Goal: Task Accomplishment & Management: Use online tool/utility

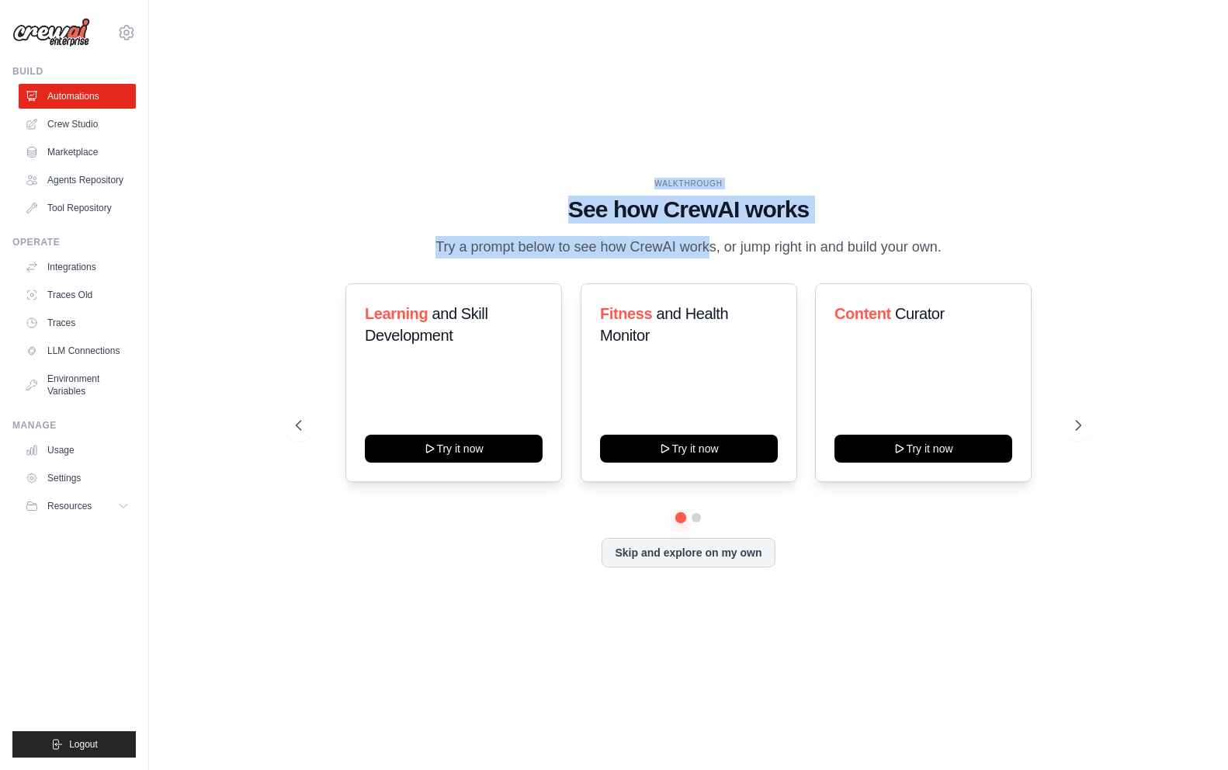
drag, startPoint x: 602, startPoint y: 179, endPoint x: 643, endPoint y: 233, distance: 67.7
click at [643, 233] on div "WALKTHROUGH See how [PERSON_NAME] works Try a prompt below to see how [PERSON_N…" at bounding box center [689, 218] width 786 height 81
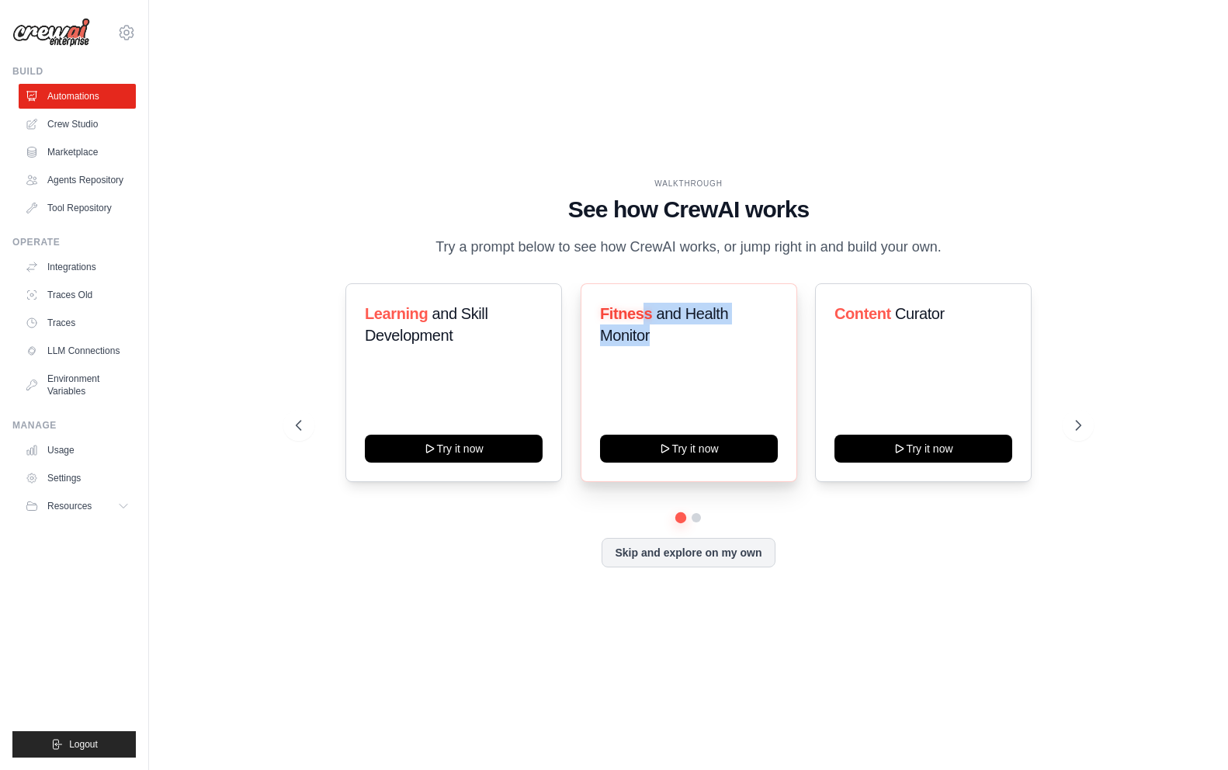
drag, startPoint x: 642, startPoint y: 301, endPoint x: 674, endPoint y: 326, distance: 40.4
click at [674, 326] on div "Fitness and Health Monitor Try it now" at bounding box center [689, 382] width 217 height 199
click at [691, 452] on button "Try it now" at bounding box center [689, 447] width 178 height 28
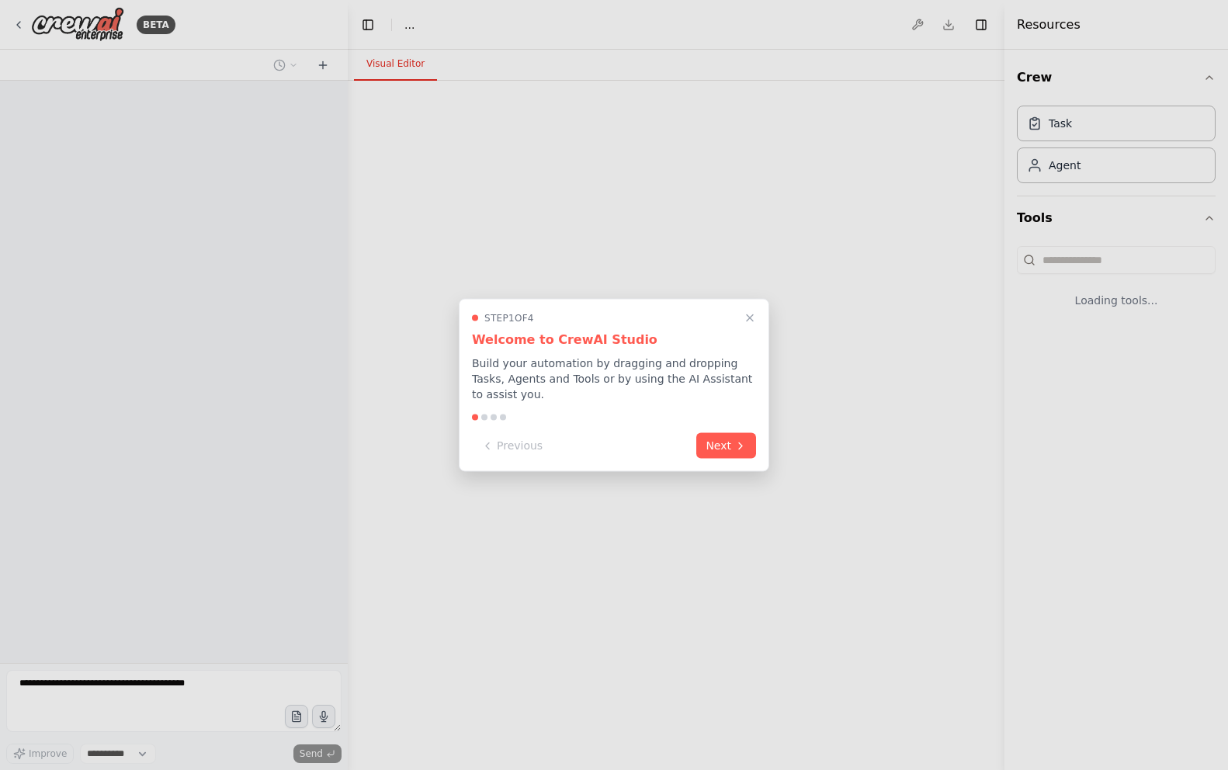
select select "****"
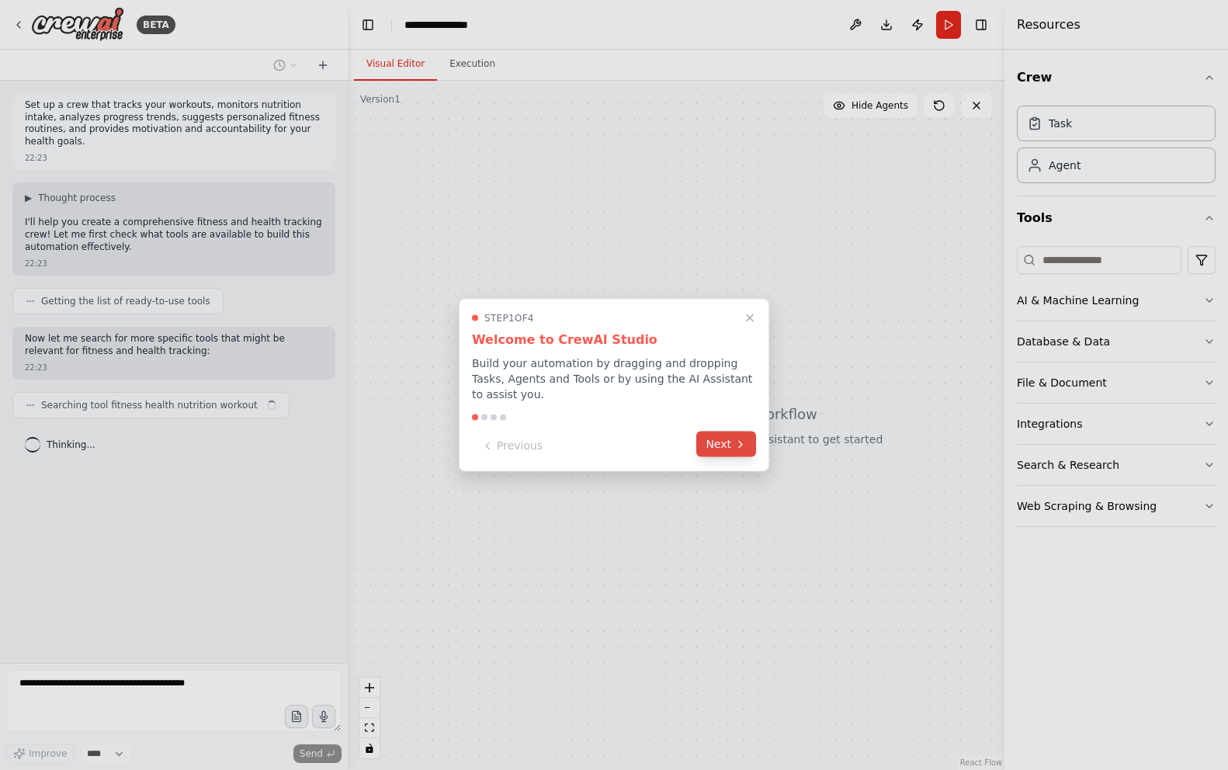
click at [720, 438] on button "Next" at bounding box center [726, 445] width 60 height 26
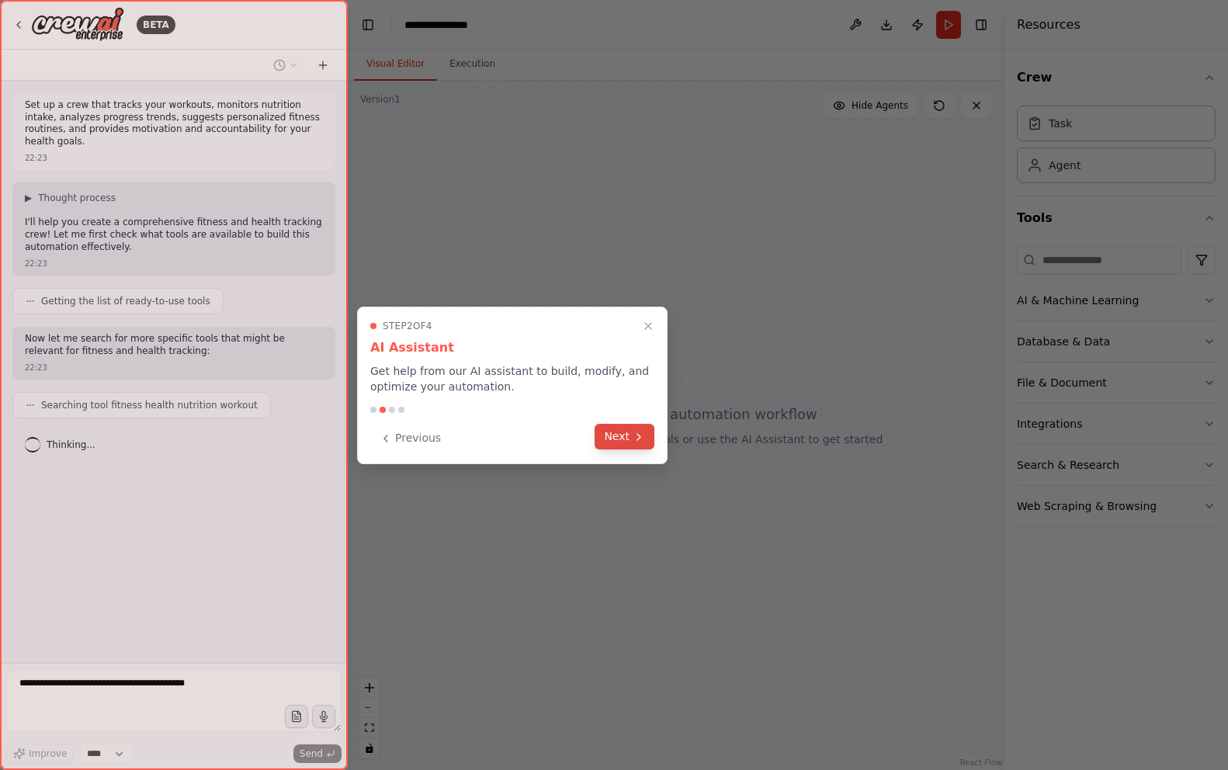
click at [628, 433] on button "Next" at bounding box center [625, 437] width 60 height 26
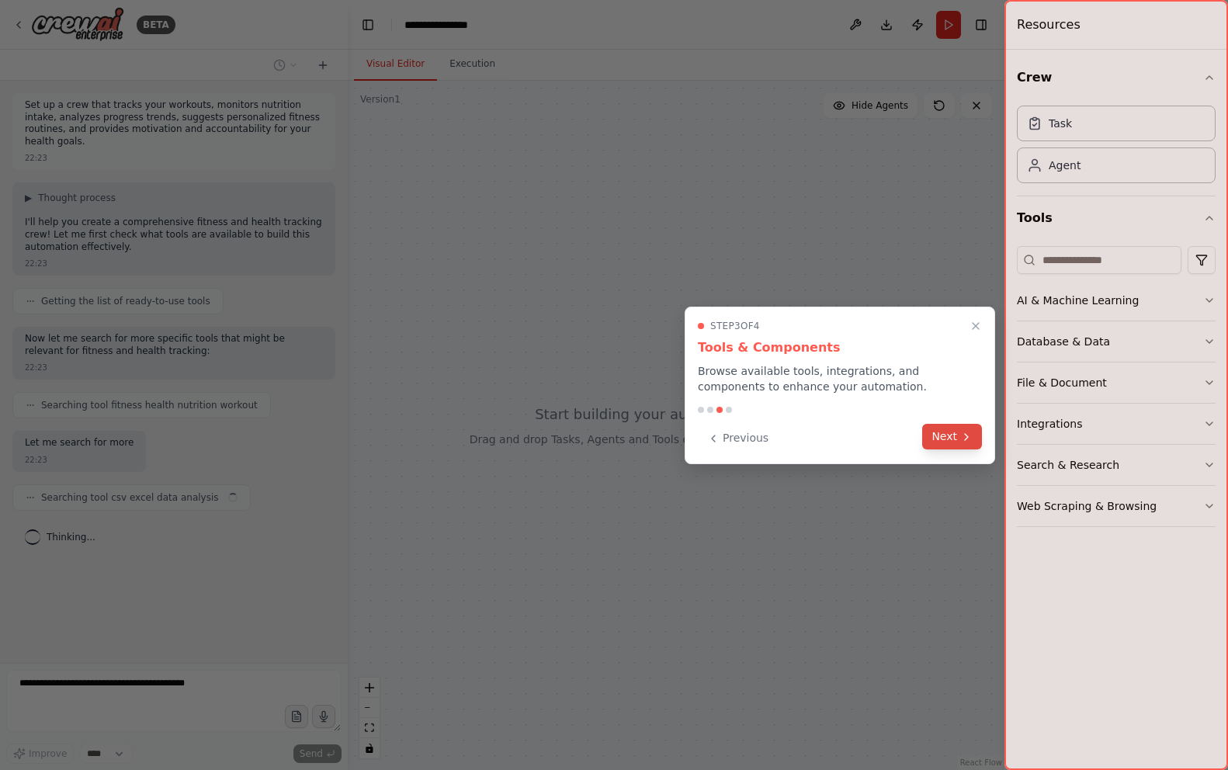
click at [951, 440] on button "Next" at bounding box center [952, 437] width 60 height 26
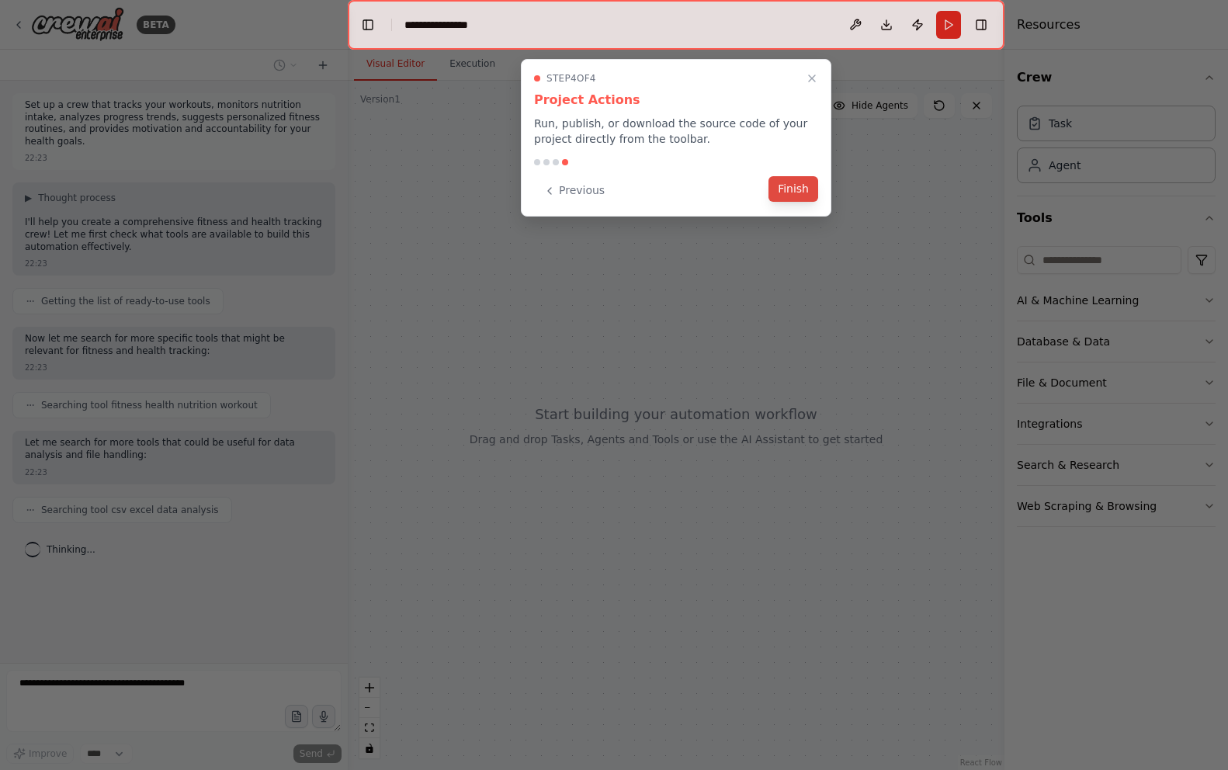
click at [796, 187] on button "Finish" at bounding box center [794, 189] width 50 height 26
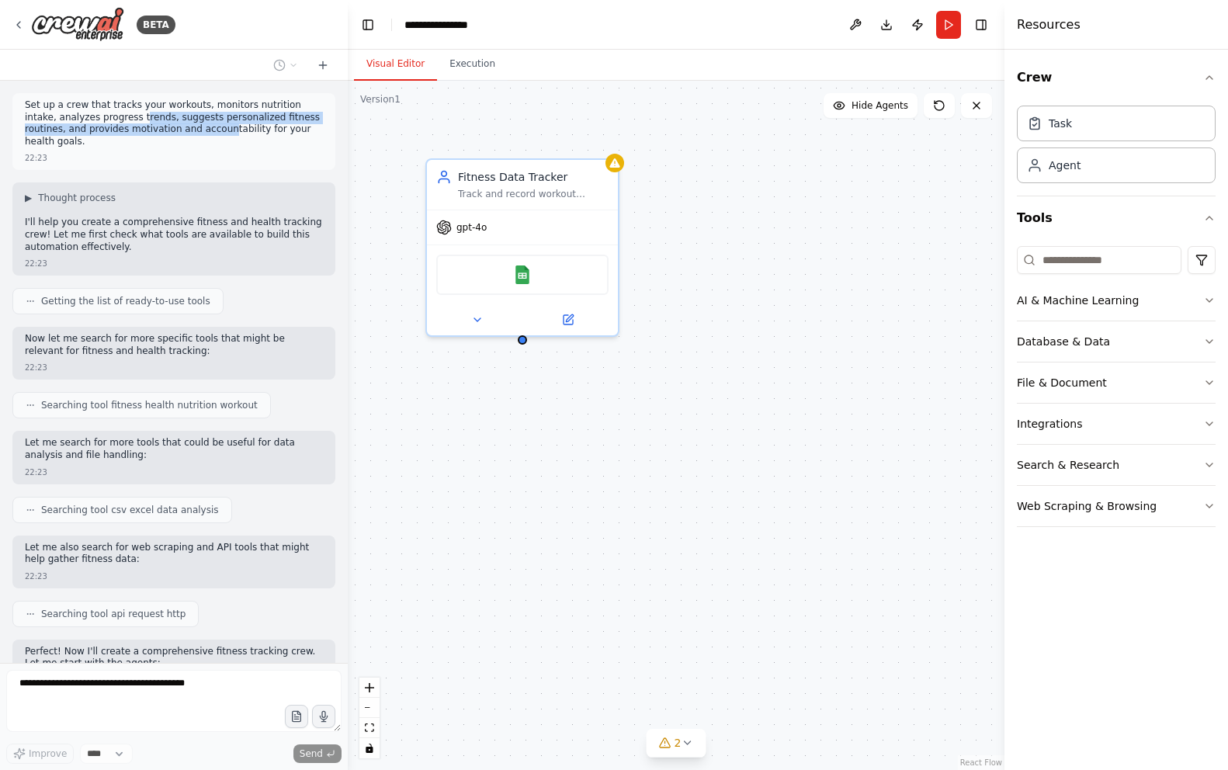
drag, startPoint x: 105, startPoint y: 116, endPoint x: 155, endPoint y: 132, distance: 52.8
click at [155, 132] on p "Set up a crew that tracks your workouts, monitors nutrition intake, analyzes pr…" at bounding box center [174, 123] width 298 height 48
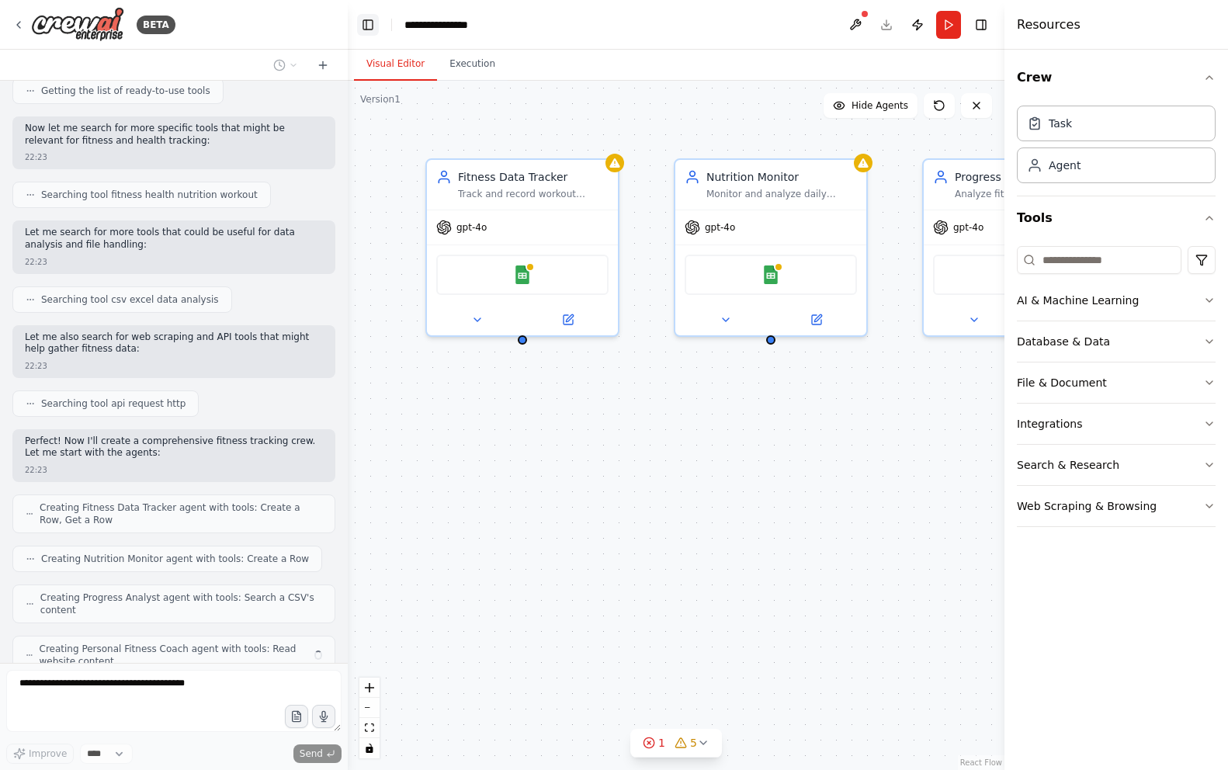
scroll to position [262, 0]
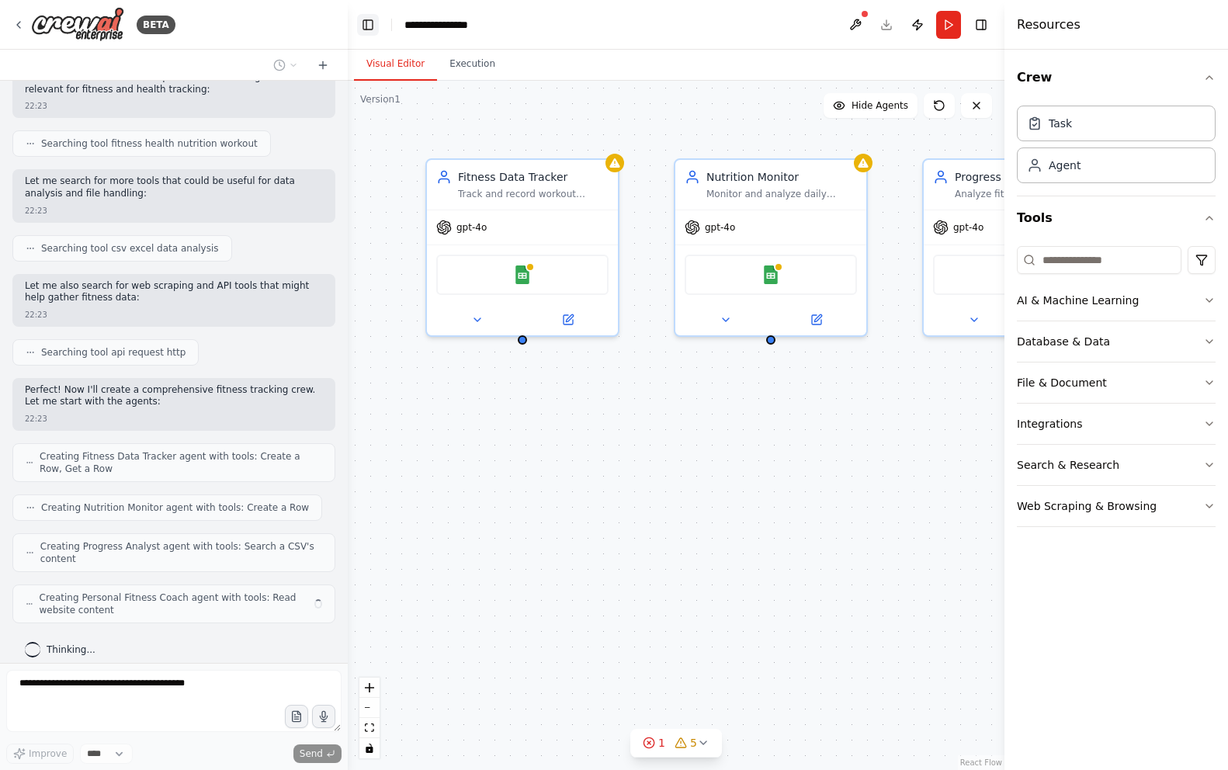
click at [363, 24] on button "Toggle Left Sidebar" at bounding box center [368, 25] width 22 height 22
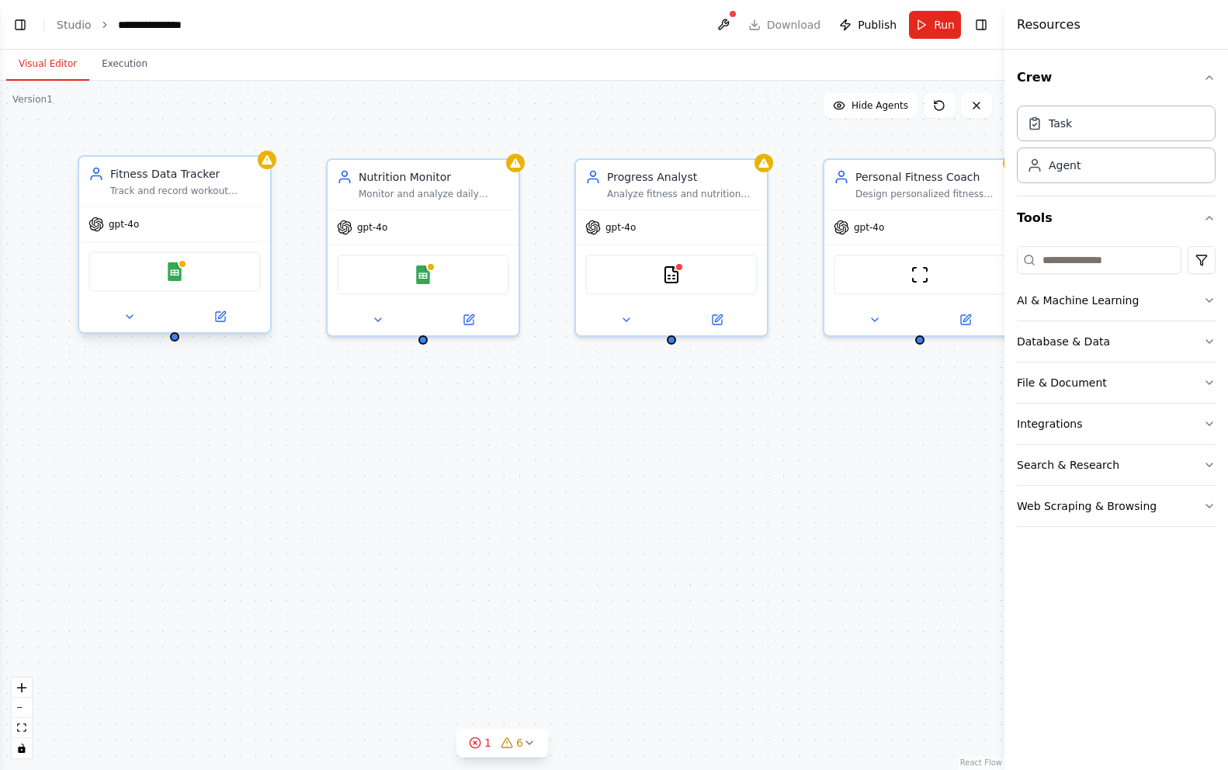
click at [217, 279] on div "Google Sheets" at bounding box center [174, 272] width 172 height 40
click at [216, 276] on div "Google Sheets" at bounding box center [174, 272] width 172 height 40
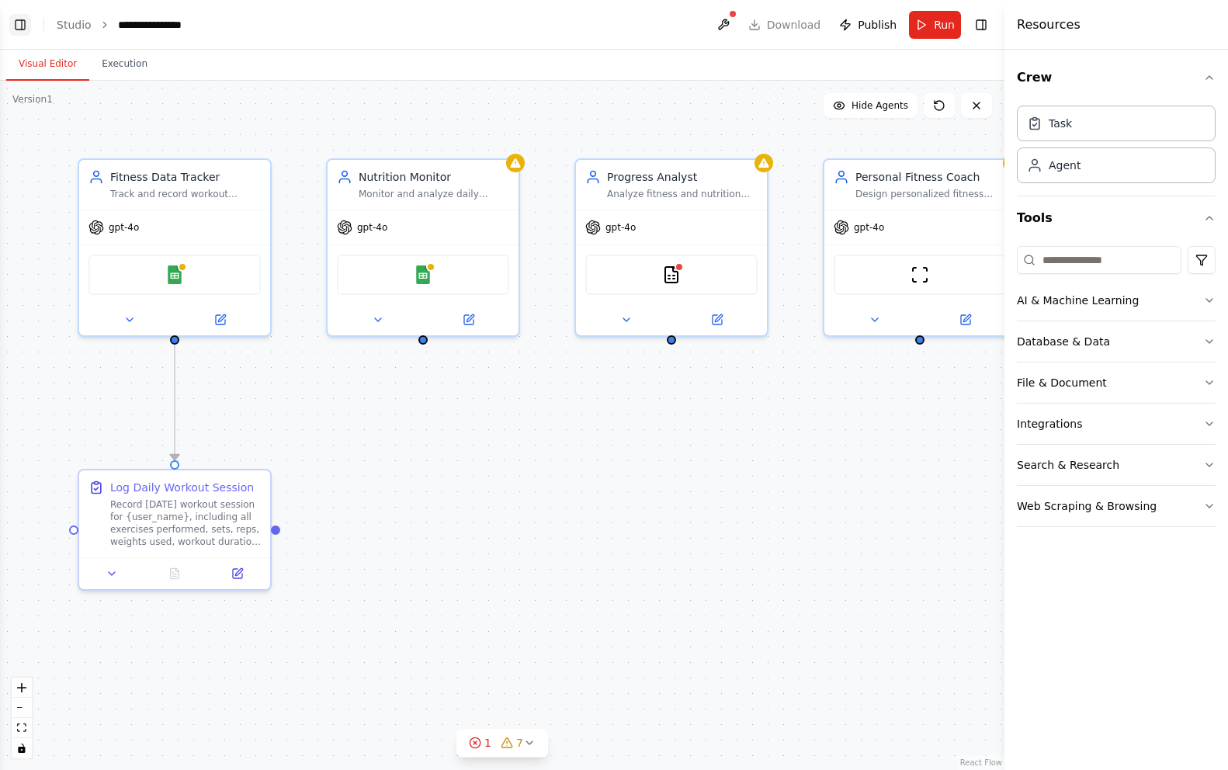
click at [26, 26] on button "Toggle Left Sidebar" at bounding box center [20, 25] width 22 height 22
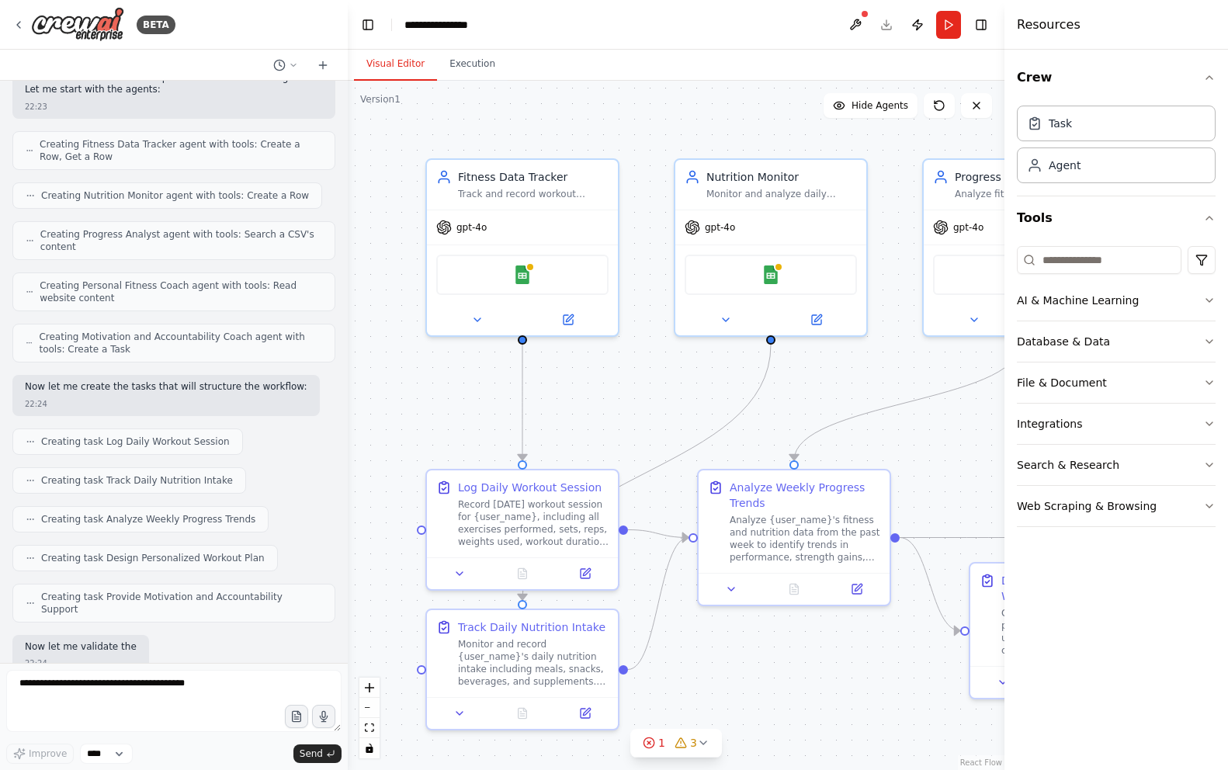
scroll to position [653, 0]
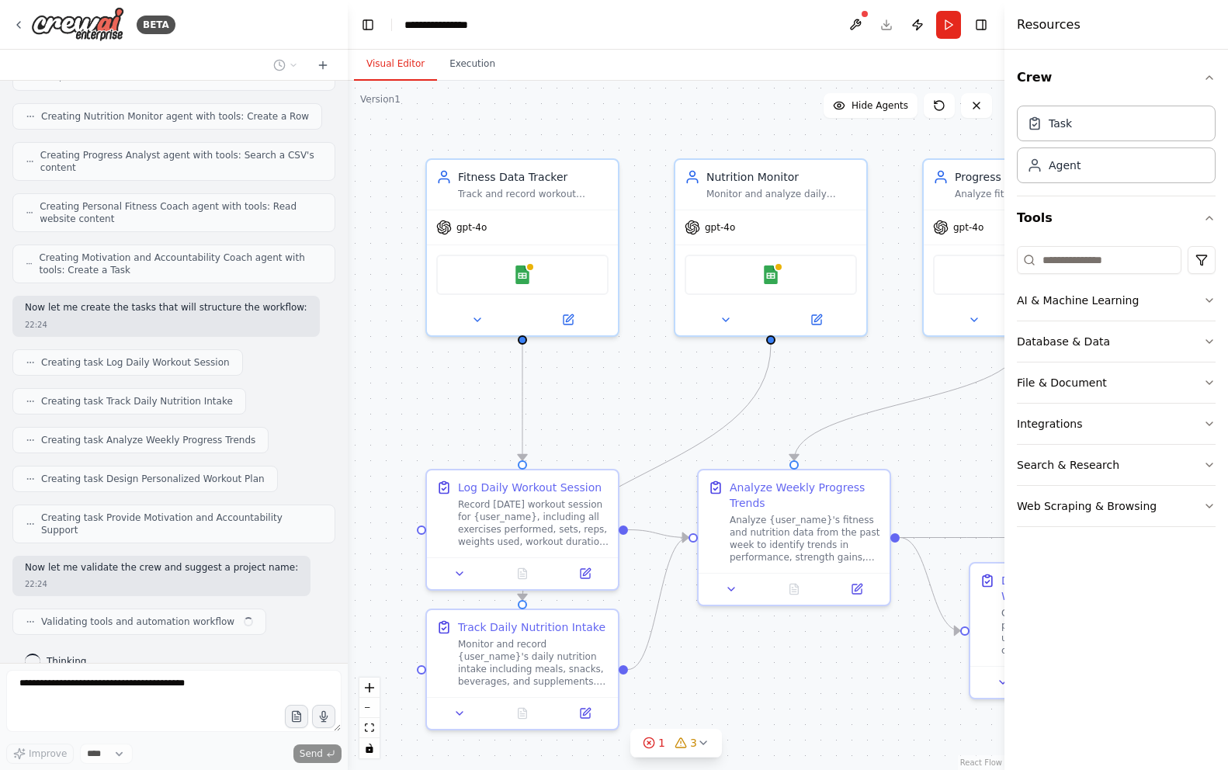
click at [881, 391] on div ".deletable-edge-delete-btn { width: 20px; height: 20px; border: 0px solid #ffff…" at bounding box center [676, 425] width 657 height 689
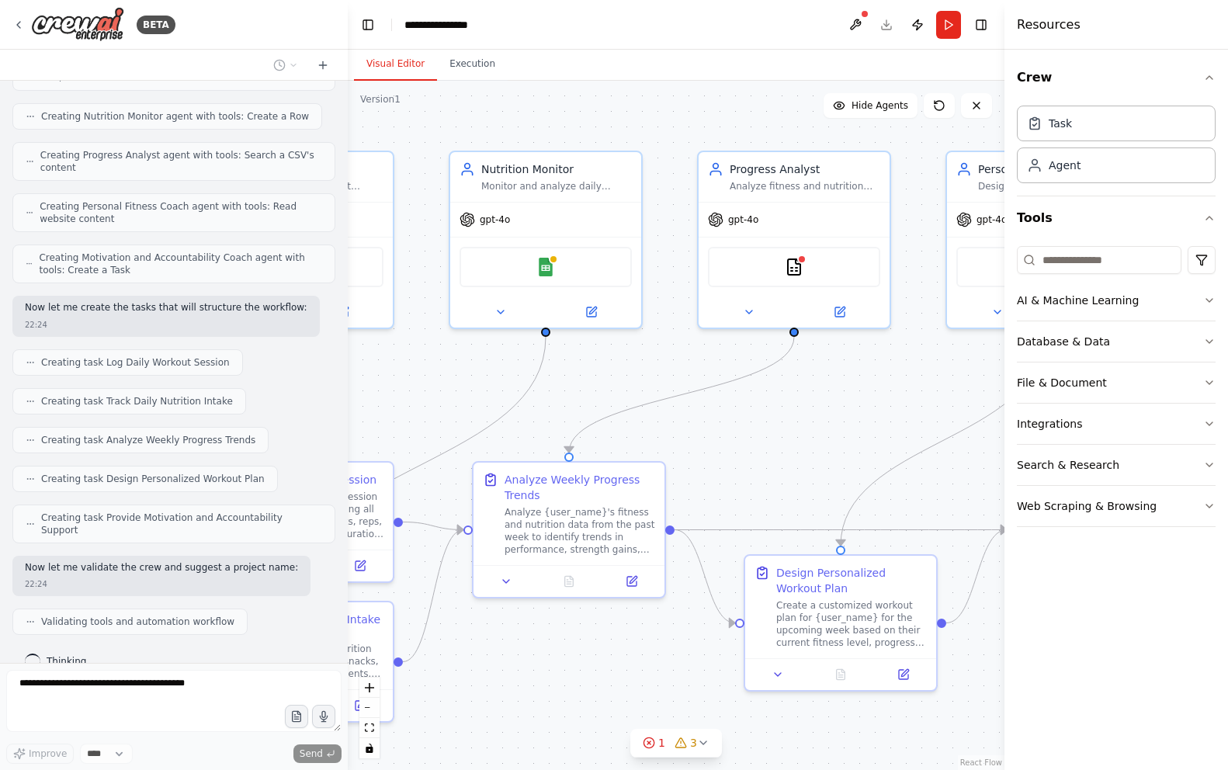
drag, startPoint x: 900, startPoint y: 373, endPoint x: 675, endPoint y: 366, distance: 225.3
click at [675, 366] on div ".deletable-edge-delete-btn { width: 20px; height: 20px; border: 0px solid #ffff…" at bounding box center [676, 425] width 657 height 689
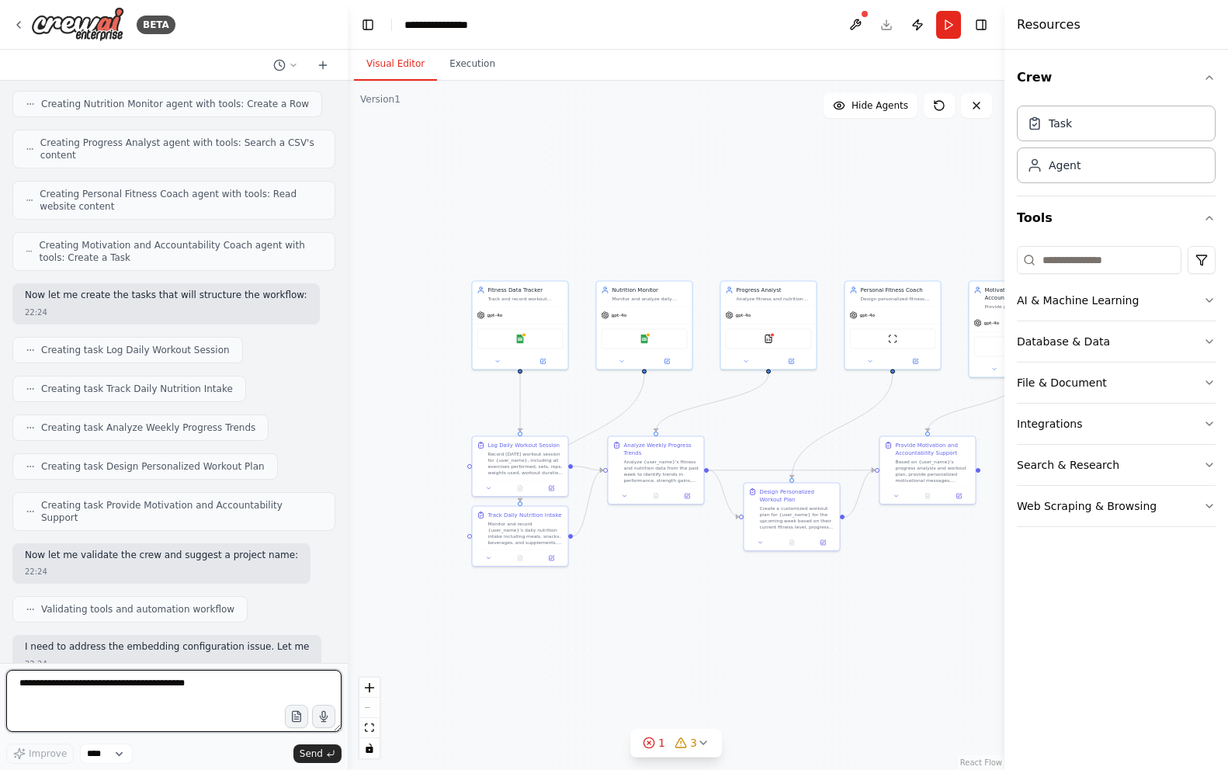
scroll to position [678, 0]
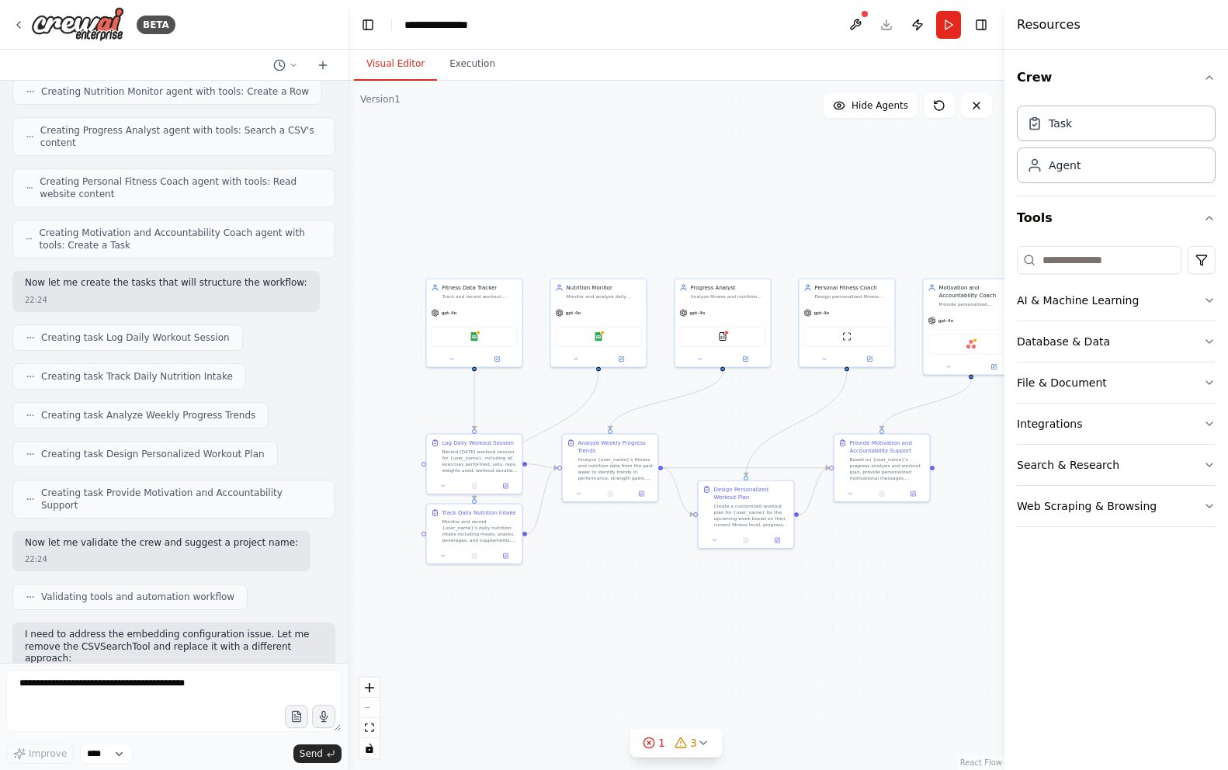
drag, startPoint x: 756, startPoint y: 417, endPoint x: 621, endPoint y: 421, distance: 135.1
click at [623, 421] on div ".deletable-edge-delete-btn { width: 20px; height: 20px; border: 0px solid #ffff…" at bounding box center [676, 425] width 657 height 689
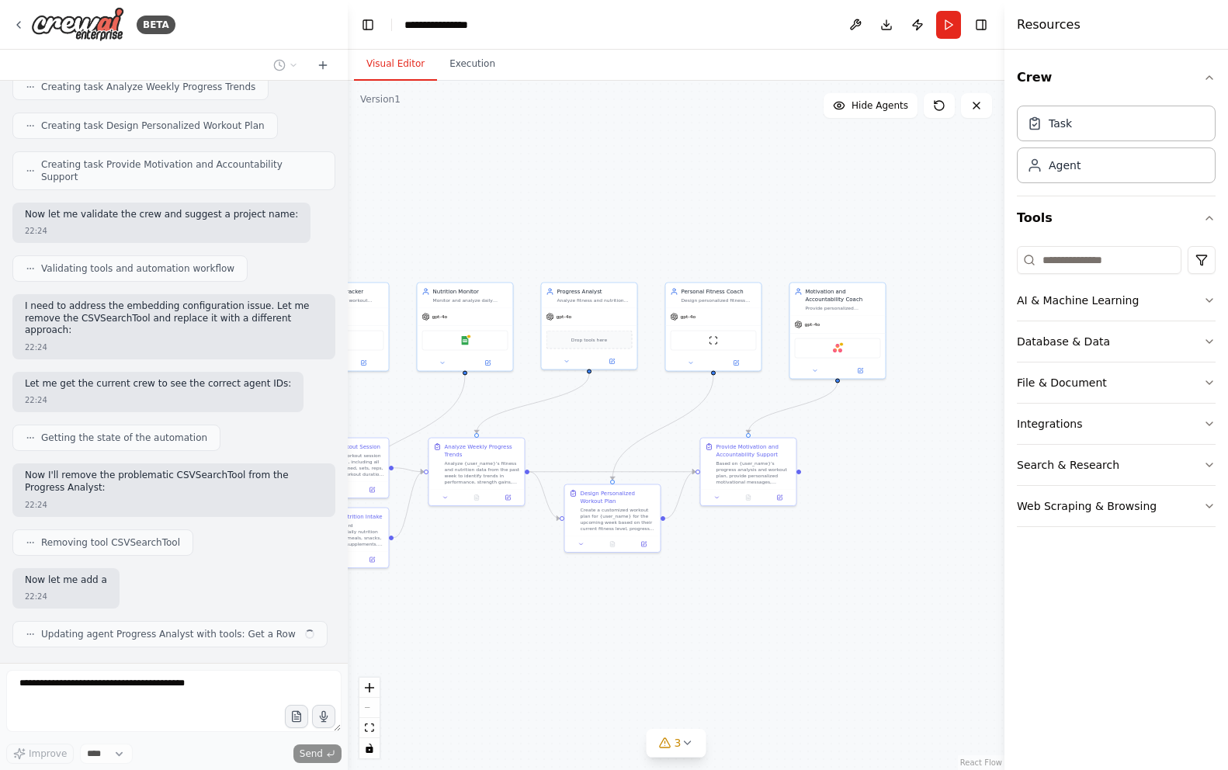
scroll to position [1006, 0]
click at [845, 24] on button at bounding box center [855, 25] width 25 height 28
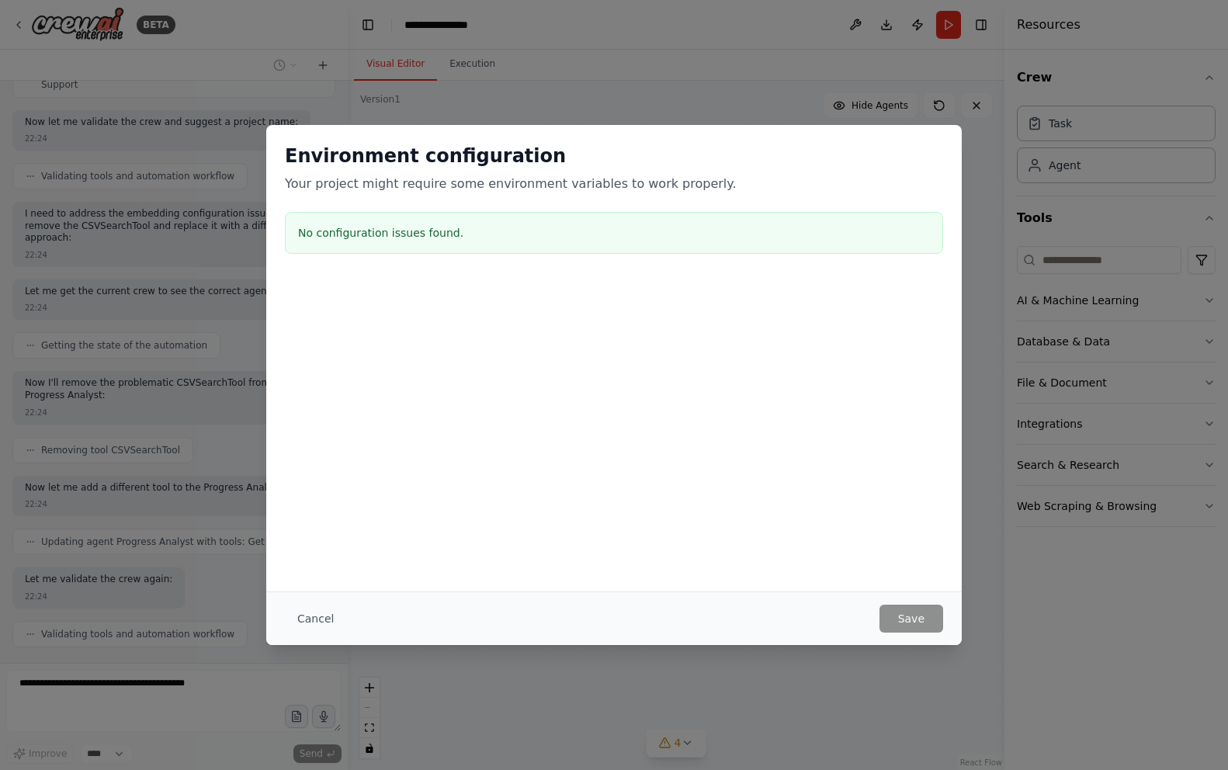
scroll to position [1202, 0]
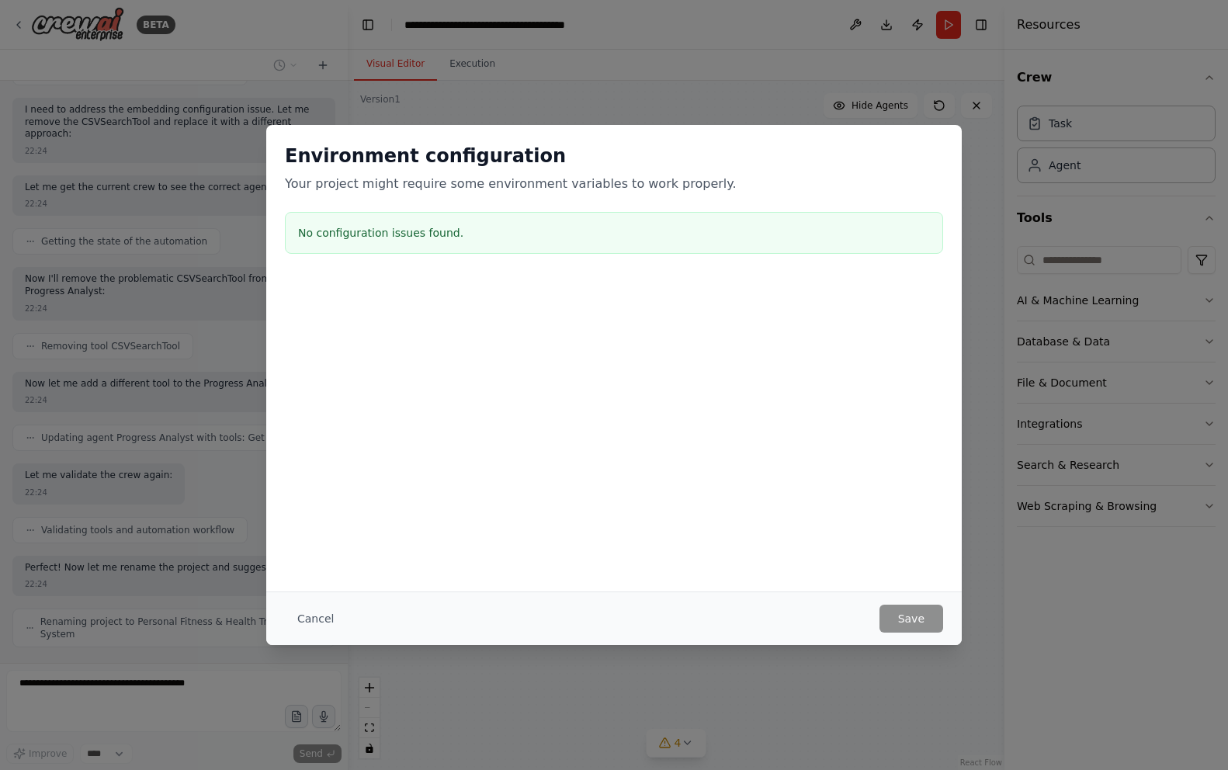
drag, startPoint x: 317, startPoint y: 621, endPoint x: 373, endPoint y: 605, distance: 59.0
click at [317, 621] on button "Cancel" at bounding box center [315, 619] width 61 height 28
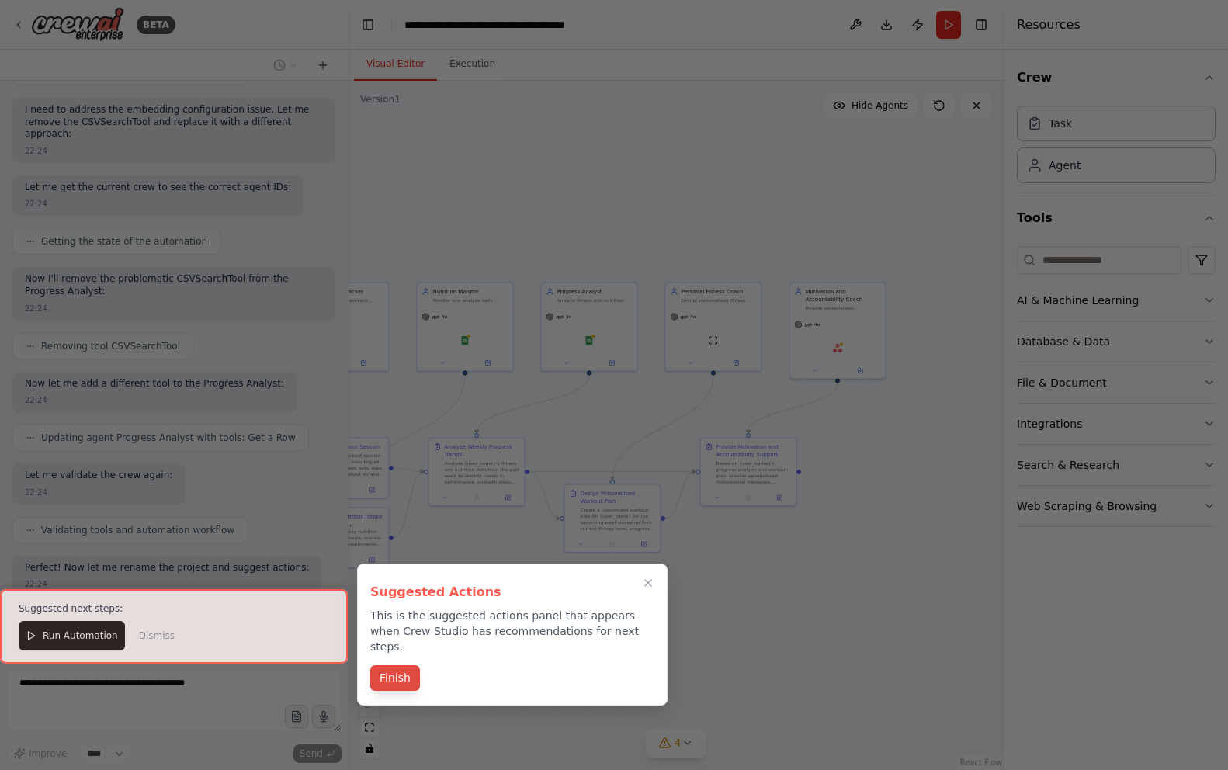
click at [401, 670] on button "Finish" at bounding box center [395, 678] width 50 height 26
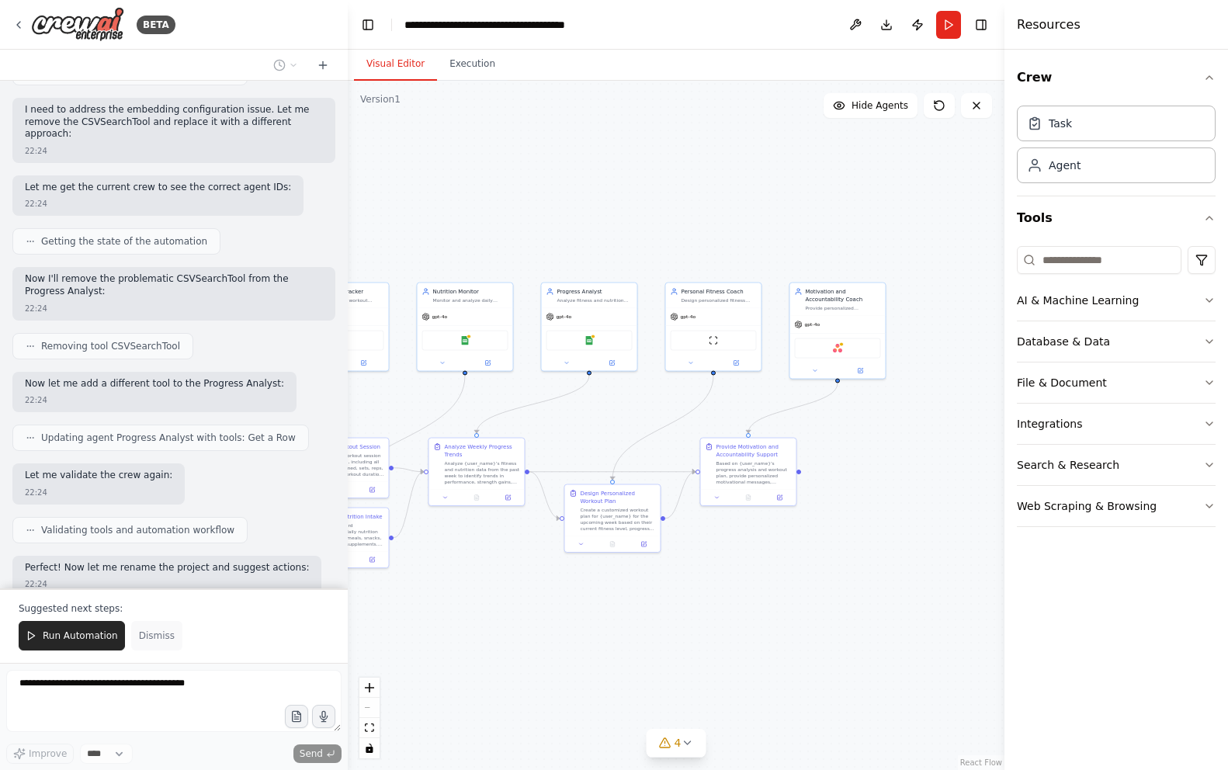
click at [152, 631] on span "Dismiss" at bounding box center [157, 636] width 36 height 12
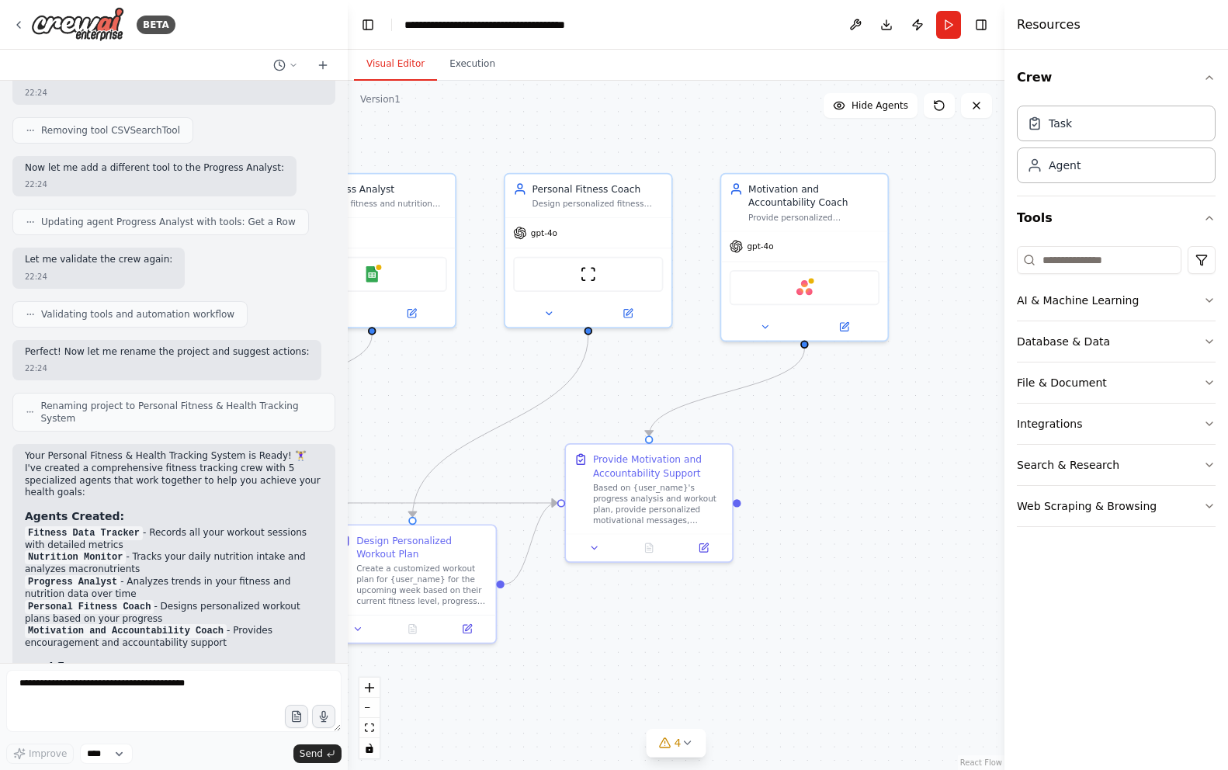
drag, startPoint x: 849, startPoint y: 414, endPoint x: 500, endPoint y: 408, distance: 348.6
click at [500, 408] on div ".deletable-edge-delete-btn { width: 20px; height: 20px; border: 0px solid #ffff…" at bounding box center [676, 425] width 657 height 689
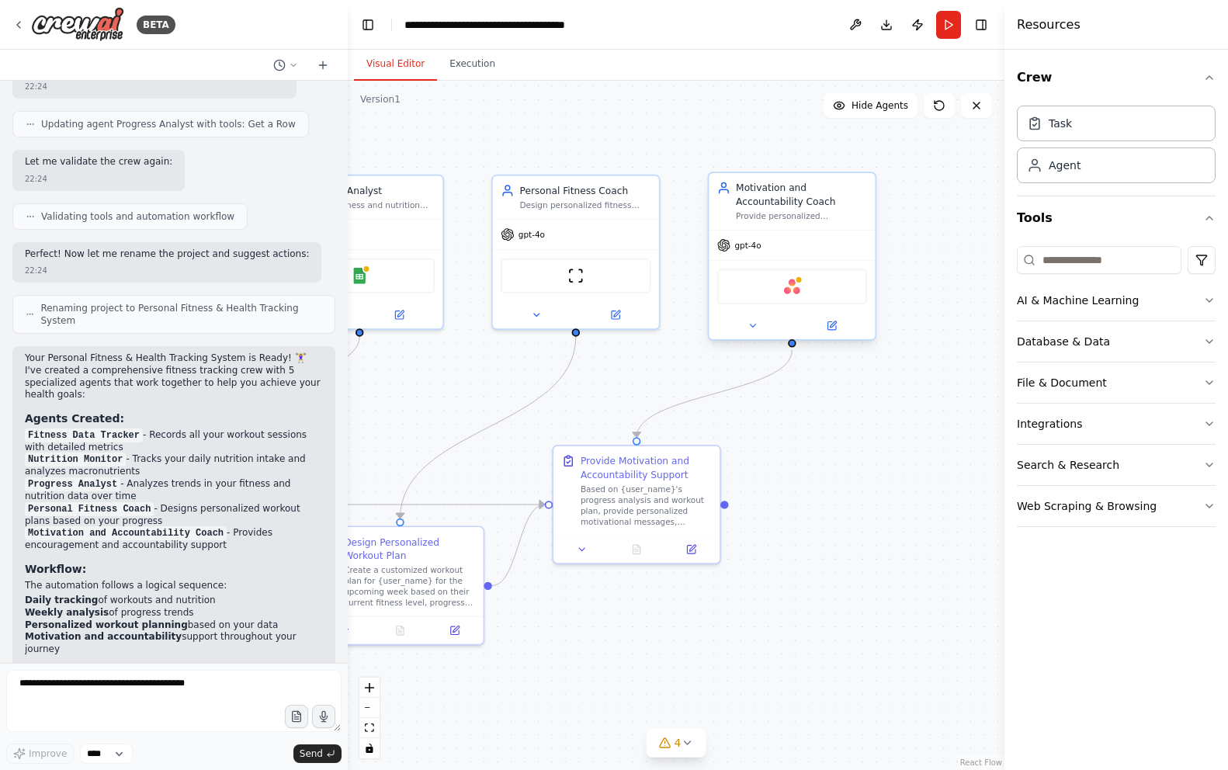
click at [787, 296] on div "Asana" at bounding box center [792, 286] width 150 height 35
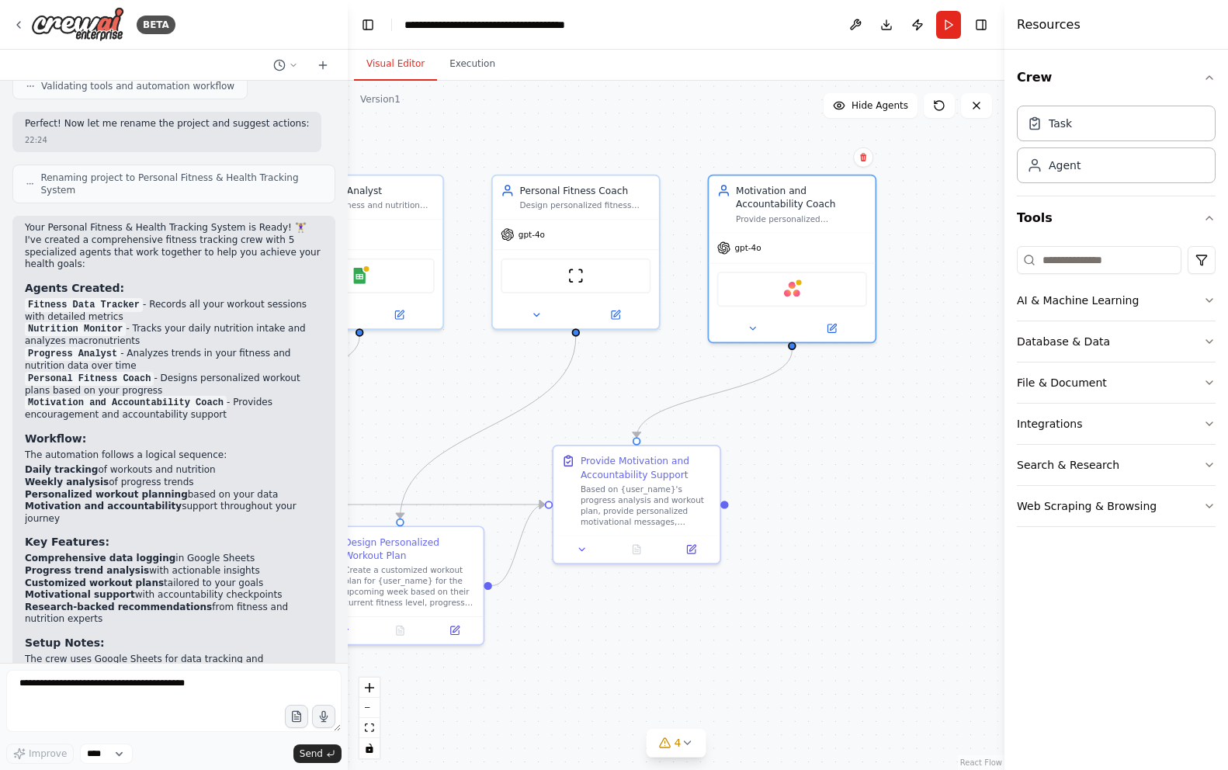
drag, startPoint x: 452, startPoint y: 373, endPoint x: 770, endPoint y: 379, distance: 318.3
click at [761, 377] on div ".deletable-edge-delete-btn { width: 20px; height: 20px; border: 0px solid #ffff…" at bounding box center [676, 425] width 657 height 689
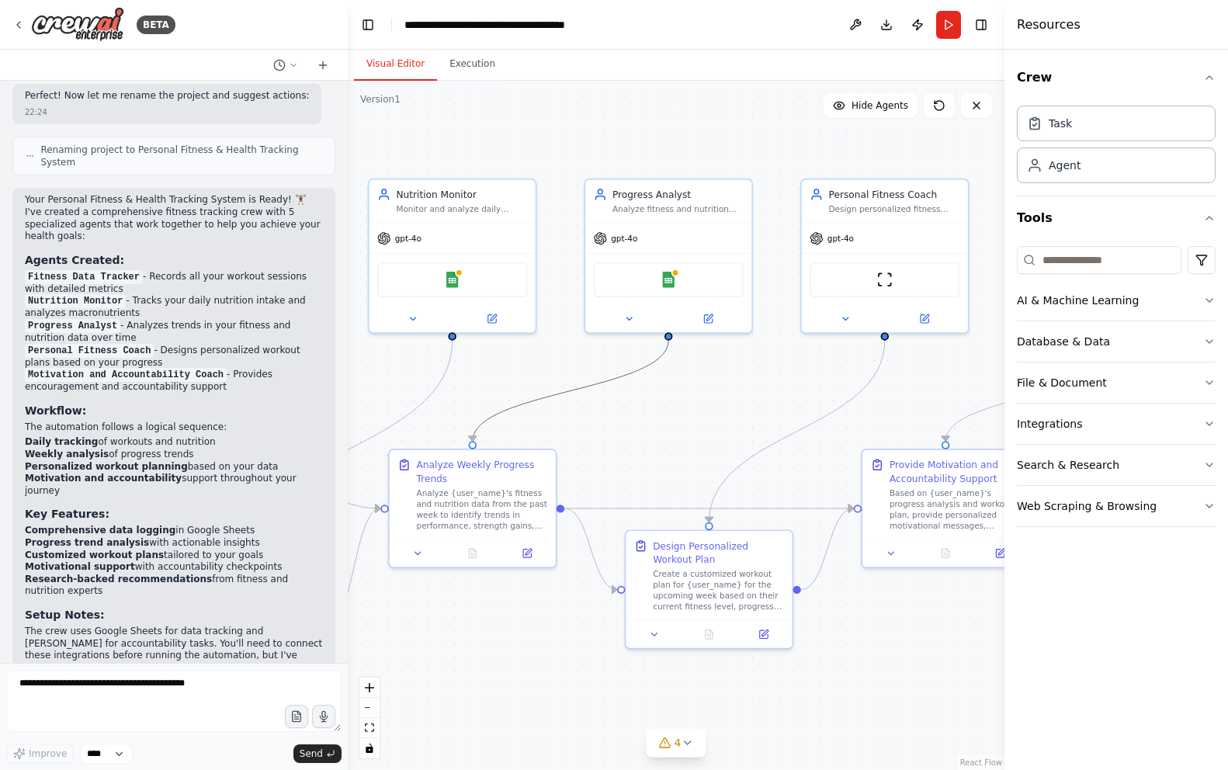
scroll to position [1689, 0]
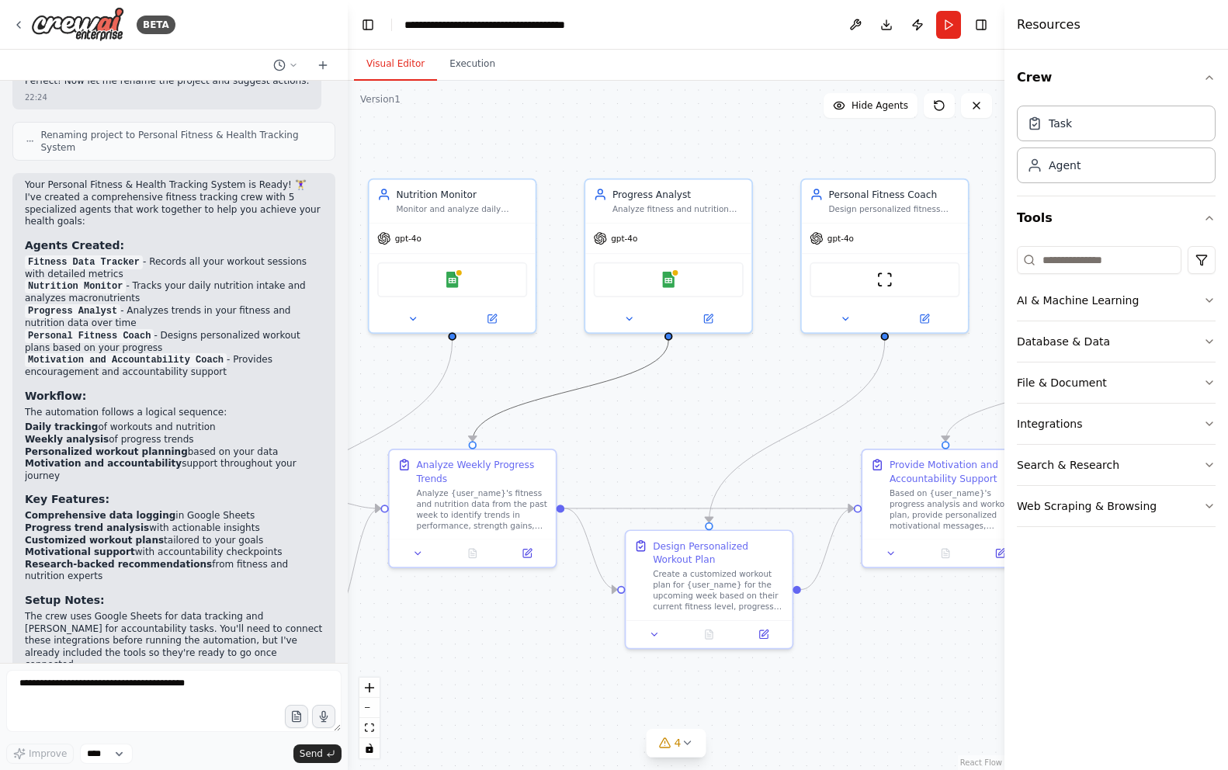
drag, startPoint x: 548, startPoint y: 398, endPoint x: 881, endPoint y: 412, distance: 333.3
click at [881, 412] on div ".deletable-edge-delete-btn { width: 20px; height: 20px; border: 0px solid #ffff…" at bounding box center [676, 425] width 657 height 689
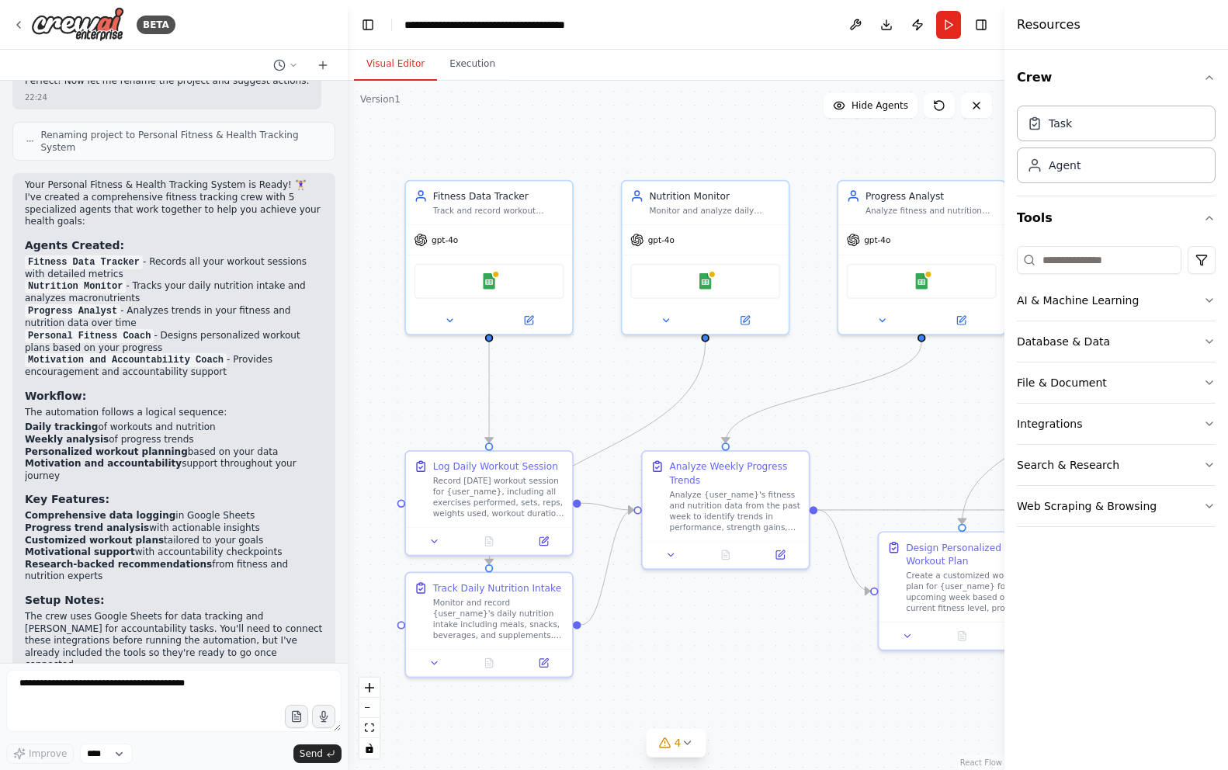
drag, startPoint x: 580, startPoint y: 376, endPoint x: 935, endPoint y: 385, distance: 354.9
click at [935, 385] on div ".deletable-edge-delete-btn { width: 20px; height: 20px; border: 0px solid #ffff…" at bounding box center [676, 425] width 657 height 689
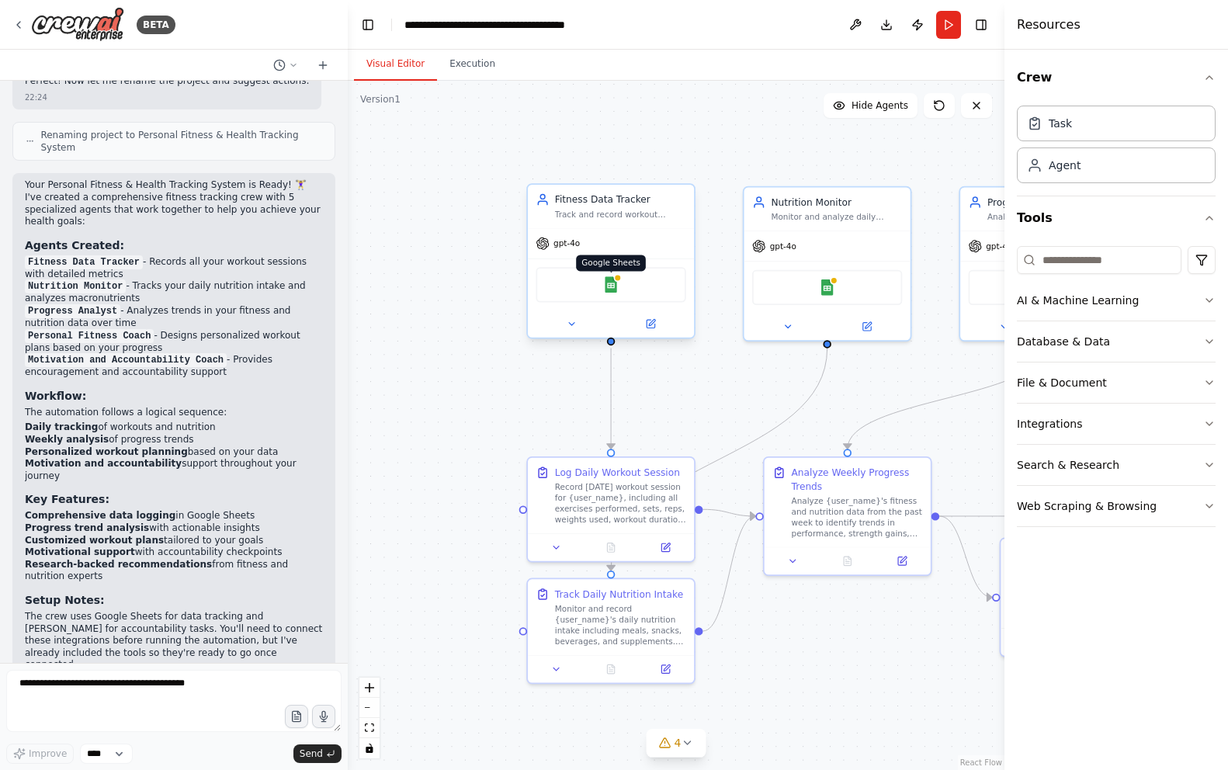
click at [611, 293] on img at bounding box center [611, 284] width 16 height 16
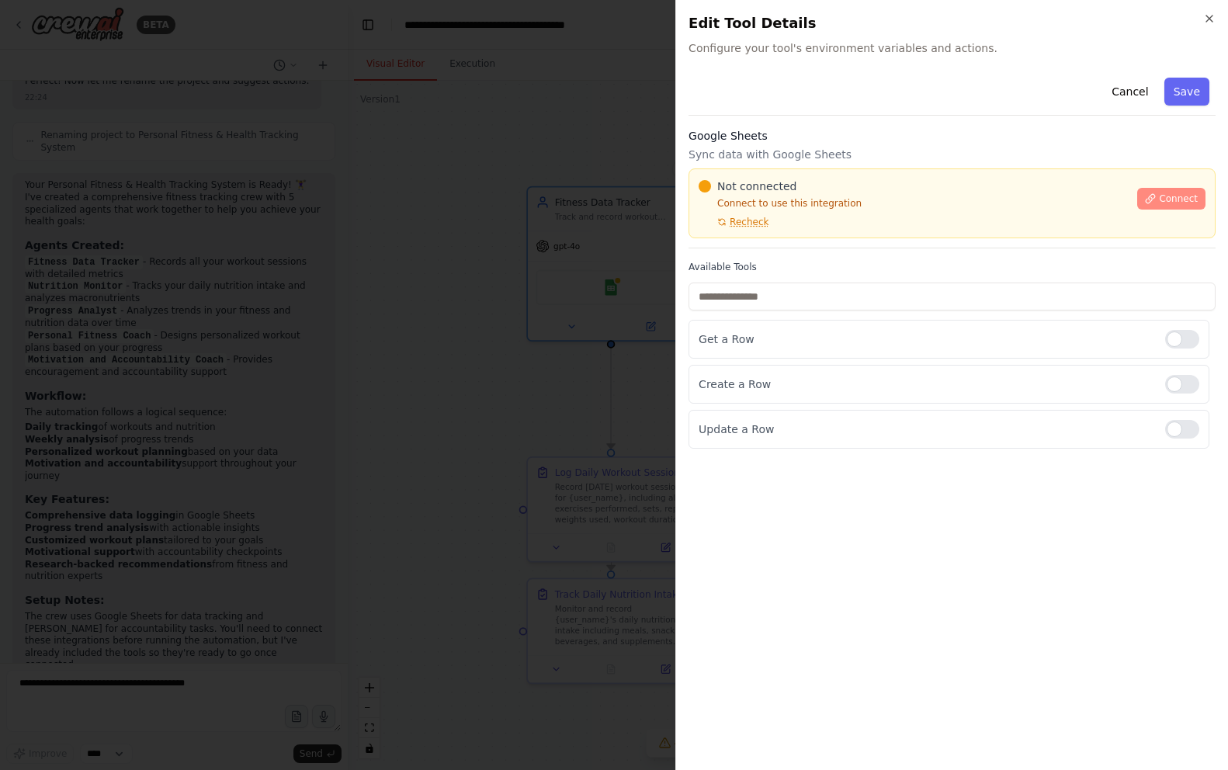
click at [1162, 209] on button "Connect" at bounding box center [1171, 199] width 68 height 22
click at [1180, 201] on span "Connect" at bounding box center [1178, 199] width 39 height 12
click at [730, 259] on div "Cancel Save Google Sheets Sync data with Google Sheets Not connected Connect to…" at bounding box center [952, 259] width 527 height 377
click at [759, 259] on div "Cancel Save Google Sheets Sync data with Google Sheets Not connected Connect to…" at bounding box center [952, 259] width 527 height 377
click at [774, 247] on div "Google Sheets Sync data with Google Sheets Not connected Connect to use this in…" at bounding box center [952, 188] width 527 height 120
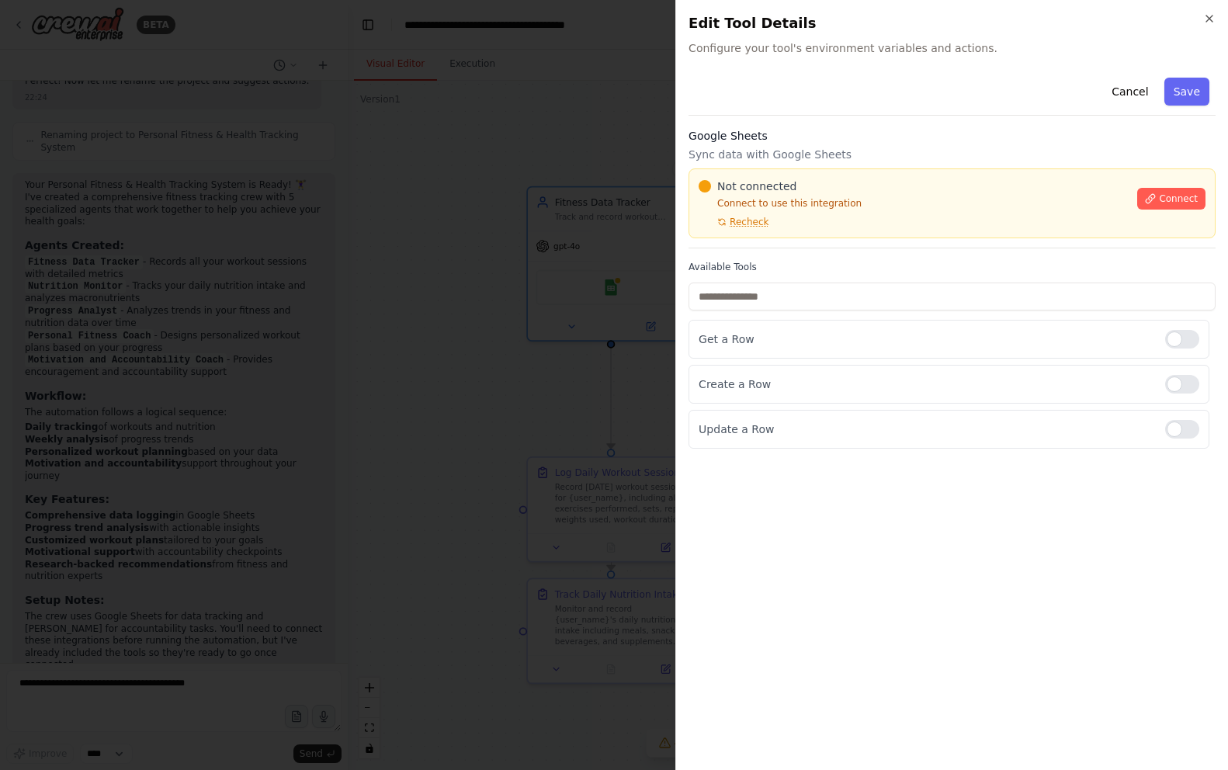
click at [767, 259] on div "Cancel Save Google Sheets Sync data with Google Sheets Not connected Connect to…" at bounding box center [952, 259] width 527 height 377
click at [764, 291] on input "text" at bounding box center [952, 297] width 527 height 28
click at [774, 266] on label "Available Tools" at bounding box center [952, 267] width 527 height 12
click at [692, 235] on div "Not connected Connect to use this integration Recheck Connect" at bounding box center [952, 203] width 527 height 70
click at [713, 245] on div "Google Sheets Sync data with Google Sheets Not connected Connect to use this in…" at bounding box center [952, 188] width 527 height 120
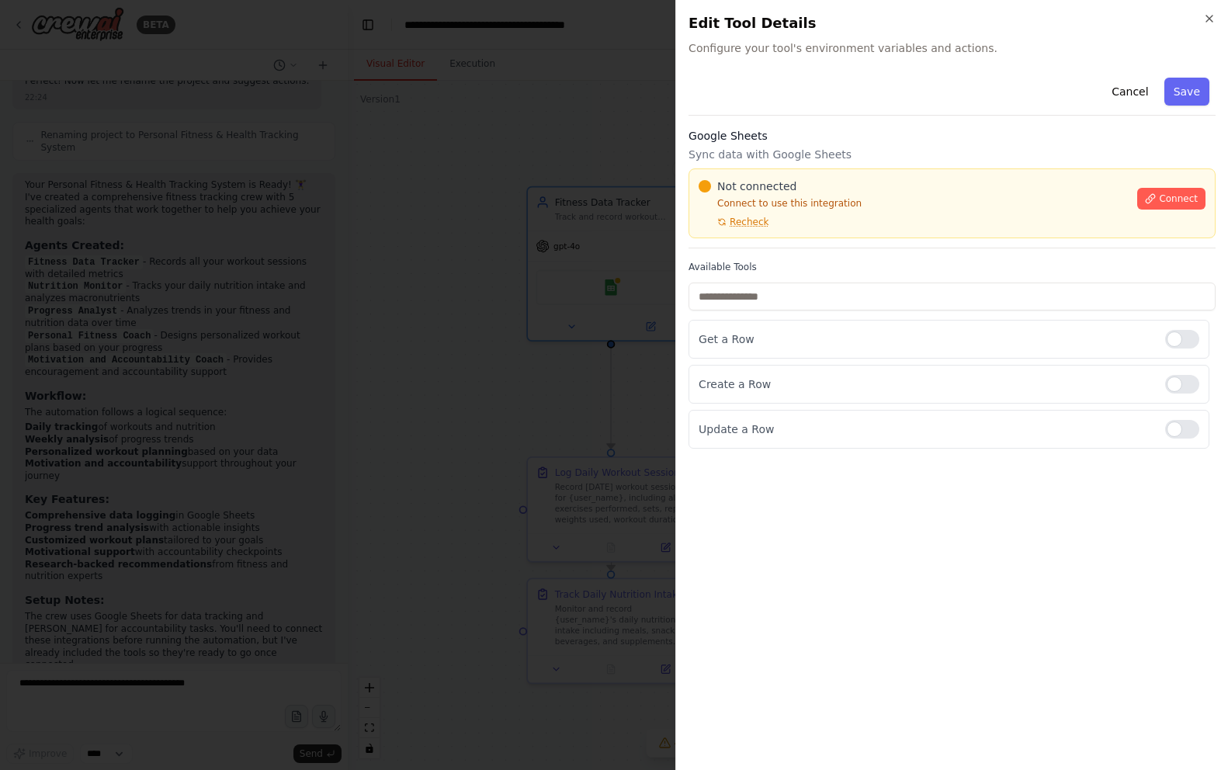
click at [821, 203] on p "Connect to use this integration" at bounding box center [913, 203] width 429 height 12
click at [890, 231] on div "Not connected Connect to use this integration Recheck Connect" at bounding box center [952, 203] width 527 height 70
click at [892, 216] on div "Not connected Connect to use this integration Recheck" at bounding box center [913, 204] width 429 height 50
click at [796, 151] on p "Sync data with Google Sheets" at bounding box center [952, 155] width 527 height 16
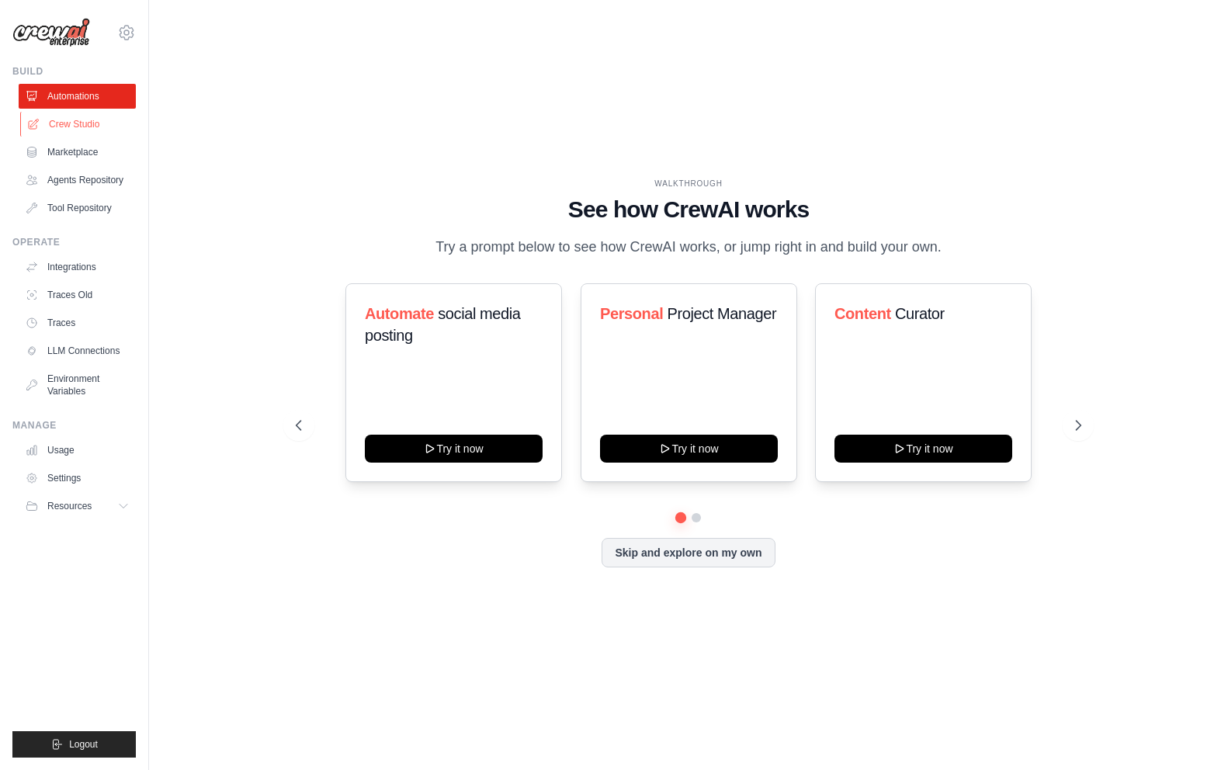
click at [78, 125] on link "Crew Studio" at bounding box center [78, 124] width 117 height 25
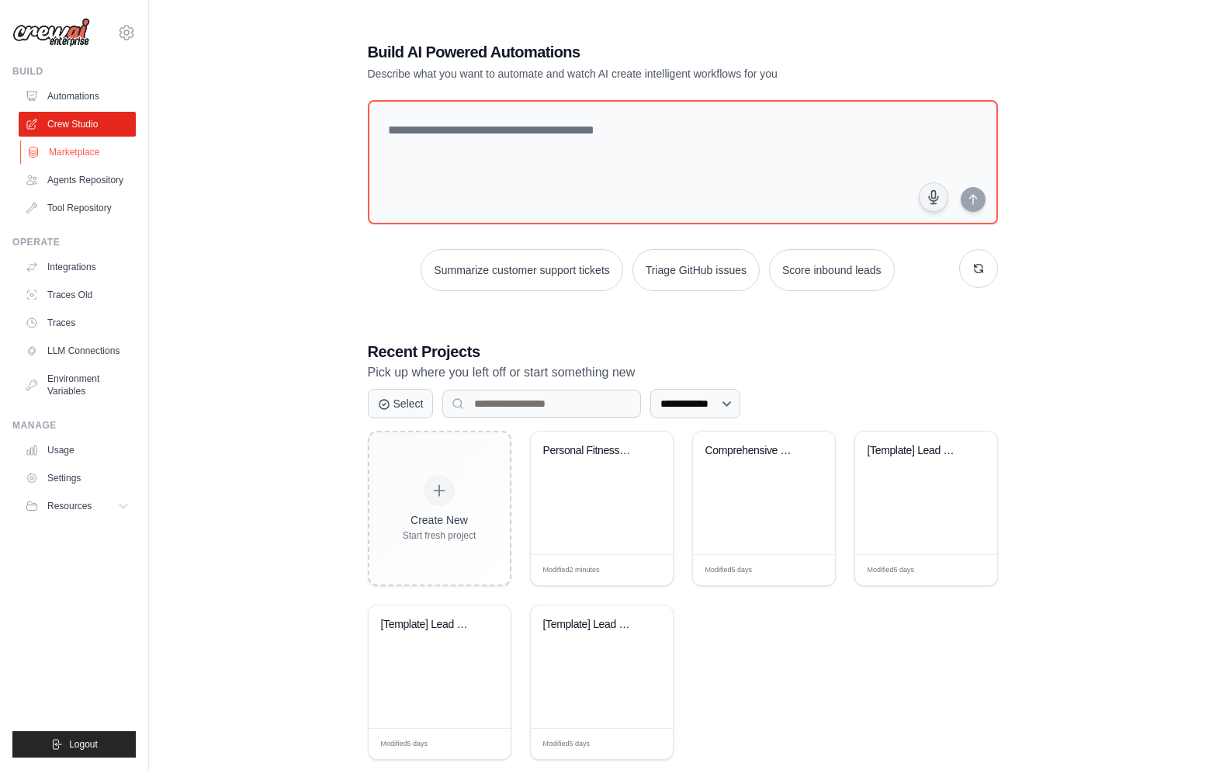
click at [76, 157] on link "Marketplace" at bounding box center [78, 152] width 117 height 25
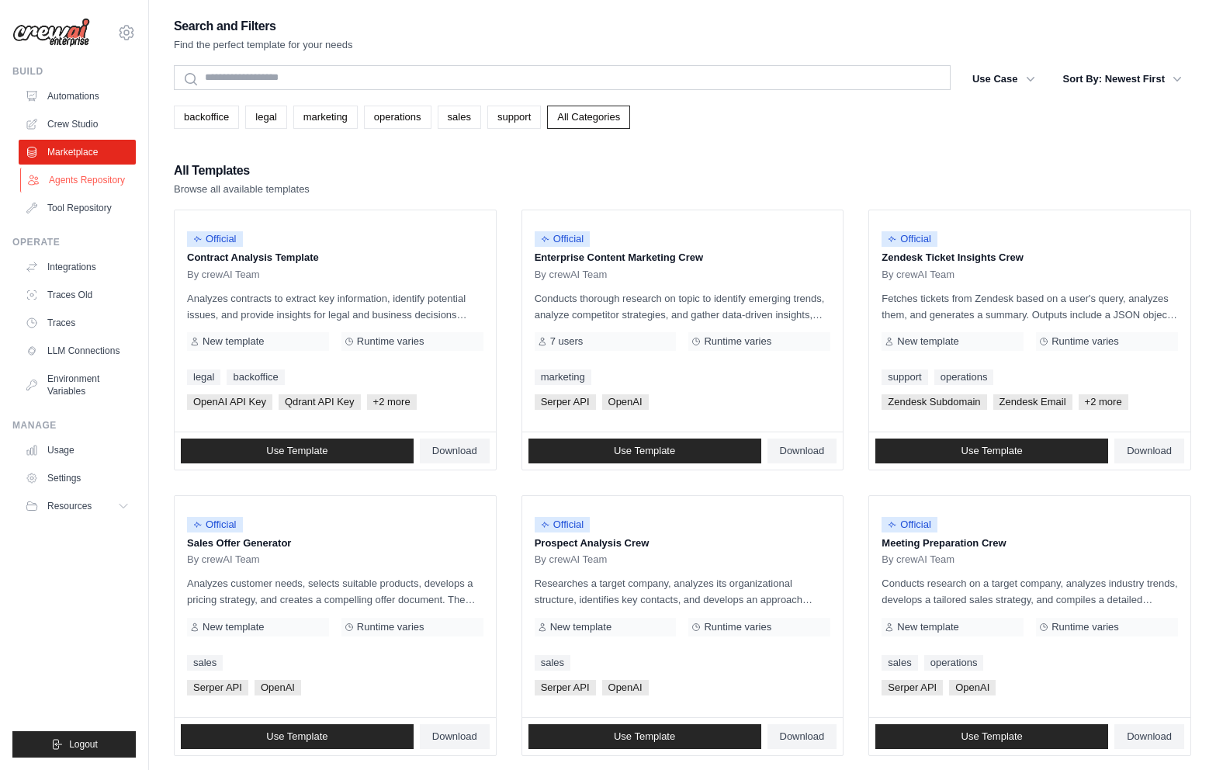
click at [77, 190] on link "Agents Repository" at bounding box center [78, 180] width 117 height 25
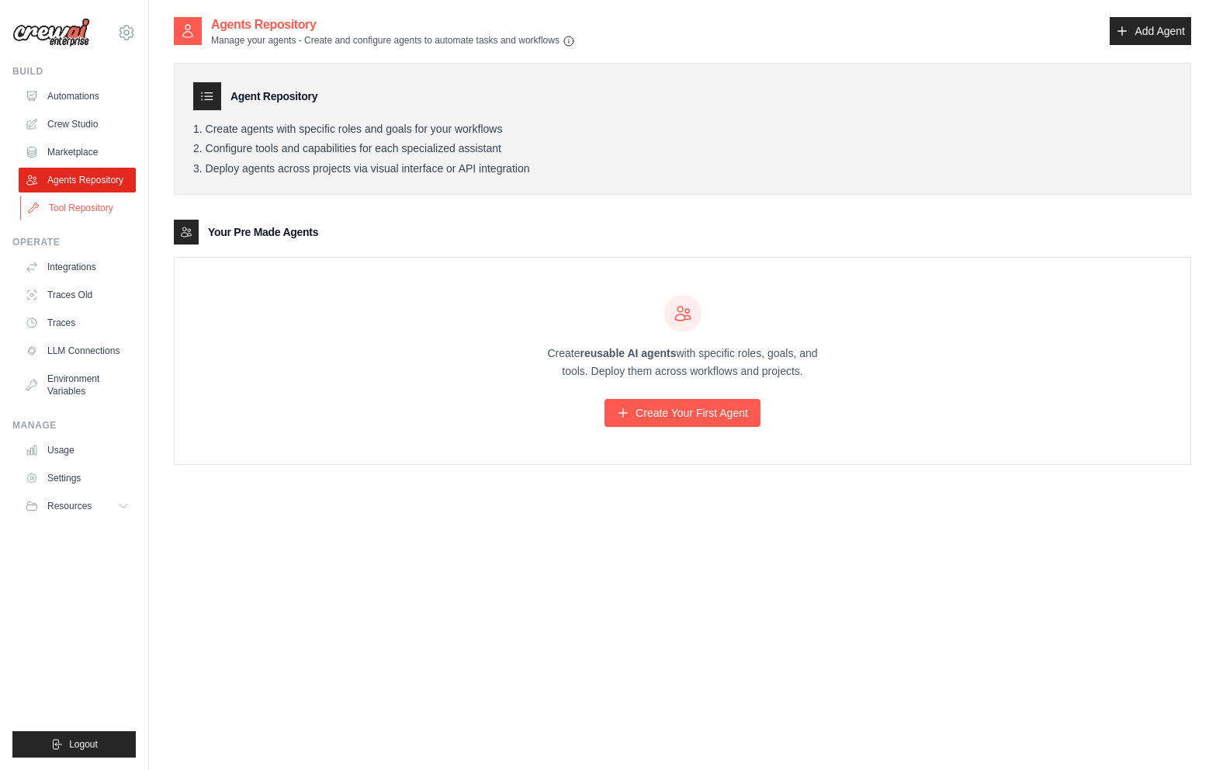
click at [110, 213] on link "Tool Repository" at bounding box center [78, 208] width 117 height 25
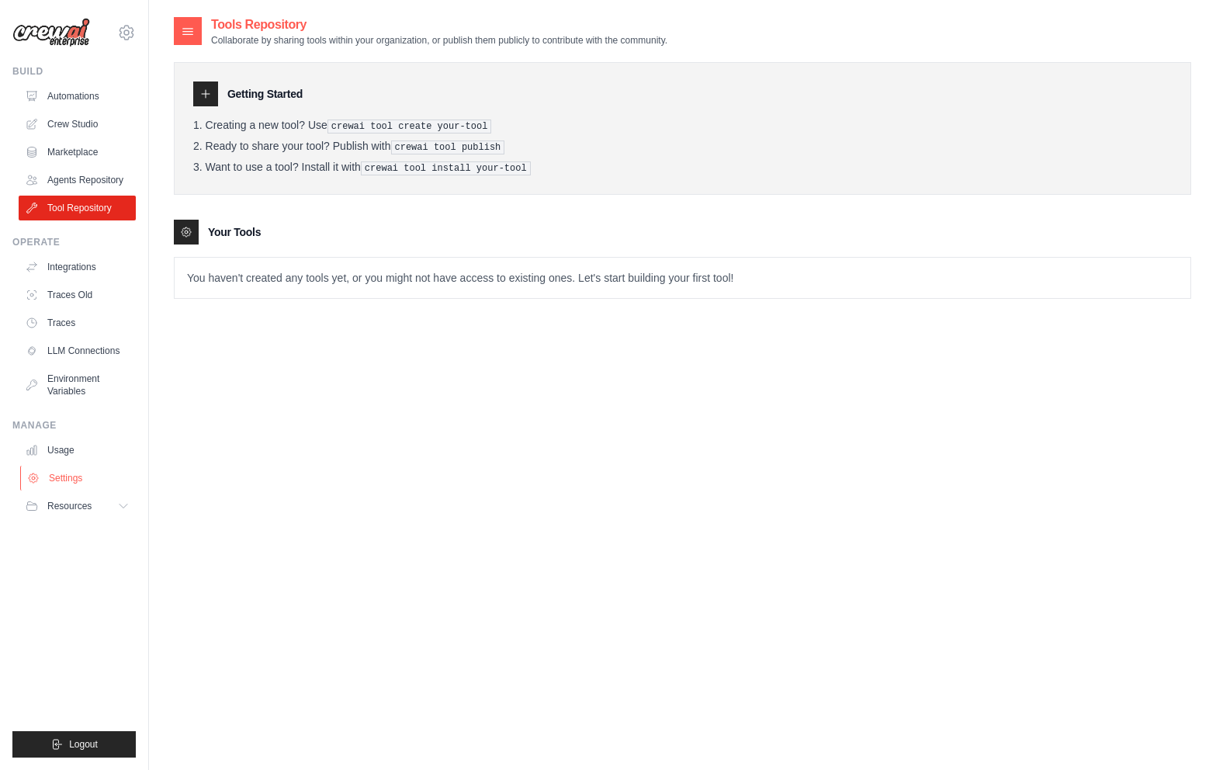
click at [95, 477] on link "Settings" at bounding box center [78, 478] width 117 height 25
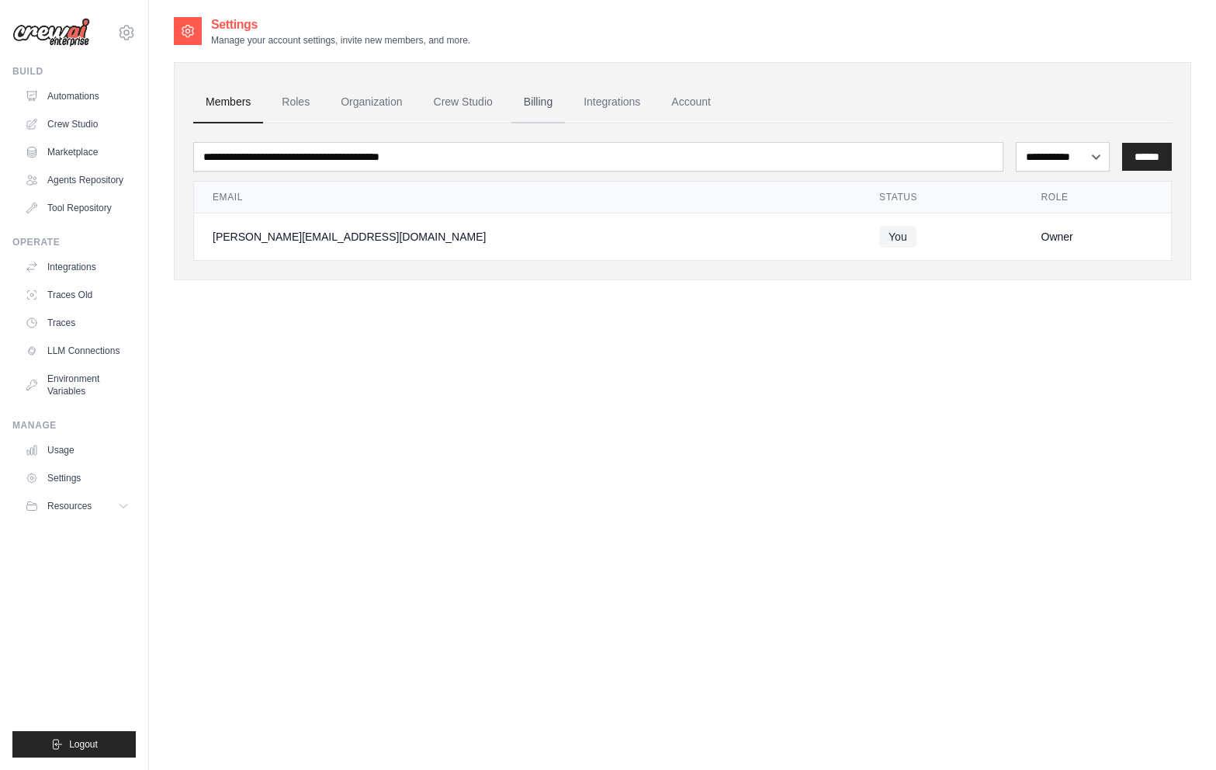
click at [530, 104] on link "Billing" at bounding box center [539, 103] width 54 height 42
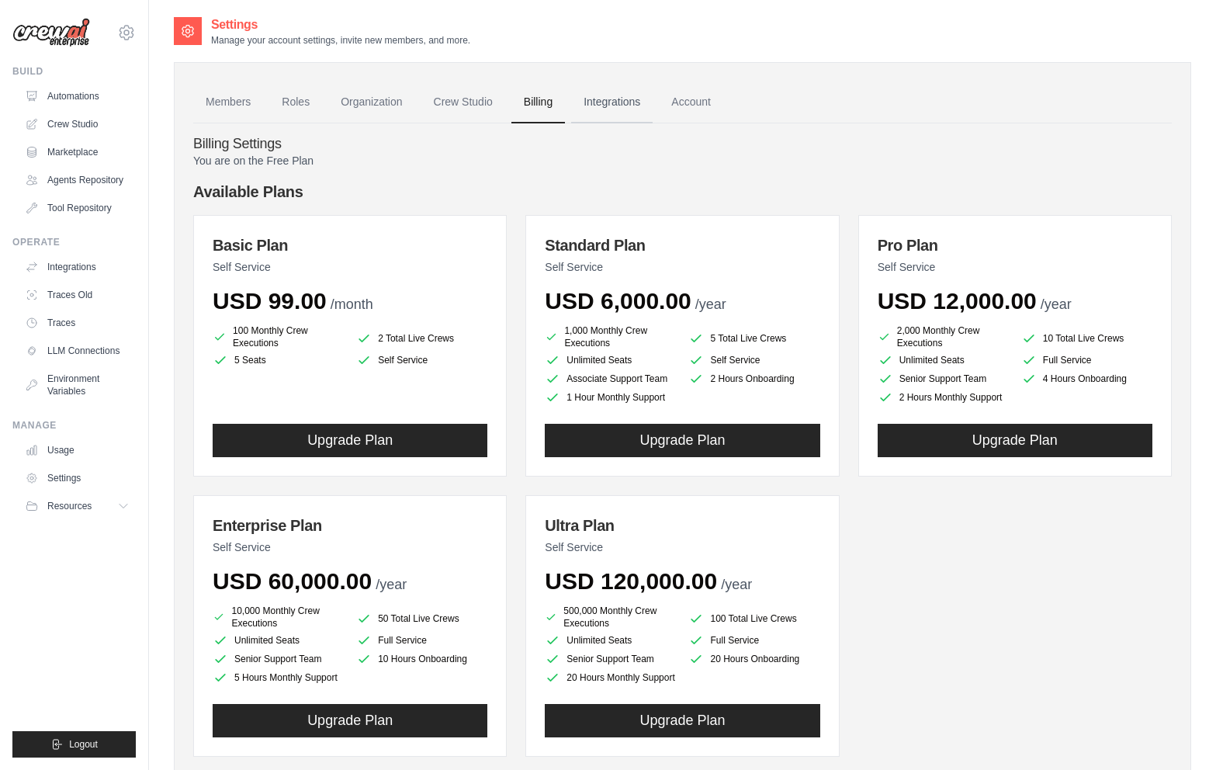
click at [630, 100] on link "Integrations" at bounding box center [612, 103] width 82 height 42
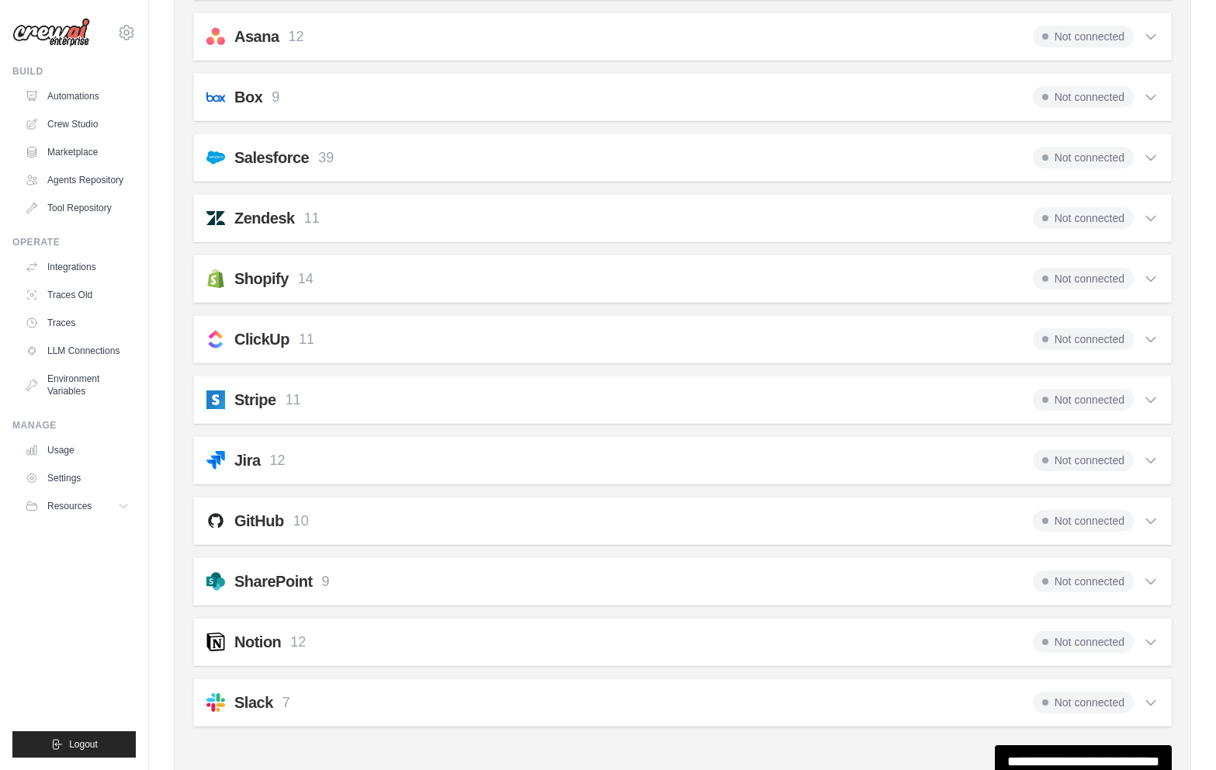
scroll to position [932, 0]
click at [1140, 342] on div "Not connected" at bounding box center [1096, 339] width 126 height 22
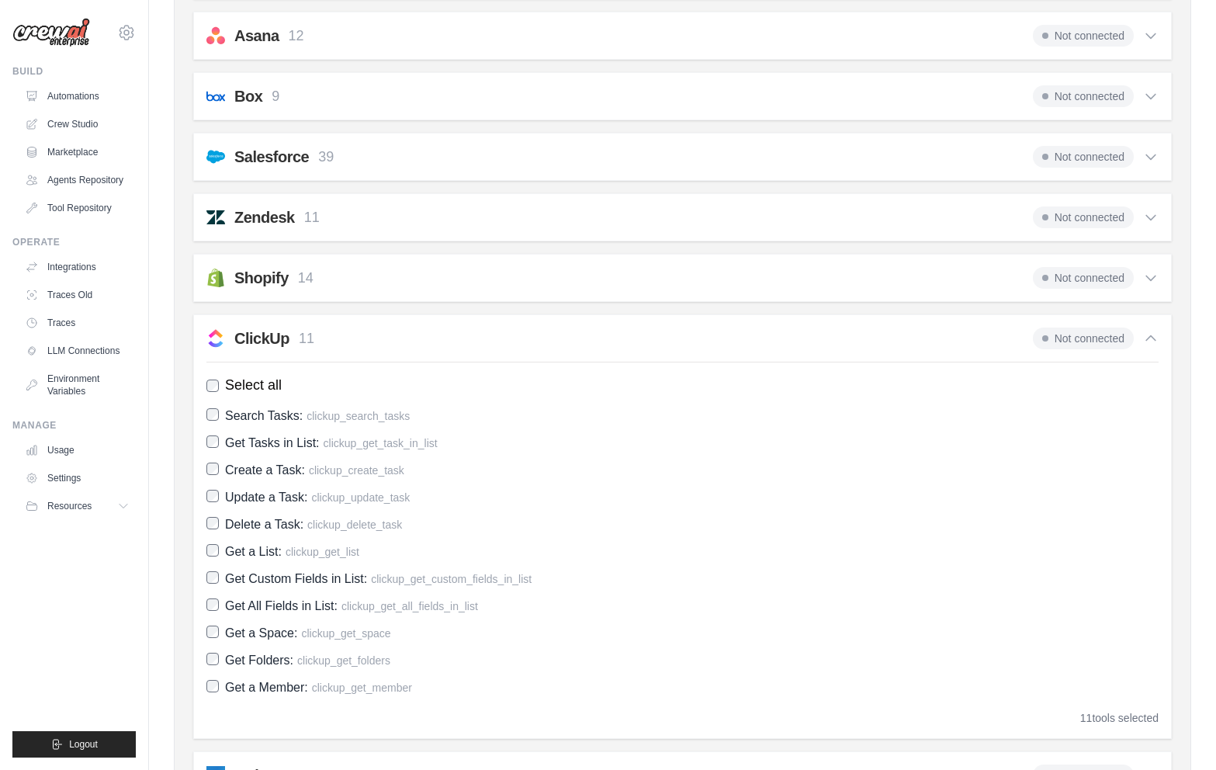
click at [1140, 342] on div "Not connected" at bounding box center [1096, 339] width 126 height 22
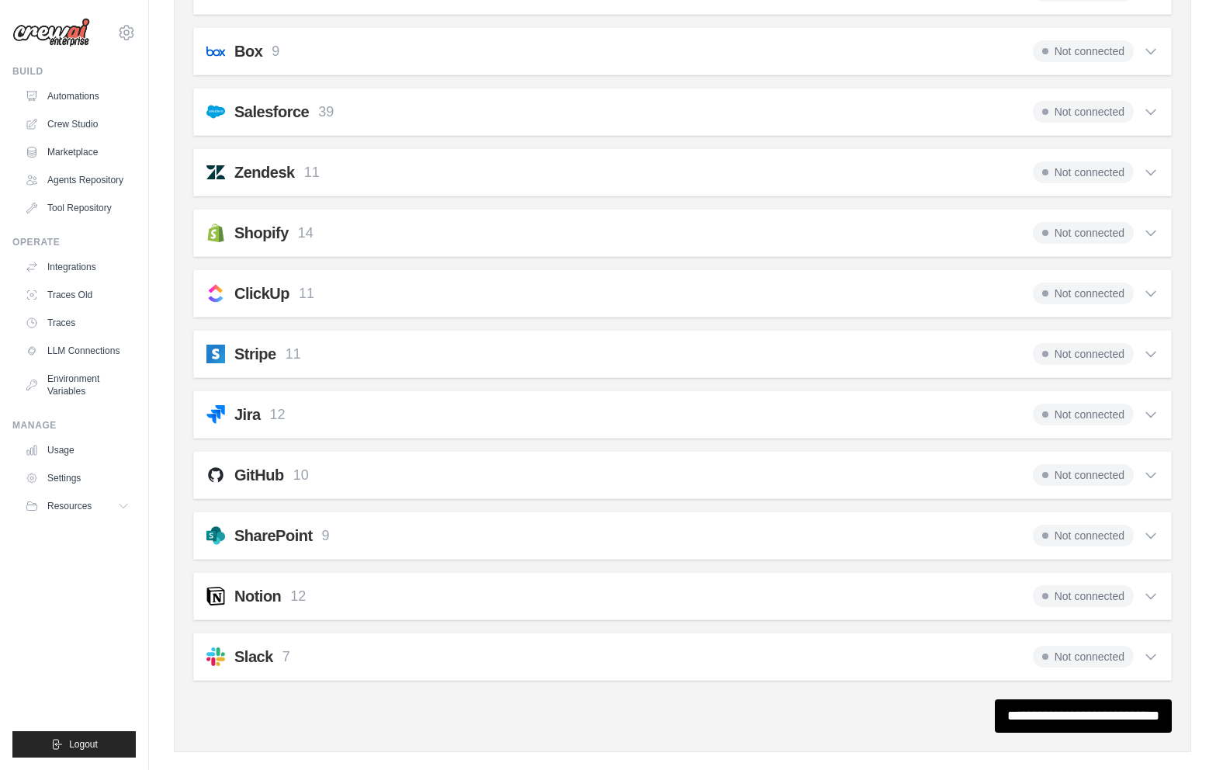
scroll to position [999, 0]
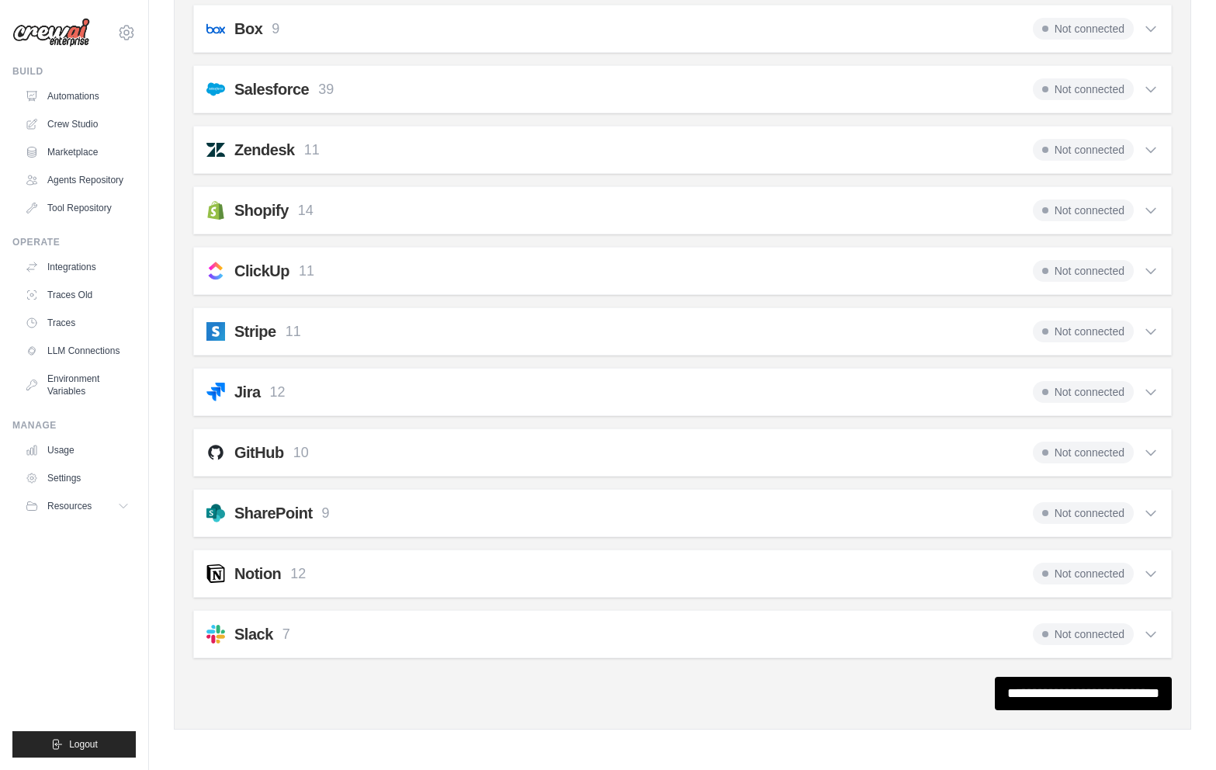
click at [1077, 579] on span "Not connected" at bounding box center [1083, 574] width 101 height 22
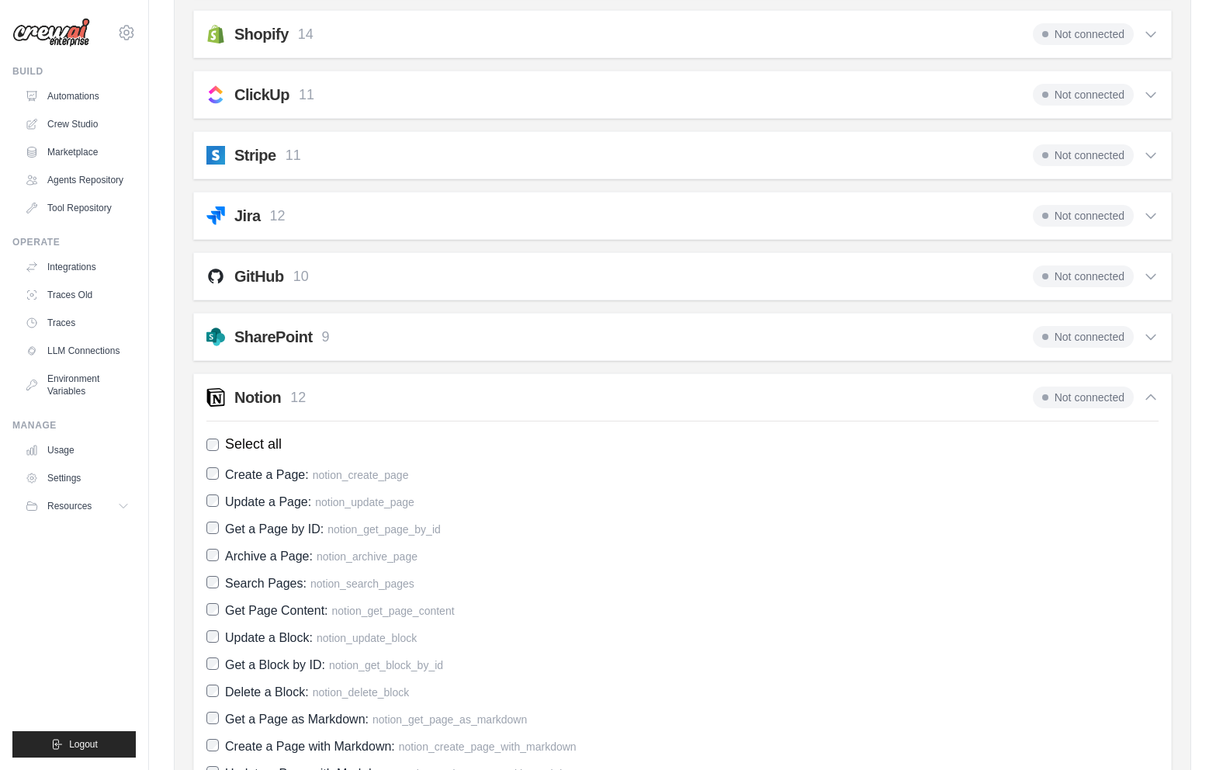
scroll to position [1154, 0]
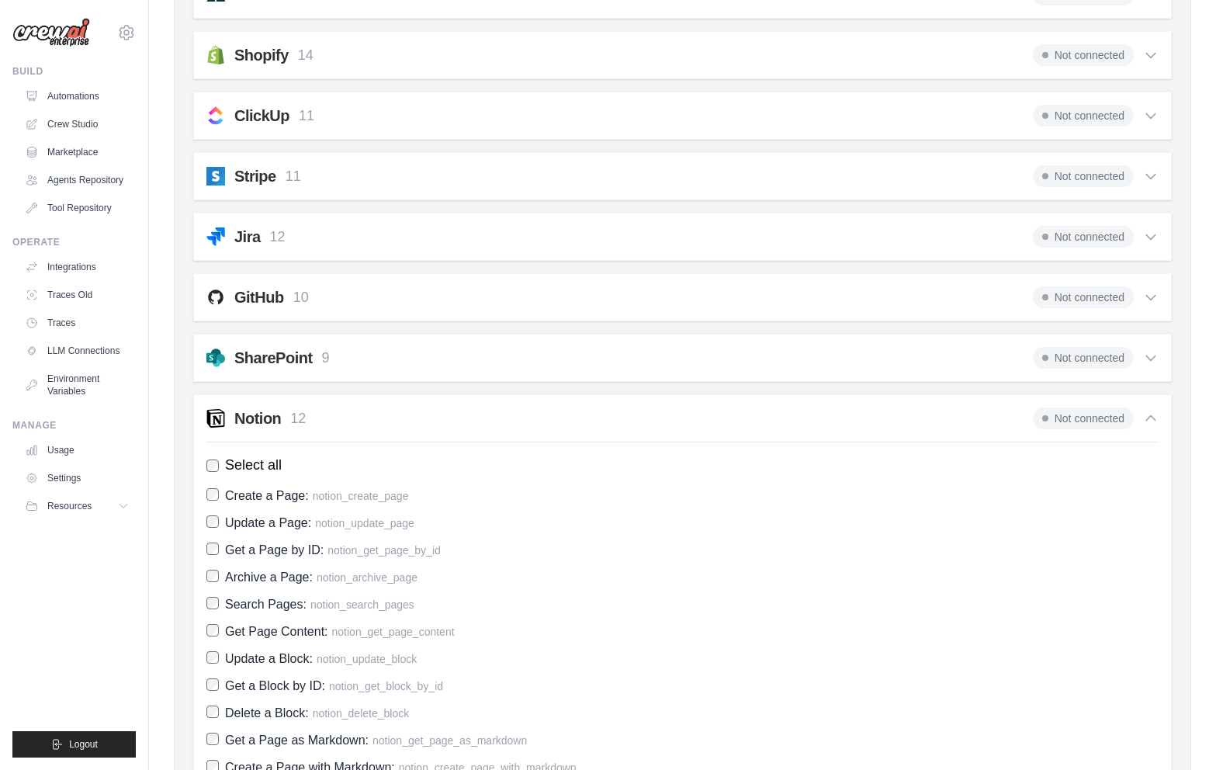
click at [1102, 422] on span "Not connected" at bounding box center [1083, 419] width 101 height 22
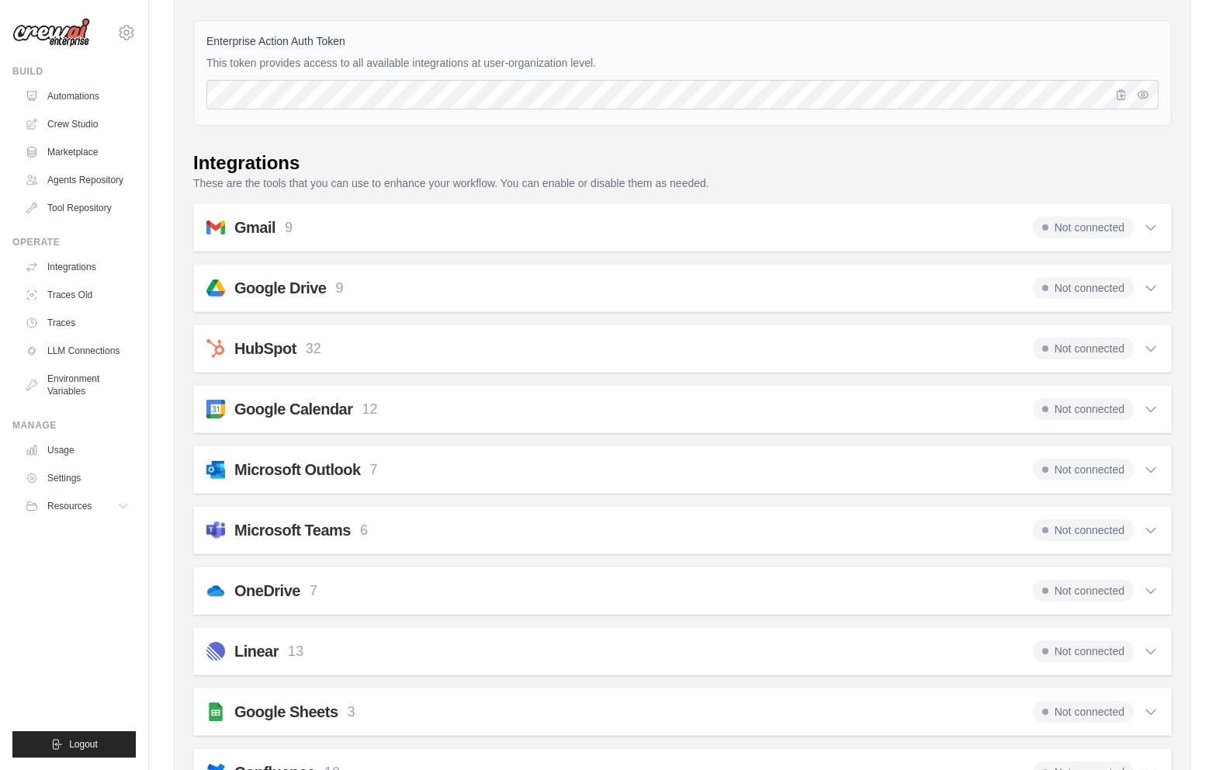
scroll to position [0, 0]
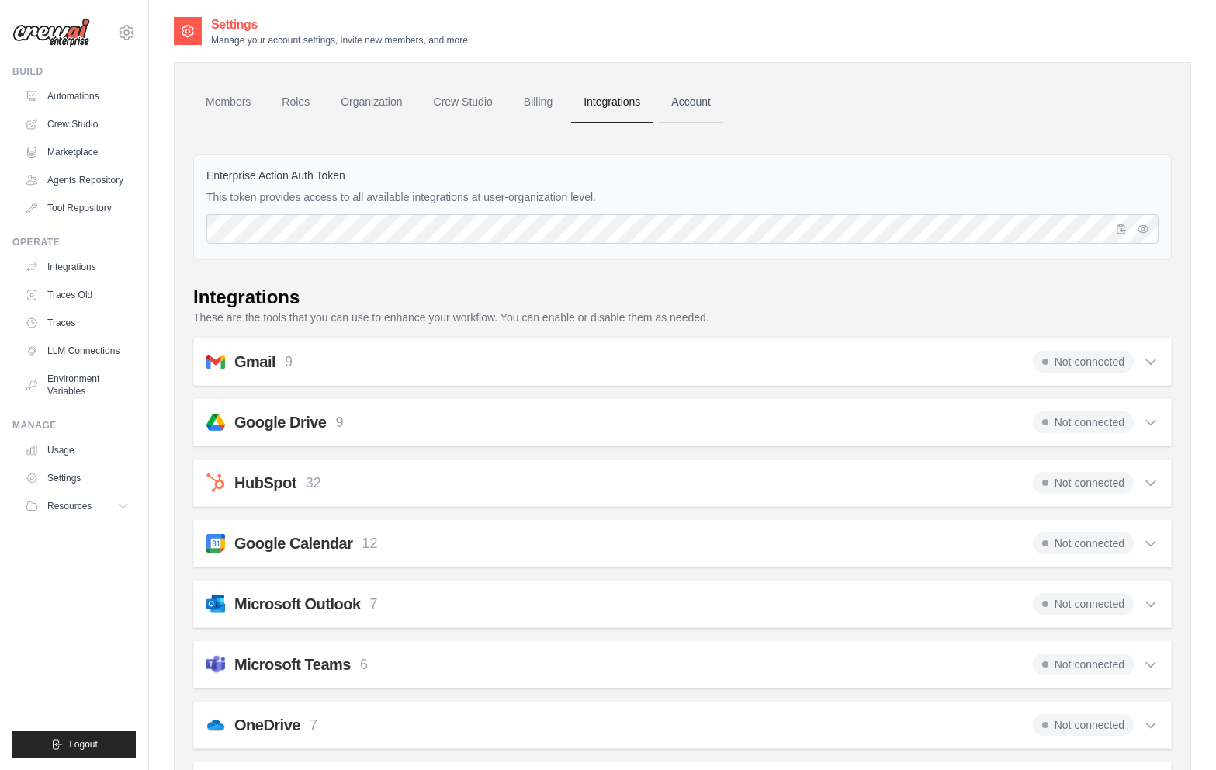
click at [697, 120] on link "Account" at bounding box center [691, 103] width 64 height 42
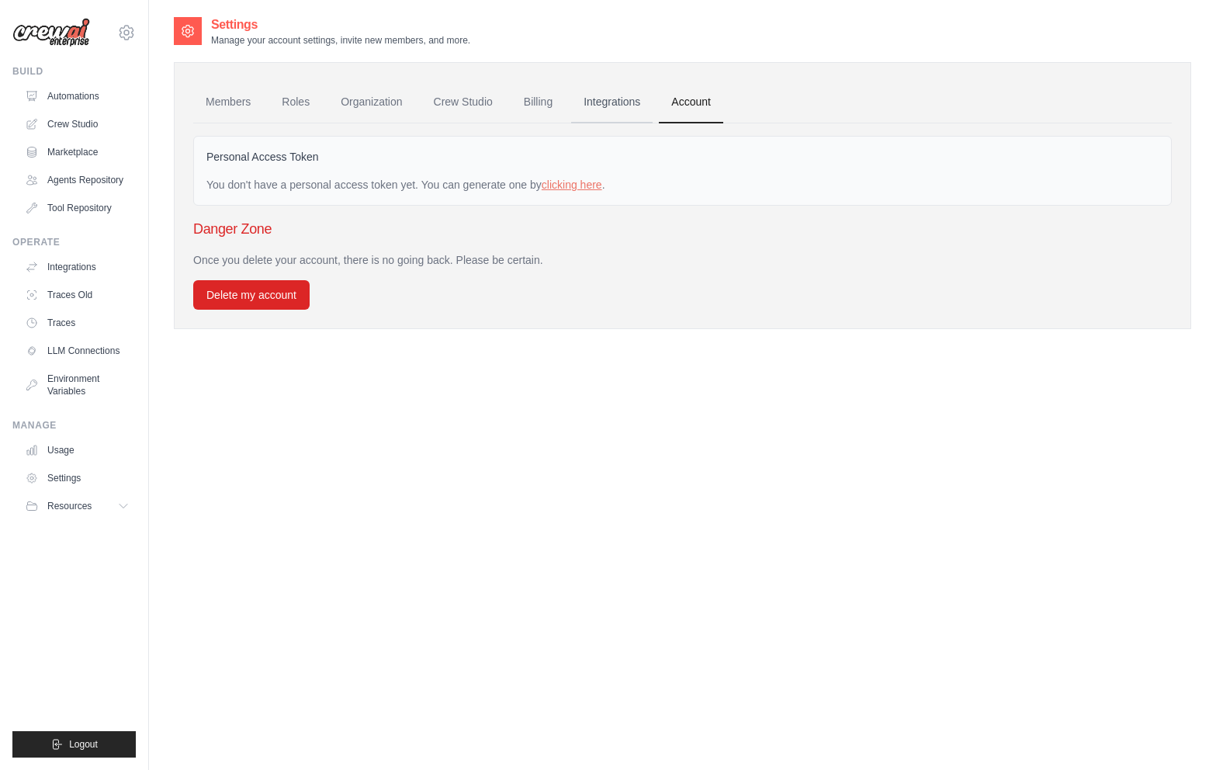
click at [601, 102] on link "Integrations" at bounding box center [612, 103] width 82 height 42
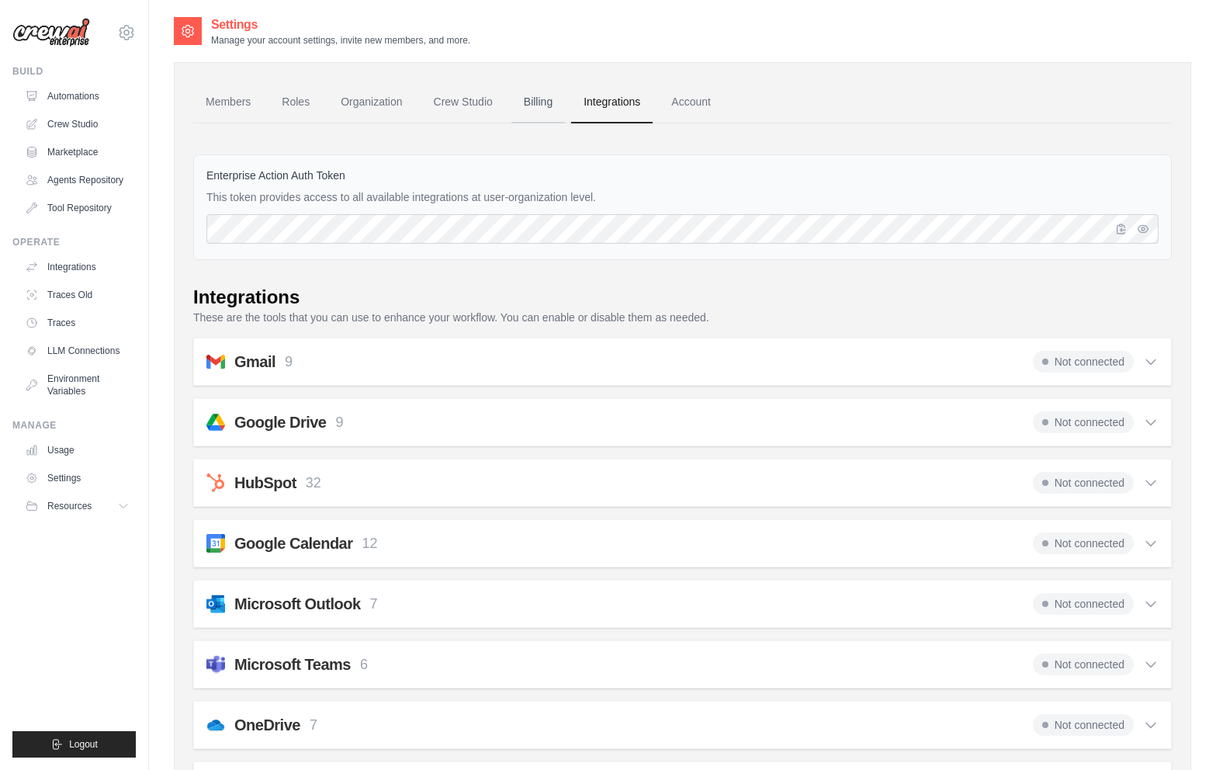
click at [559, 103] on link "Billing" at bounding box center [539, 103] width 54 height 42
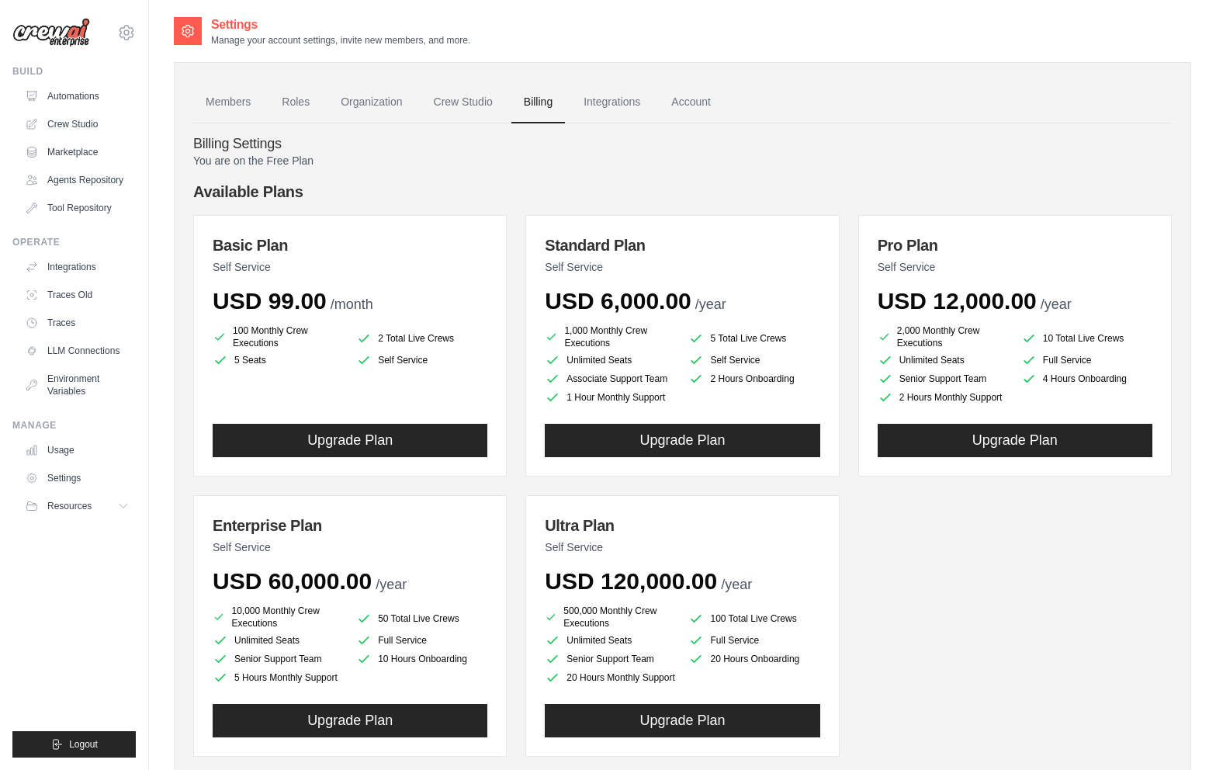
click at [499, 109] on link "Crew Studio" at bounding box center [464, 103] width 84 height 42
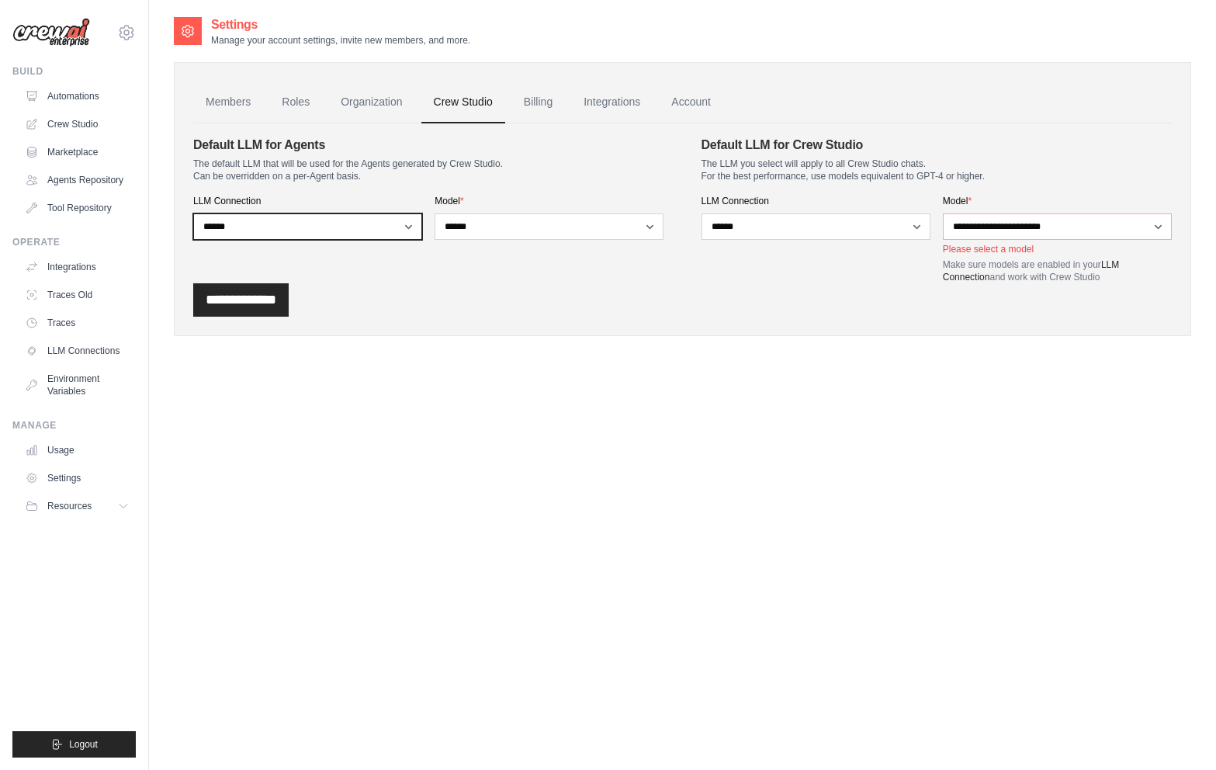
click at [407, 223] on select "**********" at bounding box center [307, 226] width 229 height 26
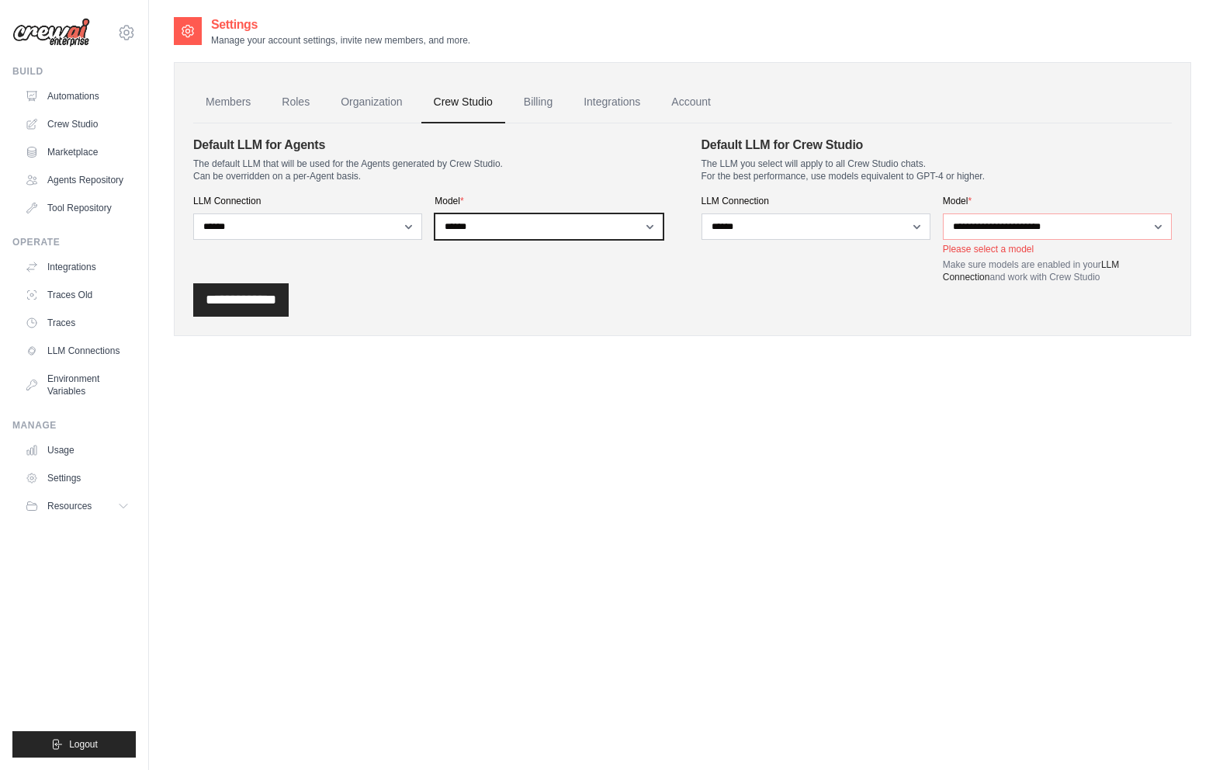
click at [453, 227] on select "**********" at bounding box center [549, 226] width 229 height 26
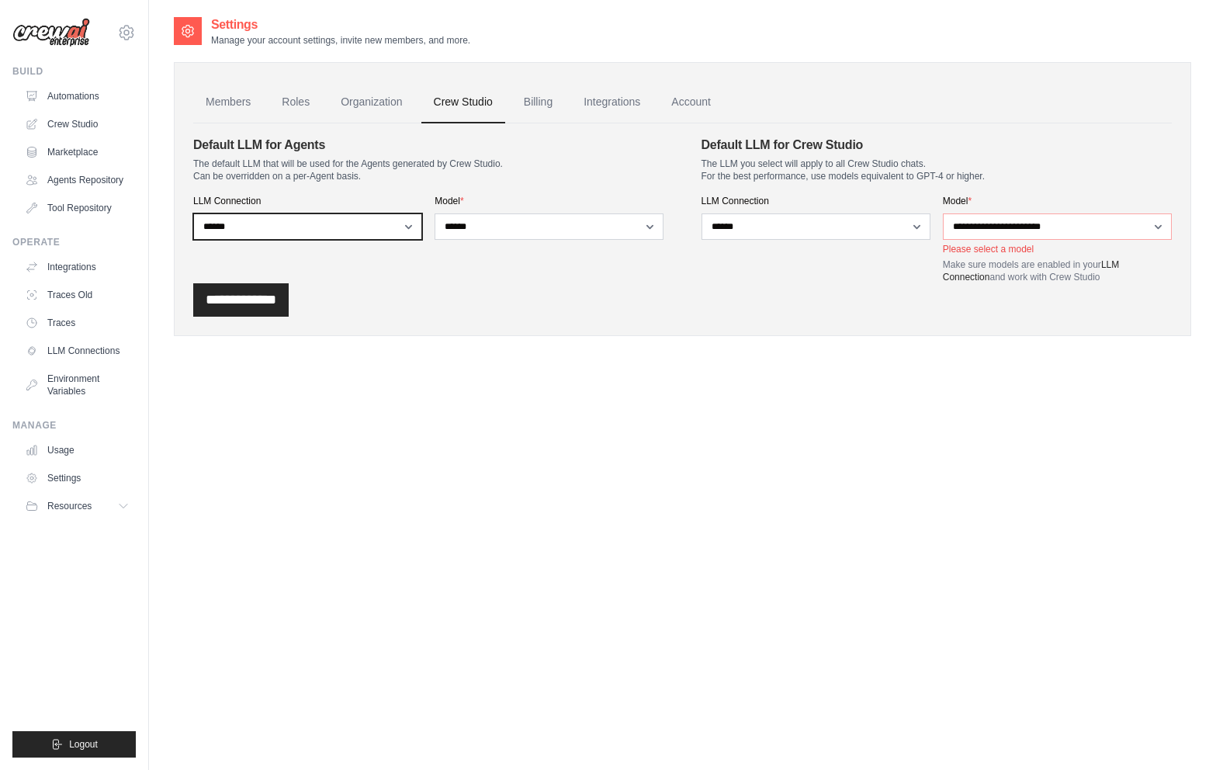
click at [382, 221] on select "**********" at bounding box center [307, 226] width 229 height 26
click at [352, 238] on select "**********" at bounding box center [307, 226] width 229 height 26
click at [352, 235] on select "**********" at bounding box center [307, 226] width 229 height 26
click at [193, 213] on select "**********" at bounding box center [307, 226] width 229 height 26
click at [404, 227] on select "**********" at bounding box center [307, 226] width 229 height 26
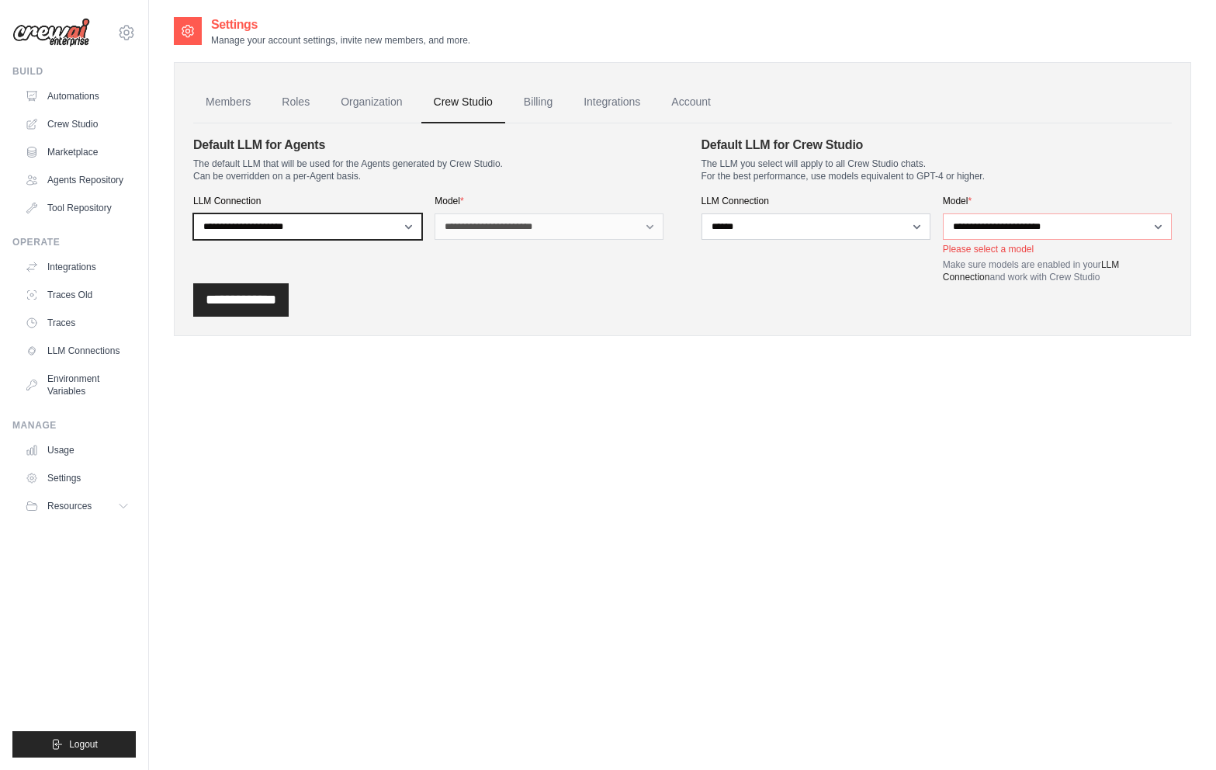
select select "******"
click at [193, 213] on select "**********" at bounding box center [307, 226] width 229 height 26
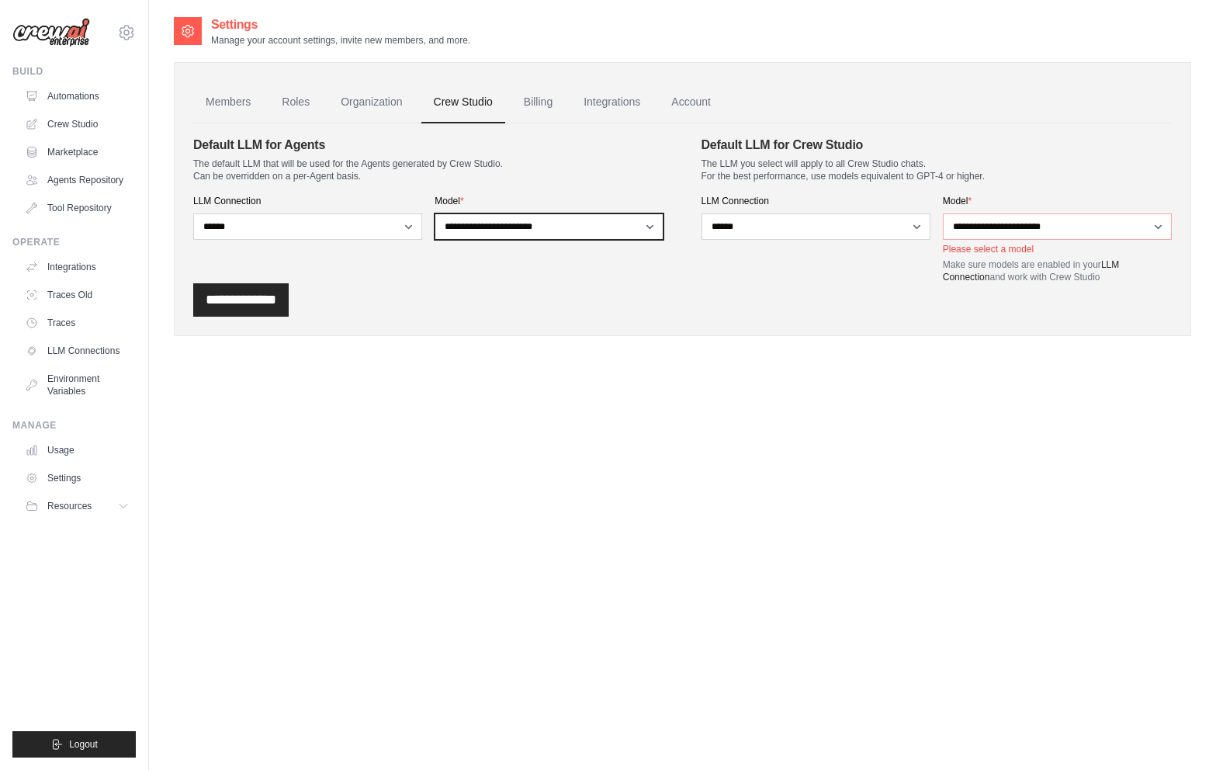
click at [490, 223] on select "**********" at bounding box center [549, 226] width 229 height 26
click at [482, 317] on div "**********" at bounding box center [683, 199] width 1018 height 274
click at [506, 228] on select "**********" at bounding box center [549, 226] width 229 height 26
select select "******"
click at [435, 213] on select "**********" at bounding box center [549, 226] width 229 height 26
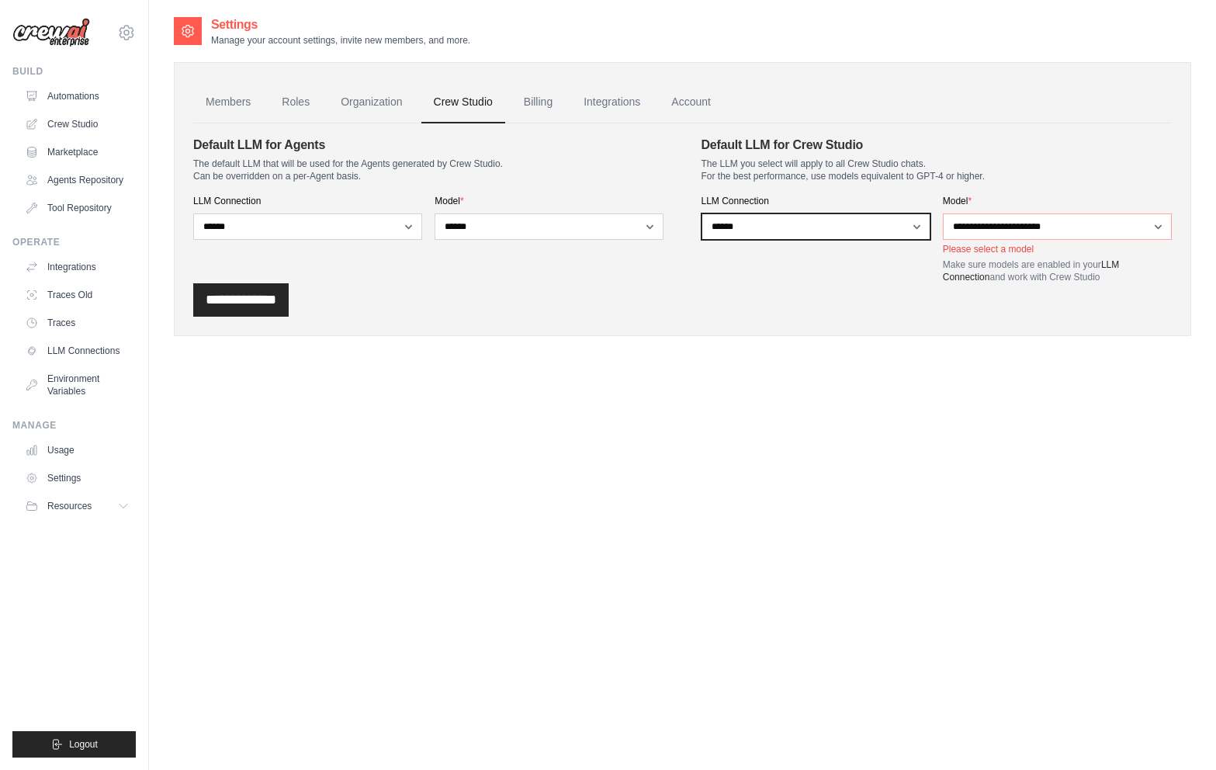
click at [724, 231] on select "**********" at bounding box center [816, 226] width 229 height 26
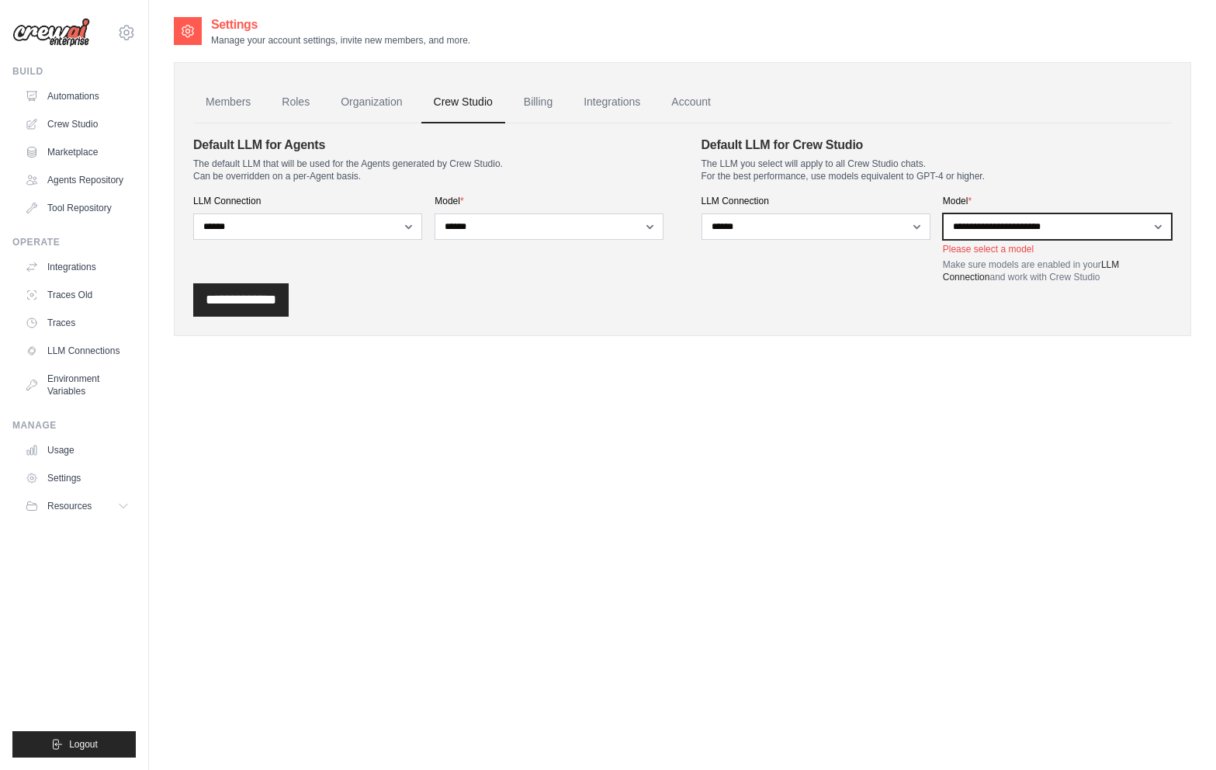
click at [1071, 224] on select "**********" at bounding box center [1057, 226] width 229 height 26
select select "*******"
click at [943, 213] on select "**********" at bounding box center [1057, 226] width 229 height 26
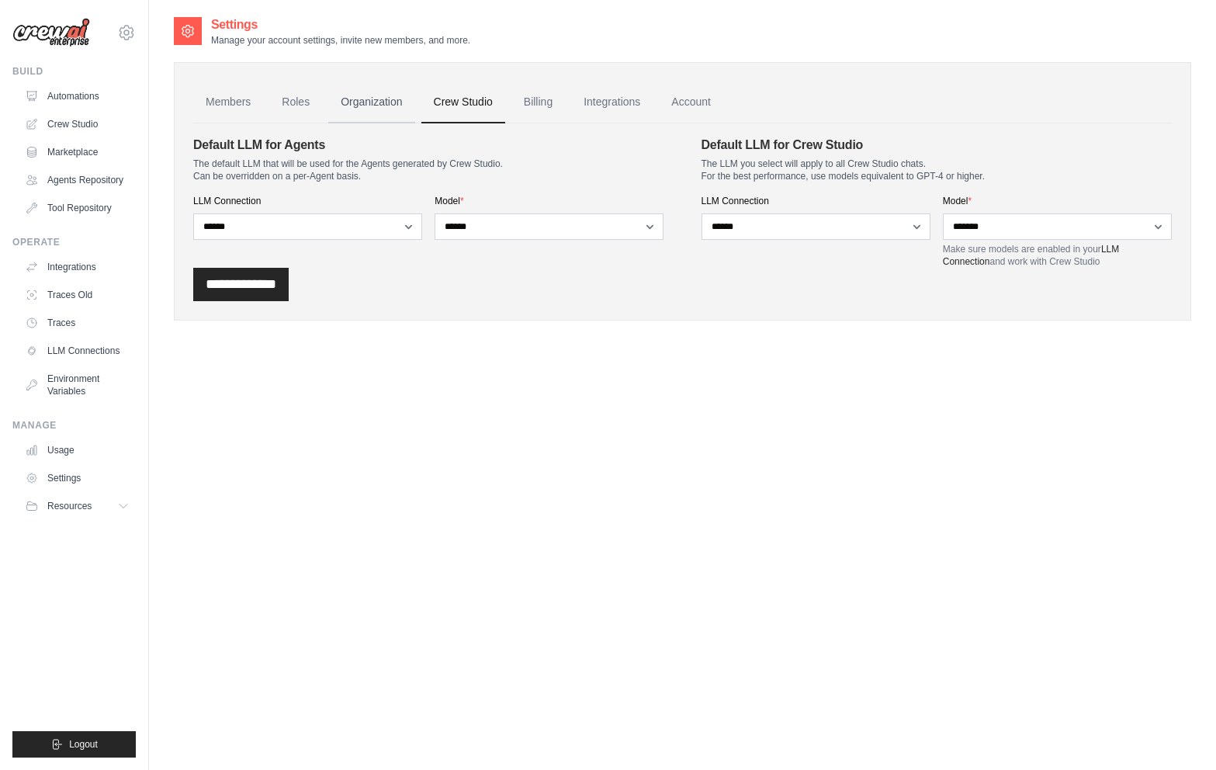
click at [377, 106] on link "Organization" at bounding box center [371, 103] width 86 height 42
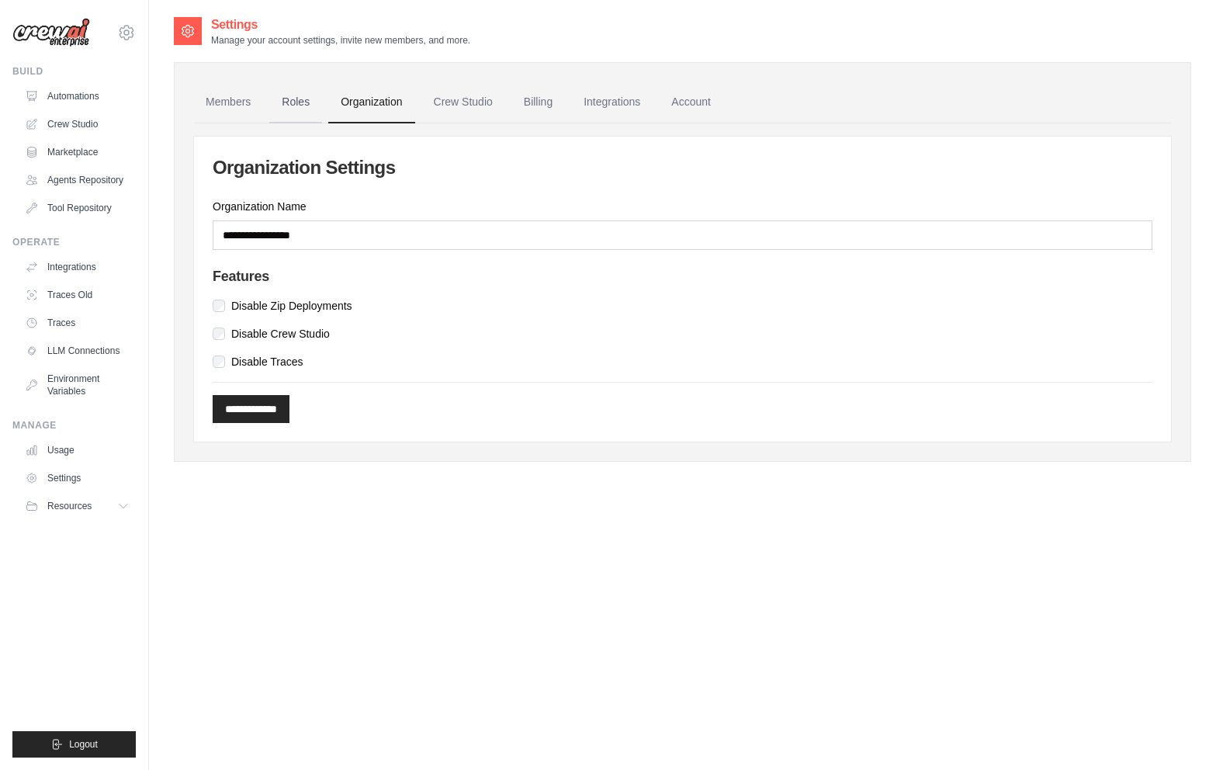
click at [290, 96] on link "Roles" at bounding box center [295, 103] width 53 height 42
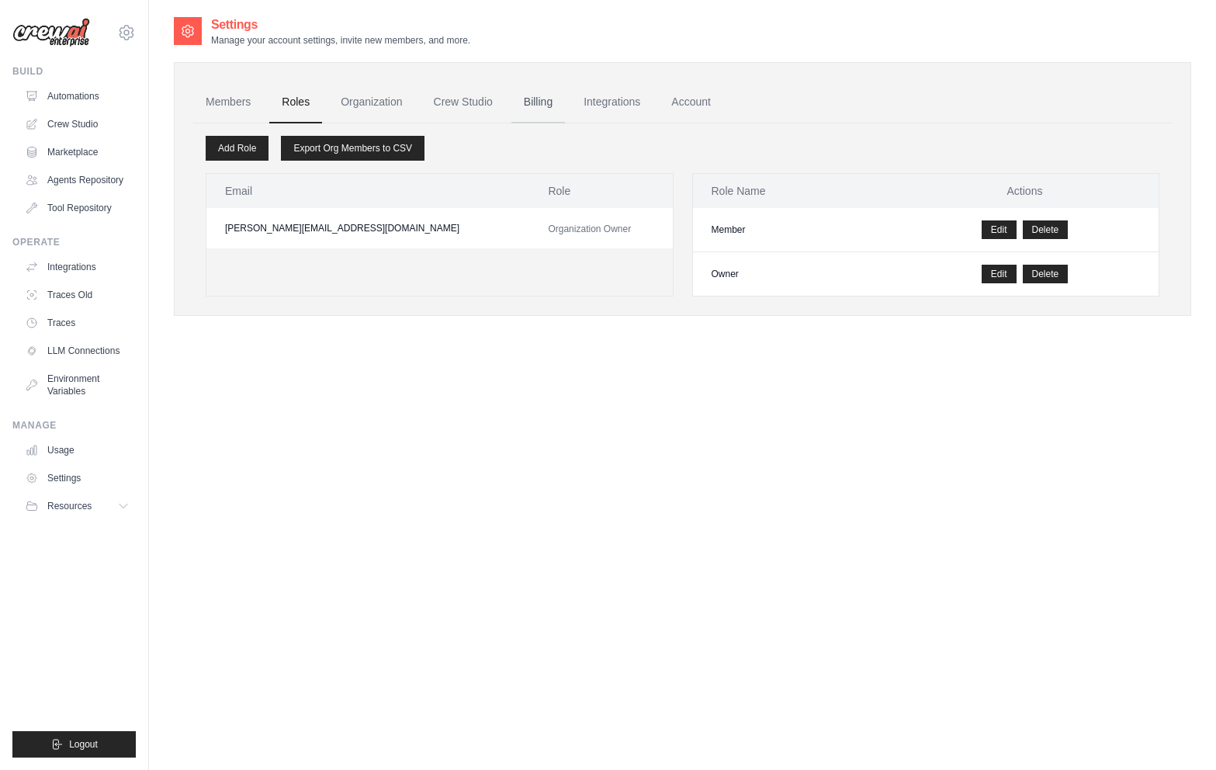
click at [527, 104] on link "Billing" at bounding box center [539, 103] width 54 height 42
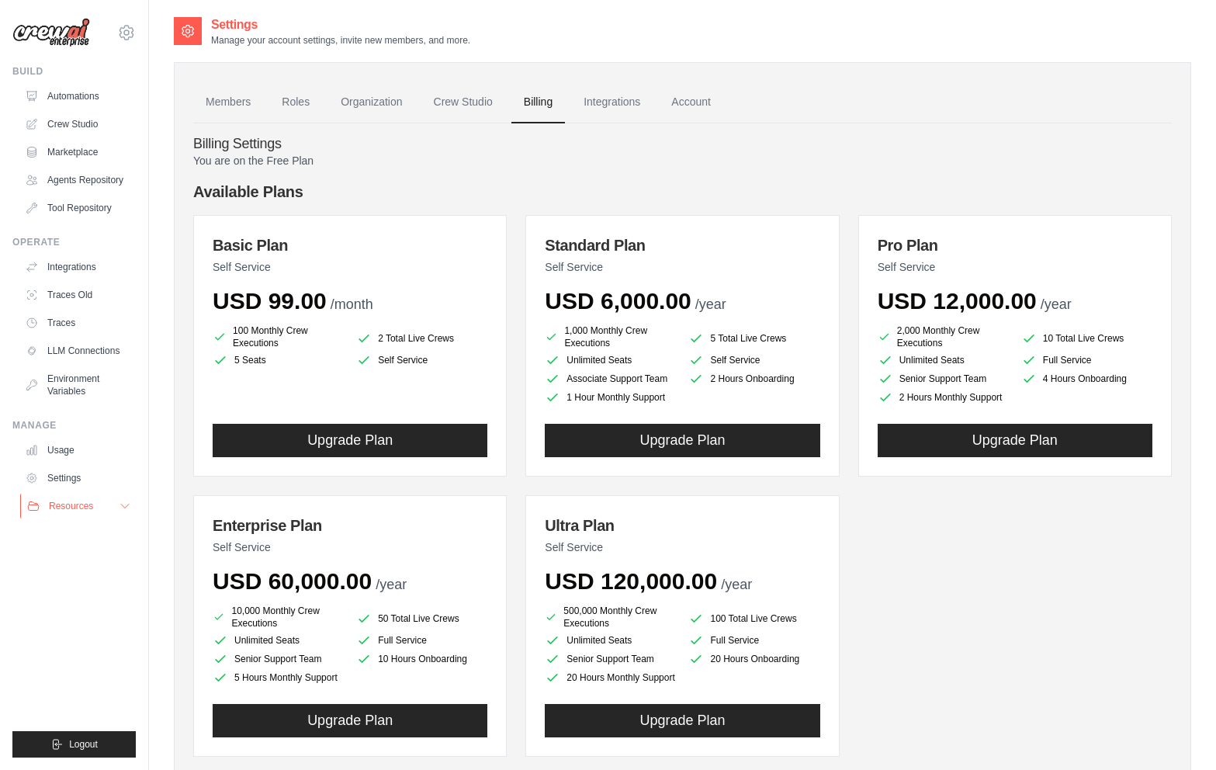
click at [128, 505] on icon at bounding box center [125, 507] width 8 height 4
click at [109, 124] on link "Crew Studio" at bounding box center [78, 124] width 117 height 25
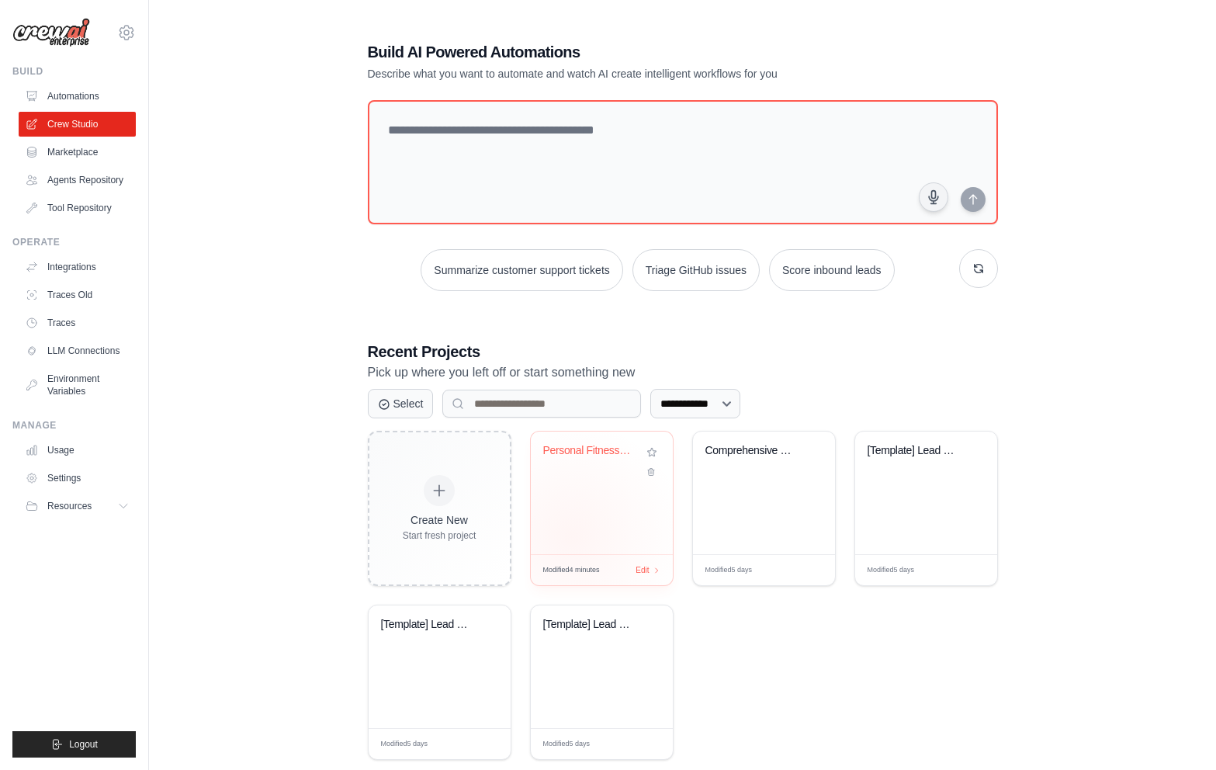
click at [573, 537] on div "Personal Fitness & Health Tracking ..." at bounding box center [602, 493] width 142 height 123
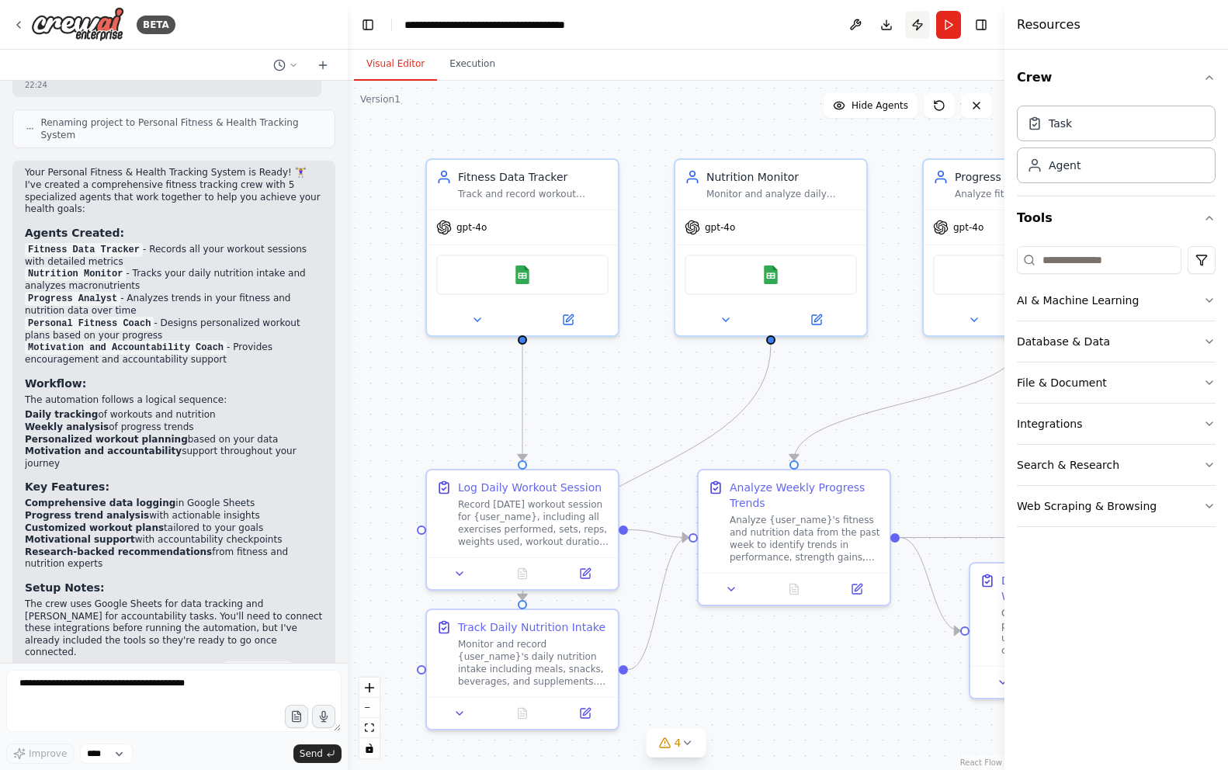
scroll to position [1689, 0]
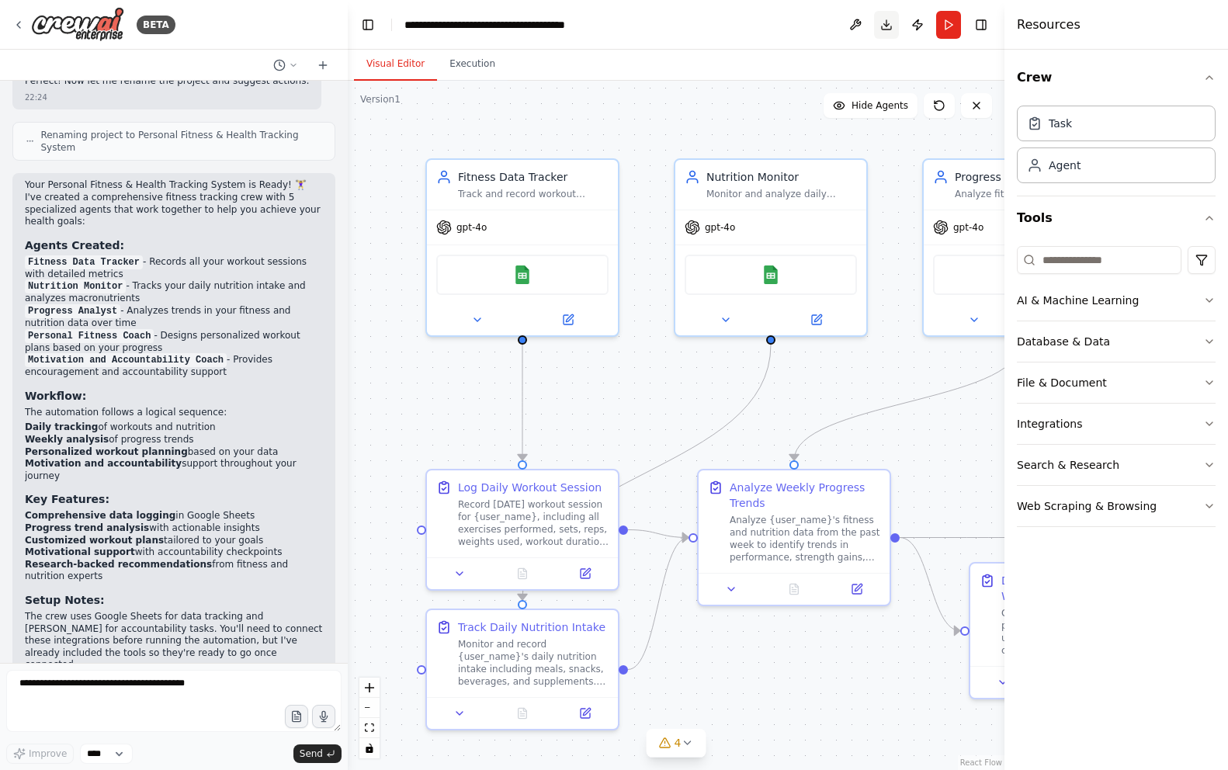
click at [880, 24] on button "Download" at bounding box center [886, 25] width 25 height 28
click at [497, 38] on header "**********" at bounding box center [676, 25] width 657 height 50
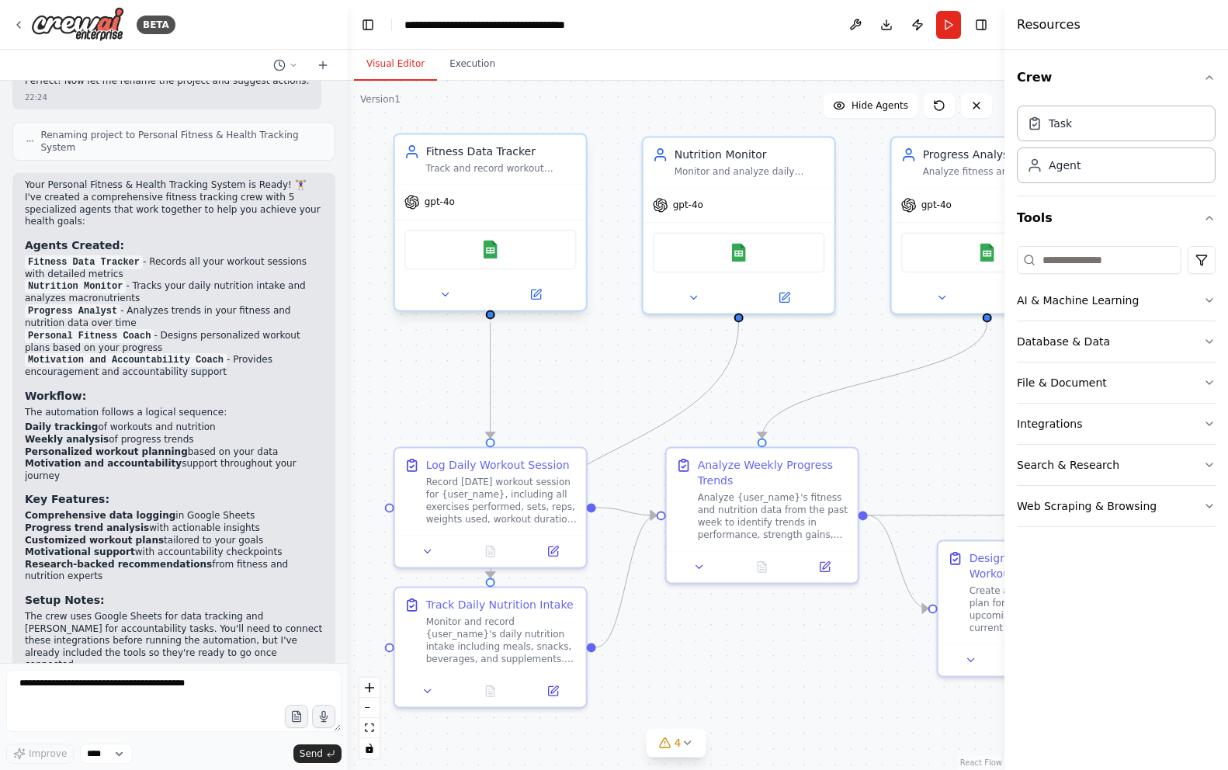
click at [488, 263] on div "Google Sheets" at bounding box center [490, 249] width 172 height 40
click at [568, 394] on div ".deletable-edge-delete-btn { width: 20px; height: 20px; border: 0px solid #ffff…" at bounding box center [676, 425] width 657 height 689
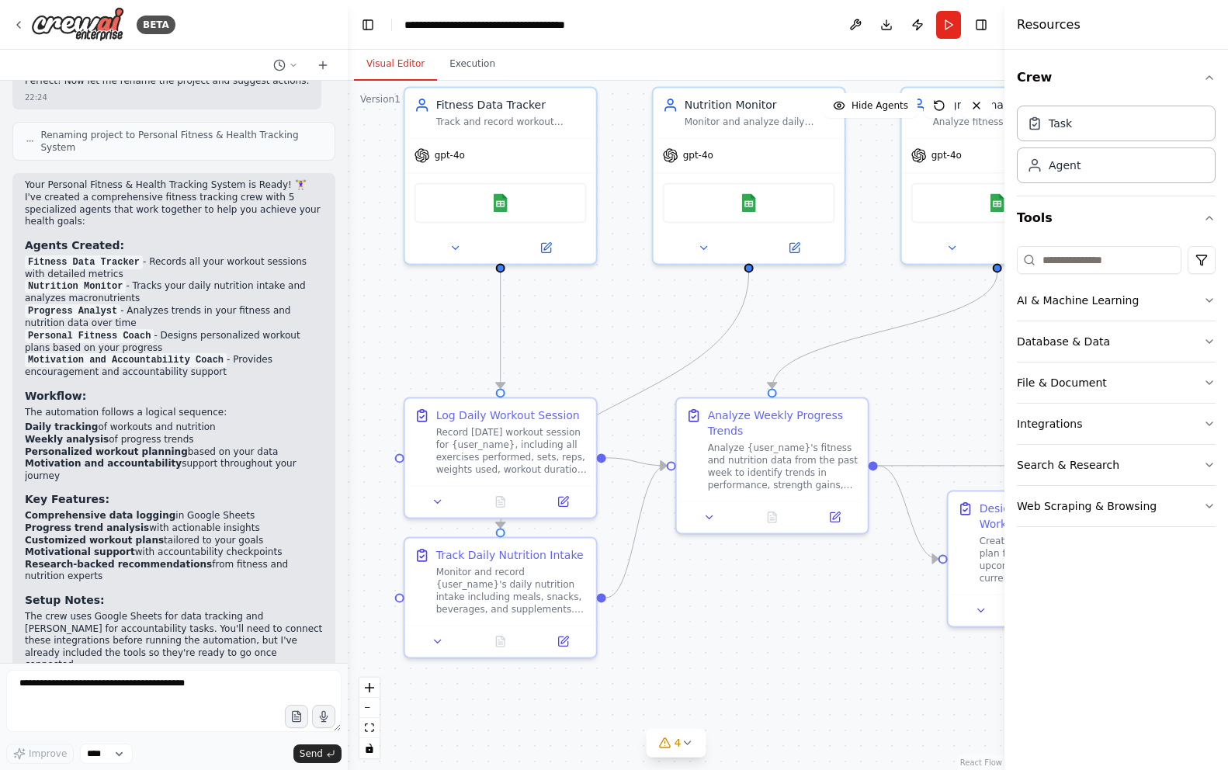
drag, startPoint x: 589, startPoint y: 410, endPoint x: 599, endPoint y: 359, distance: 51.5
click at [599, 359] on div ".deletable-edge-delete-btn { width: 20px; height: 20px; border: 0px solid #ffff…" at bounding box center [676, 425] width 657 height 689
click at [371, 28] on button "Toggle Left Sidebar" at bounding box center [368, 25] width 22 height 22
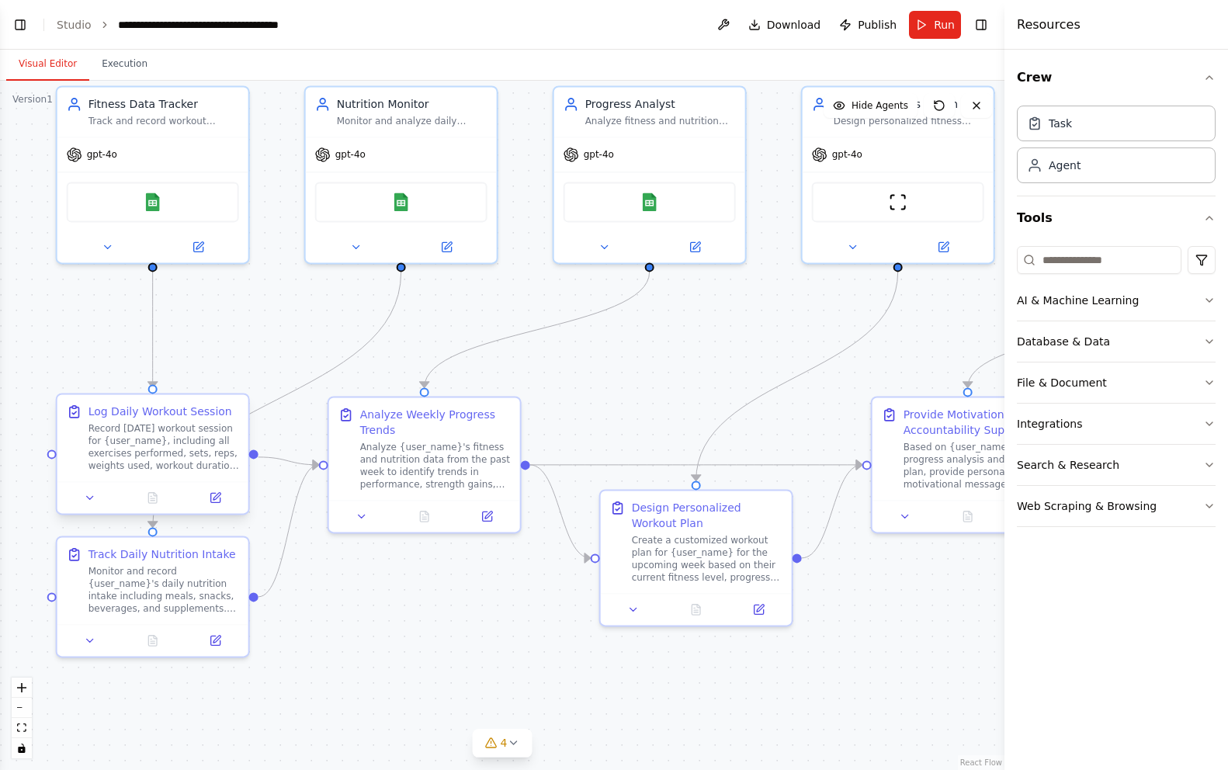
click at [178, 436] on div "Record [DATE] workout session for {user_name}, including all exercises performe…" at bounding box center [163, 447] width 151 height 50
click at [90, 504] on icon at bounding box center [90, 497] width 12 height 12
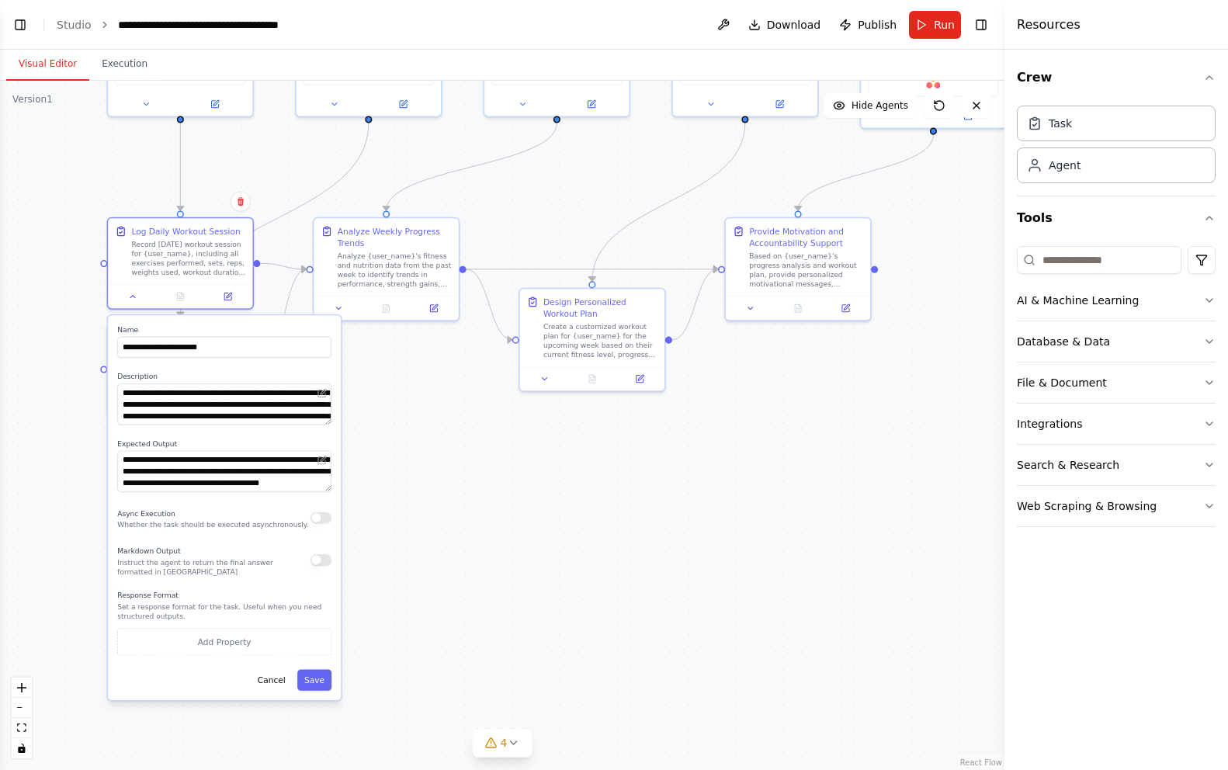
drag, startPoint x: 385, startPoint y: 621, endPoint x: 427, endPoint y: 417, distance: 208.4
click at [427, 417] on div ".deletable-edge-delete-btn { width: 20px; height: 20px; border: 0px solid #ffff…" at bounding box center [502, 425] width 1005 height 689
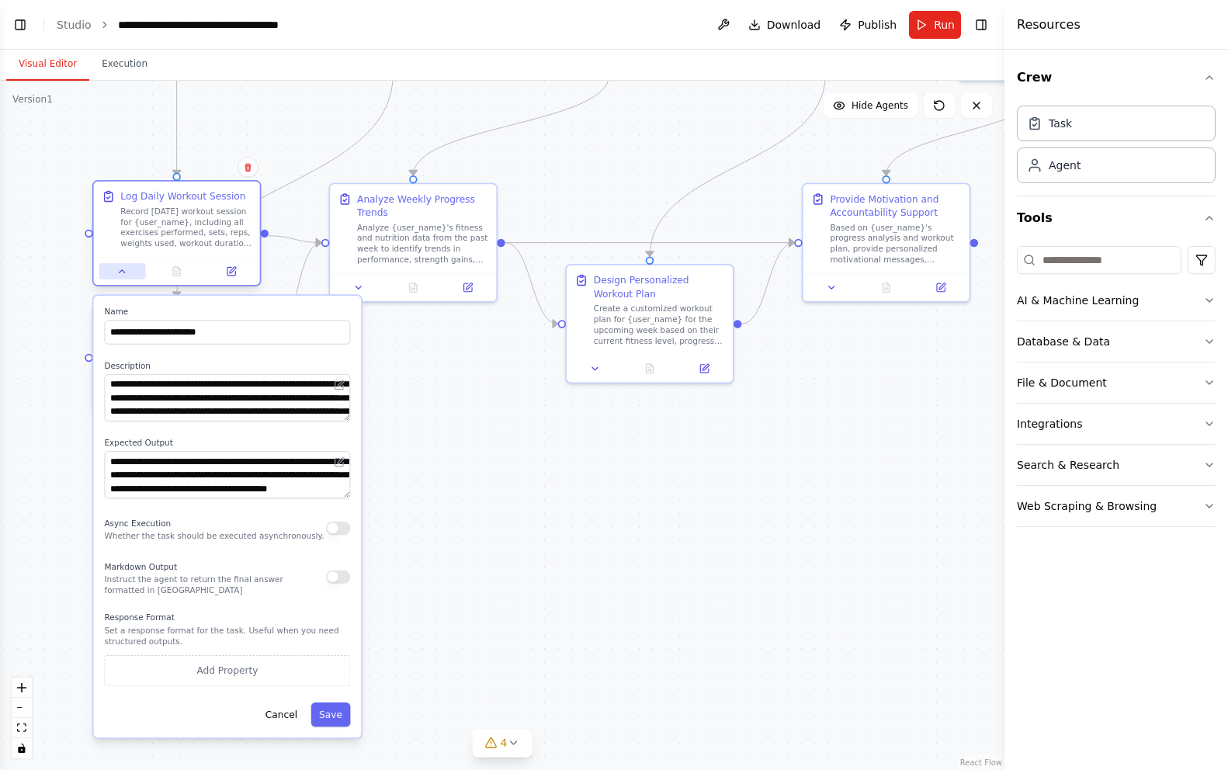
click at [135, 268] on button at bounding box center [122, 271] width 47 height 16
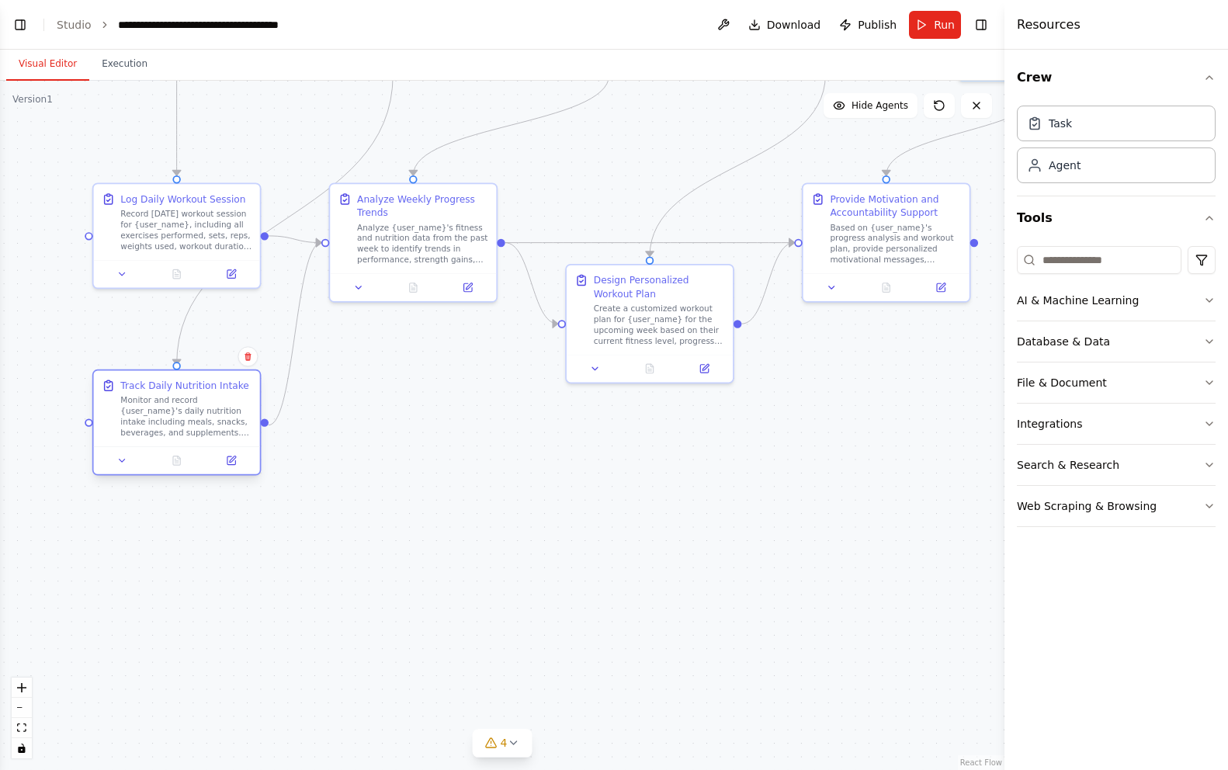
drag, startPoint x: 209, startPoint y: 322, endPoint x: 203, endPoint y: 397, distance: 75.5
click at [203, 397] on div "Track Daily Nutrition Intake Monitor and record {user_name}'s daily nutrition i…" at bounding box center [185, 409] width 131 height 60
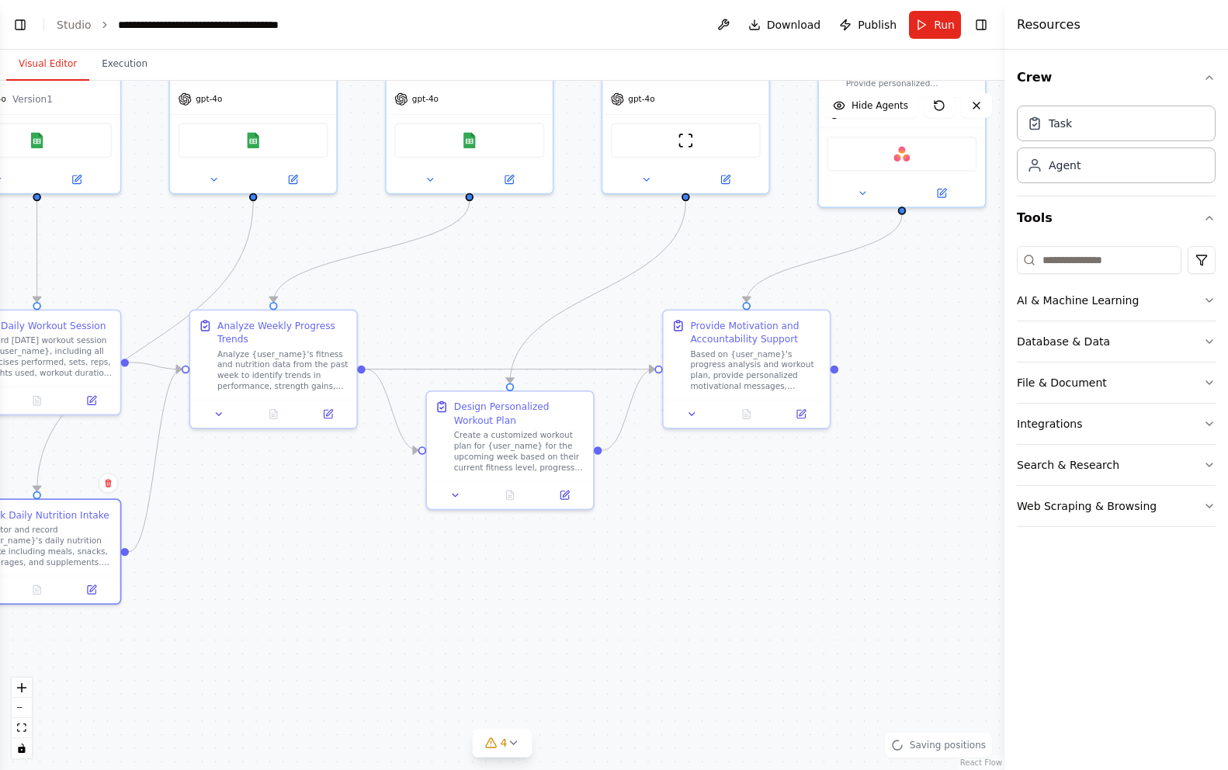
drag, startPoint x: 456, startPoint y: 376, endPoint x: 317, endPoint y: 503, distance: 189.0
click at [317, 503] on div ".deletable-edge-delete-btn { width: 20px; height: 20px; border: 0px solid #ffff…" at bounding box center [502, 425] width 1005 height 689
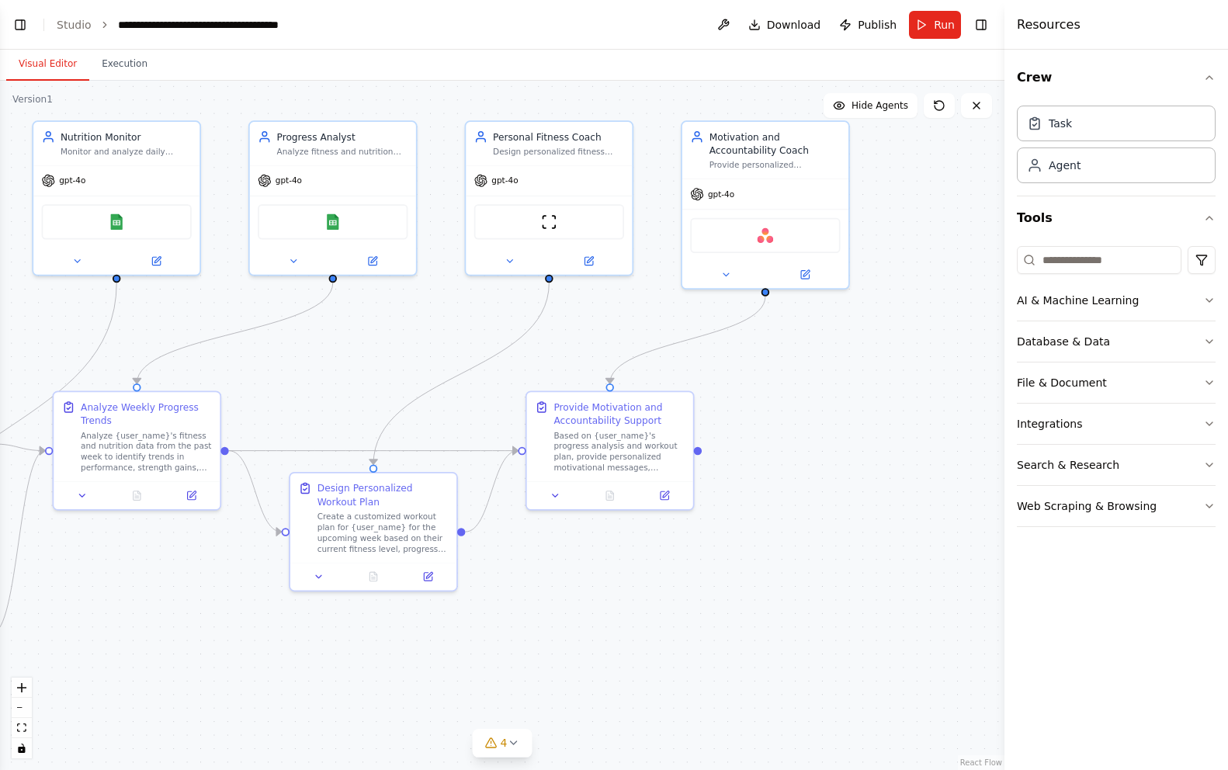
drag, startPoint x: 551, startPoint y: 291, endPoint x: 415, endPoint y: 372, distance: 158.7
click at [415, 372] on div ".deletable-edge-delete-btn { width: 20px; height: 20px; border: 0px solid #ffff…" at bounding box center [502, 425] width 1005 height 689
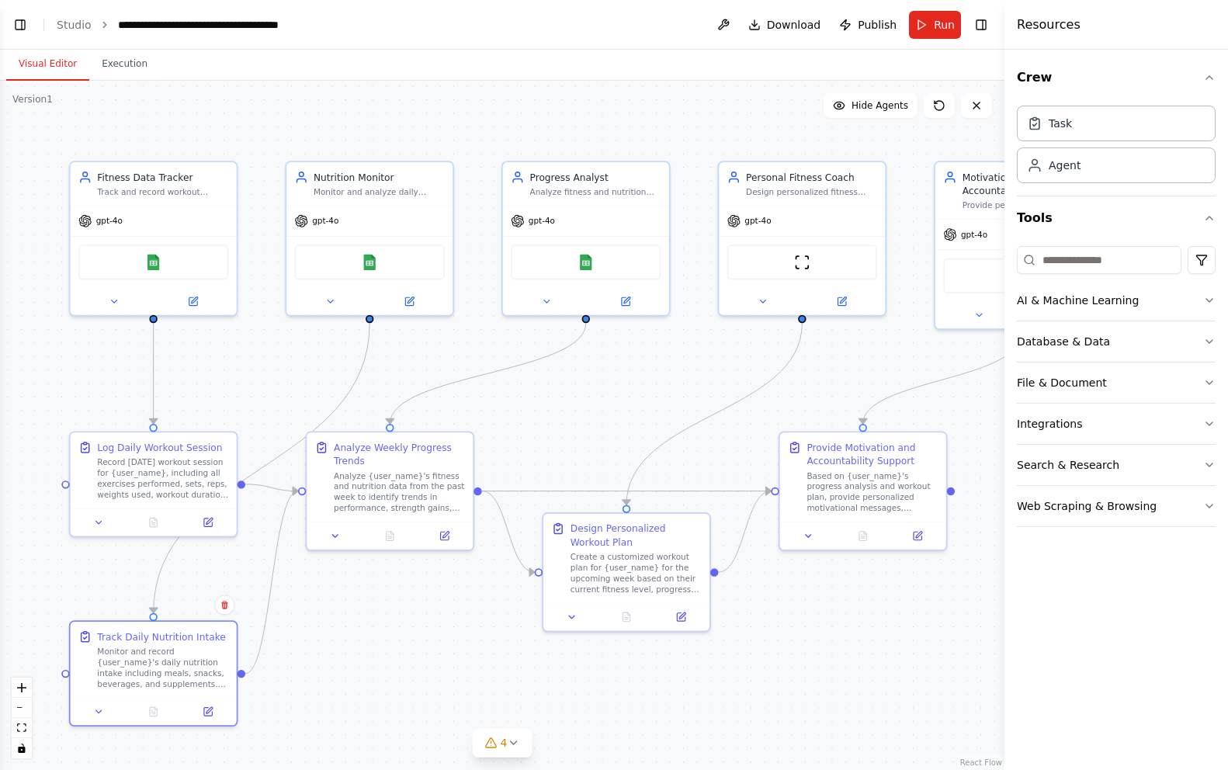
drag, startPoint x: 287, startPoint y: 345, endPoint x: 540, endPoint y: 386, distance: 256.3
click at [540, 386] on div ".deletable-edge-delete-btn { width: 20px; height: 20px; border: 0px solid #ffff…" at bounding box center [502, 425] width 1005 height 689
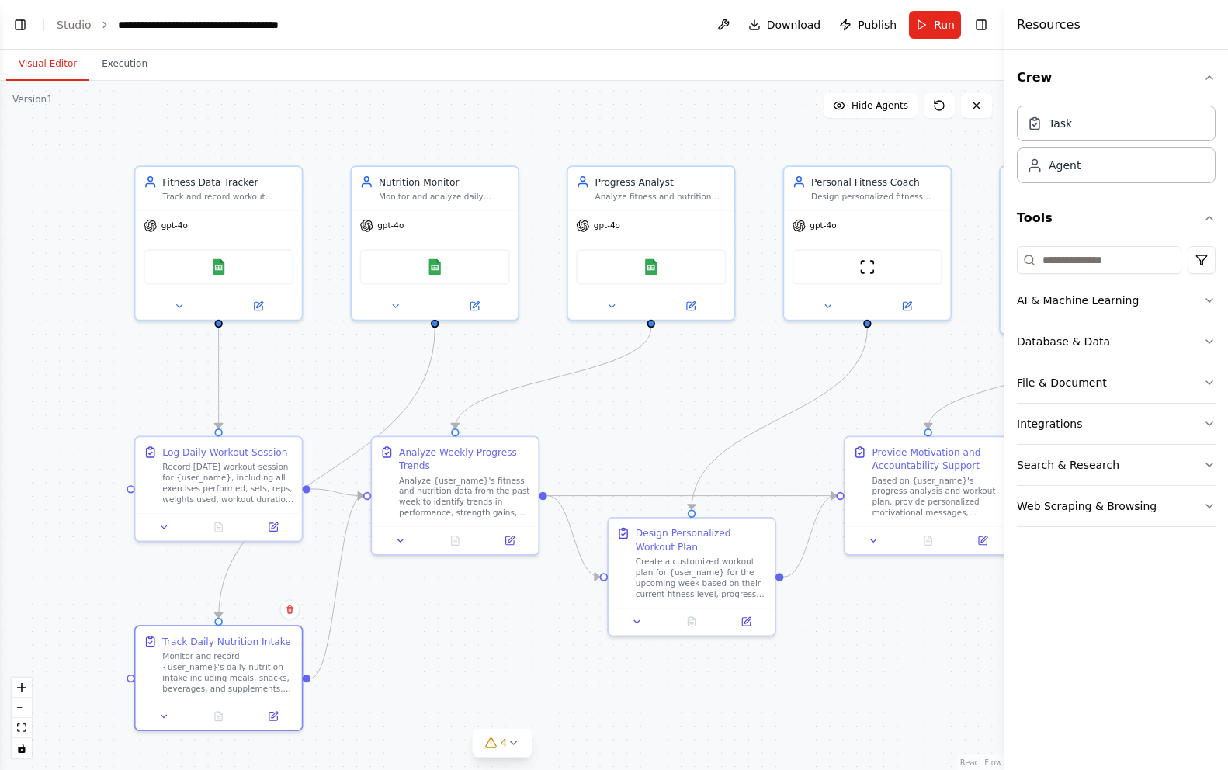
drag, startPoint x: 356, startPoint y: 354, endPoint x: 425, endPoint y: 356, distance: 69.9
click at [425, 356] on div ".deletable-edge-delete-btn { width: 20px; height: 20px; border: 0px solid #ffff…" at bounding box center [502, 425] width 1005 height 689
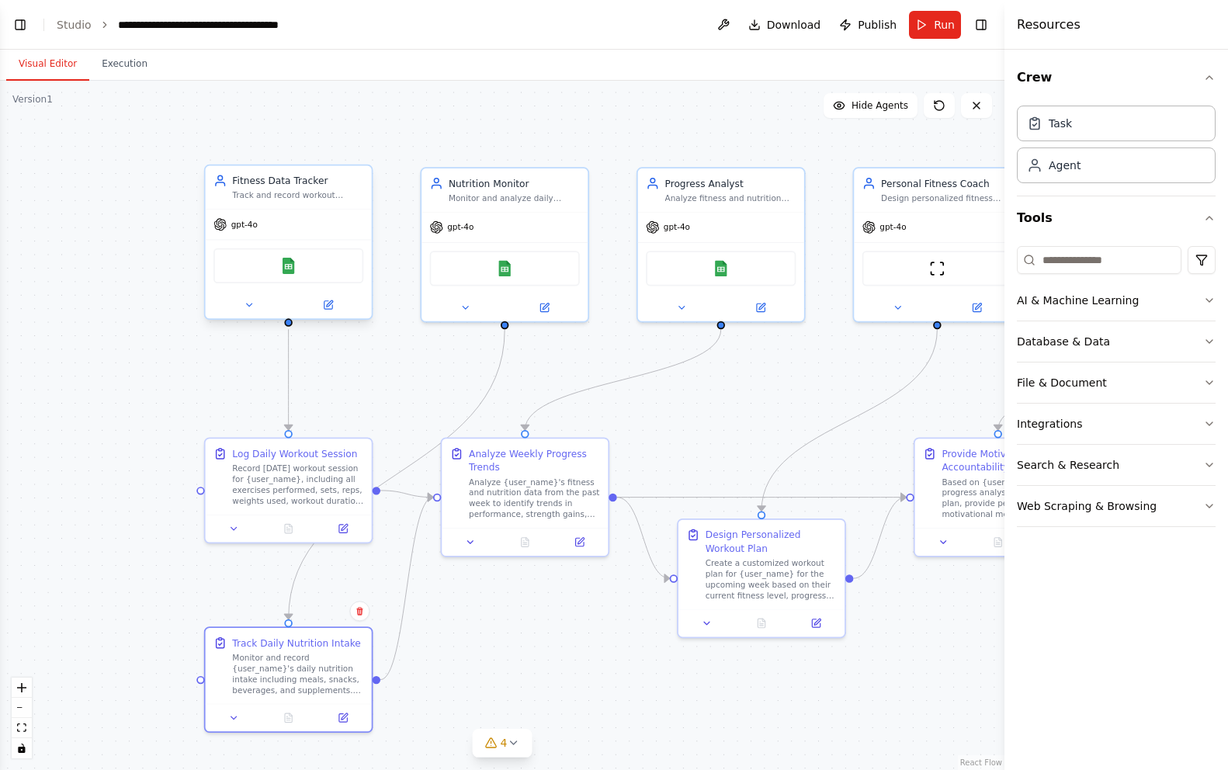
click at [276, 270] on div "Google Sheets" at bounding box center [288, 265] width 150 height 35
click at [323, 262] on div "Google Sheets" at bounding box center [288, 265] width 150 height 35
click at [330, 300] on icon at bounding box center [328, 305] width 11 height 11
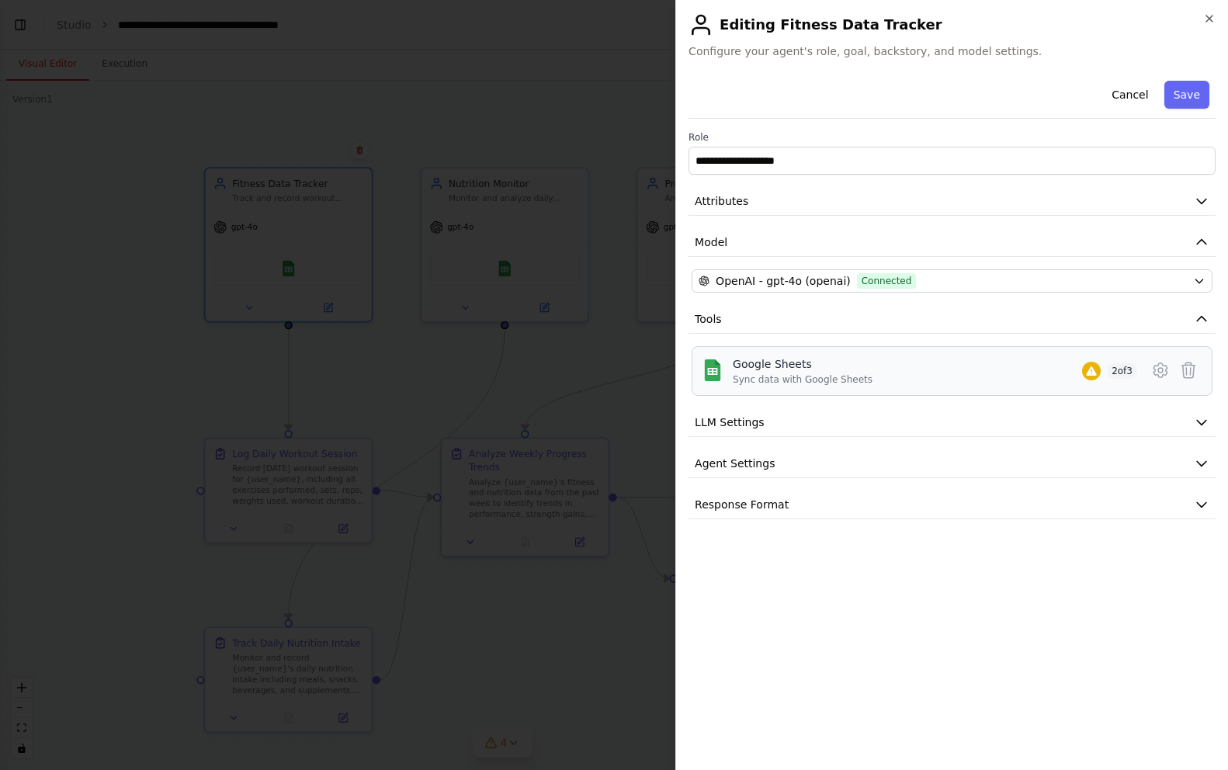
click at [987, 366] on div "Google Sheets Sync data with Google Sheets 2 of 3" at bounding box center [935, 370] width 404 height 29
click at [1161, 366] on icon at bounding box center [1160, 370] width 19 height 19
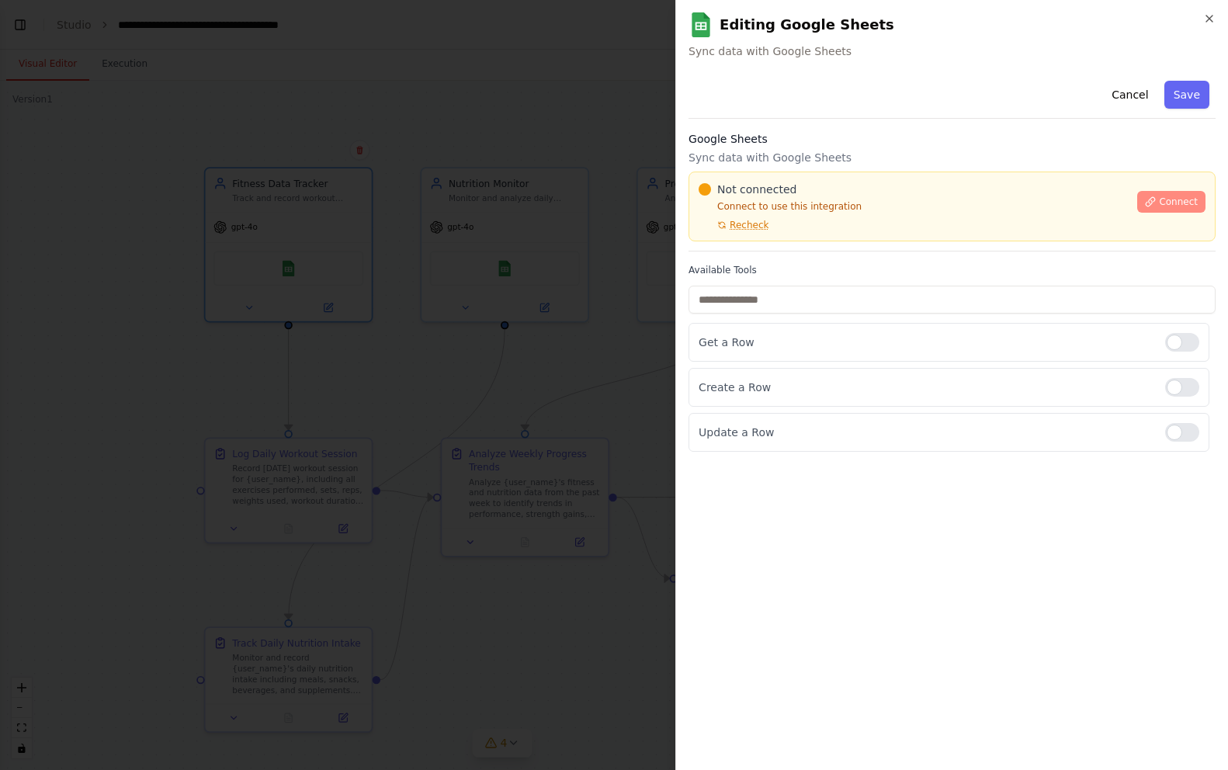
click at [1199, 200] on button "Connect" at bounding box center [1171, 202] width 68 height 22
click at [831, 253] on div "Cancel Save Google Sheets Sync data with Google Sheets Not connected Connect to…" at bounding box center [952, 263] width 527 height 377
click at [901, 275] on label "Available Tools" at bounding box center [952, 270] width 527 height 12
click at [810, 260] on div "Cancel Save Google Sheets Sync data with Google Sheets Not connected Connect to…" at bounding box center [952, 263] width 527 height 377
click at [888, 229] on div "Not connected Connect to use this integration Recheck" at bounding box center [913, 207] width 429 height 50
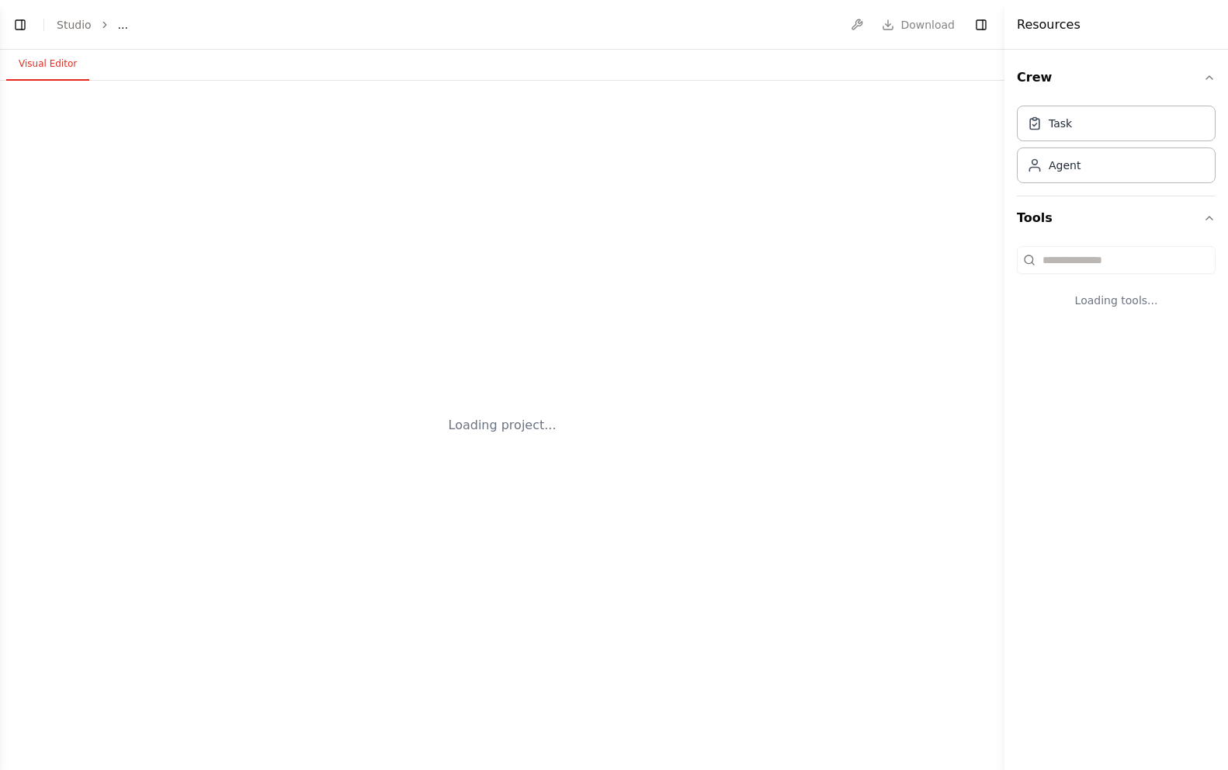
select select "****"
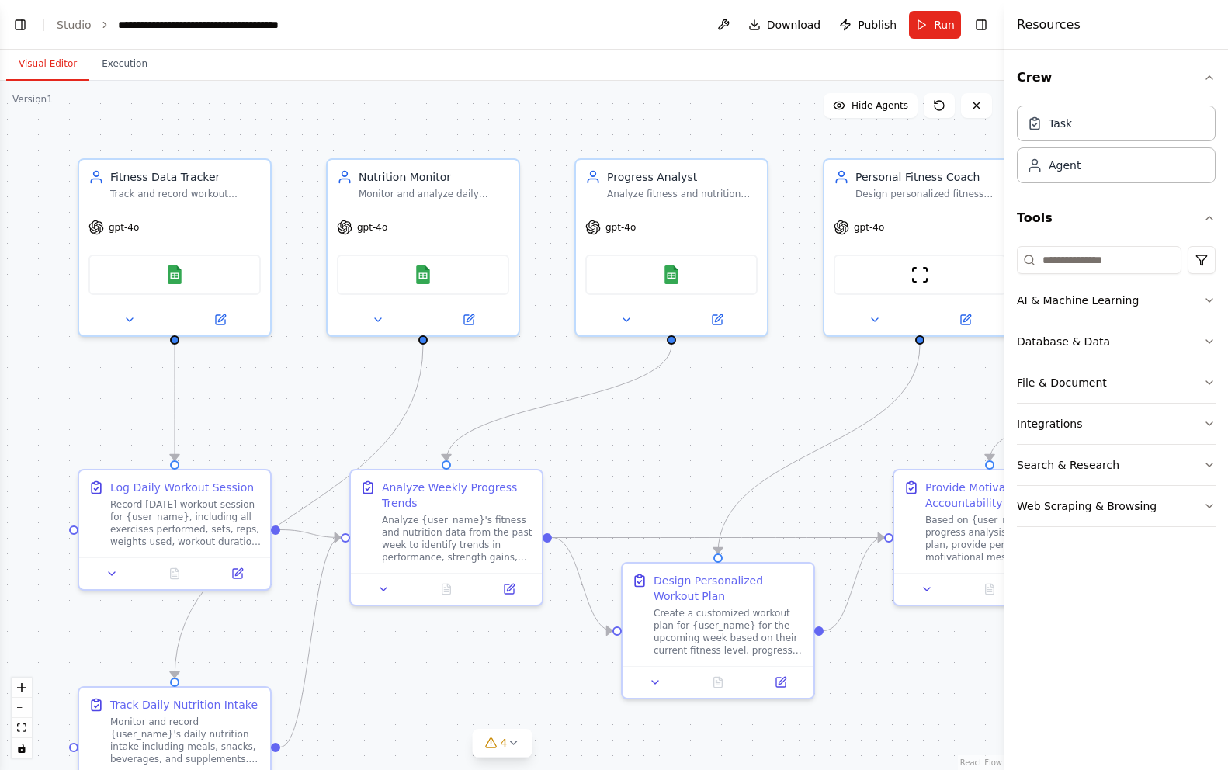
scroll to position [1689, 0]
click at [12, 24] on button "Toggle Left Sidebar" at bounding box center [20, 25] width 22 height 22
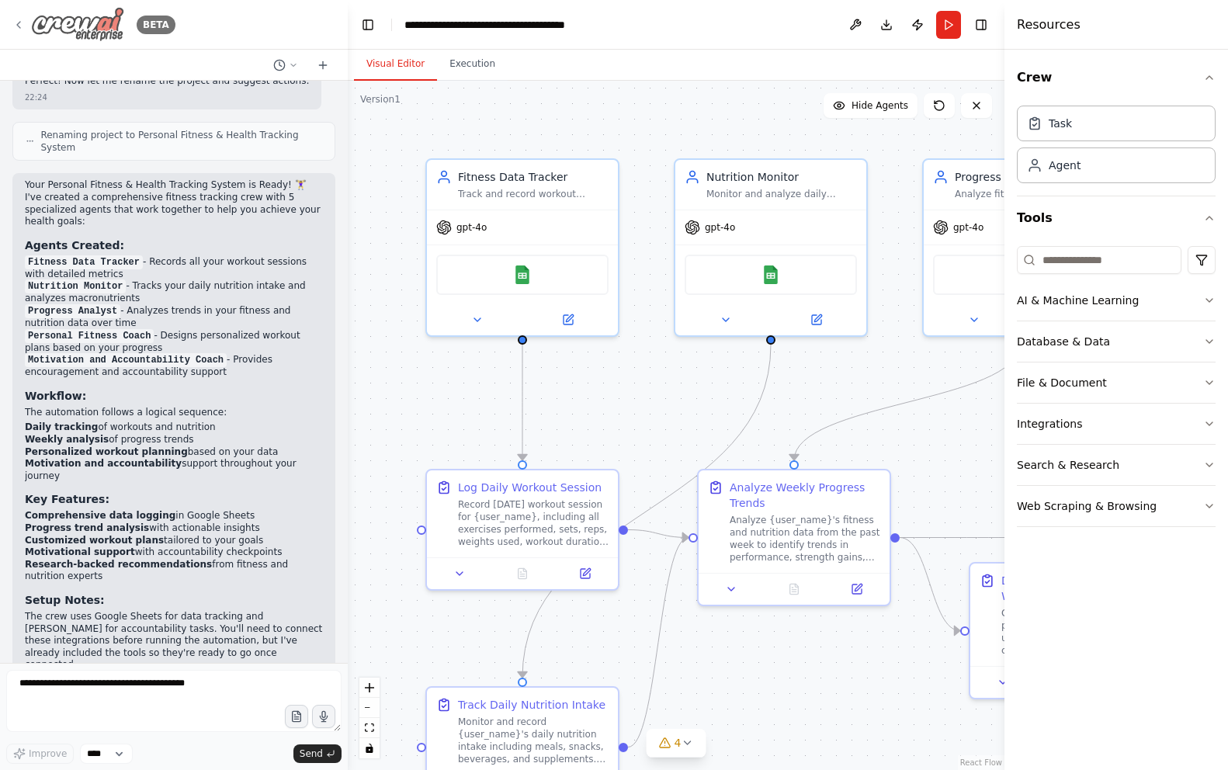
click at [19, 25] on icon at bounding box center [18, 25] width 12 height 12
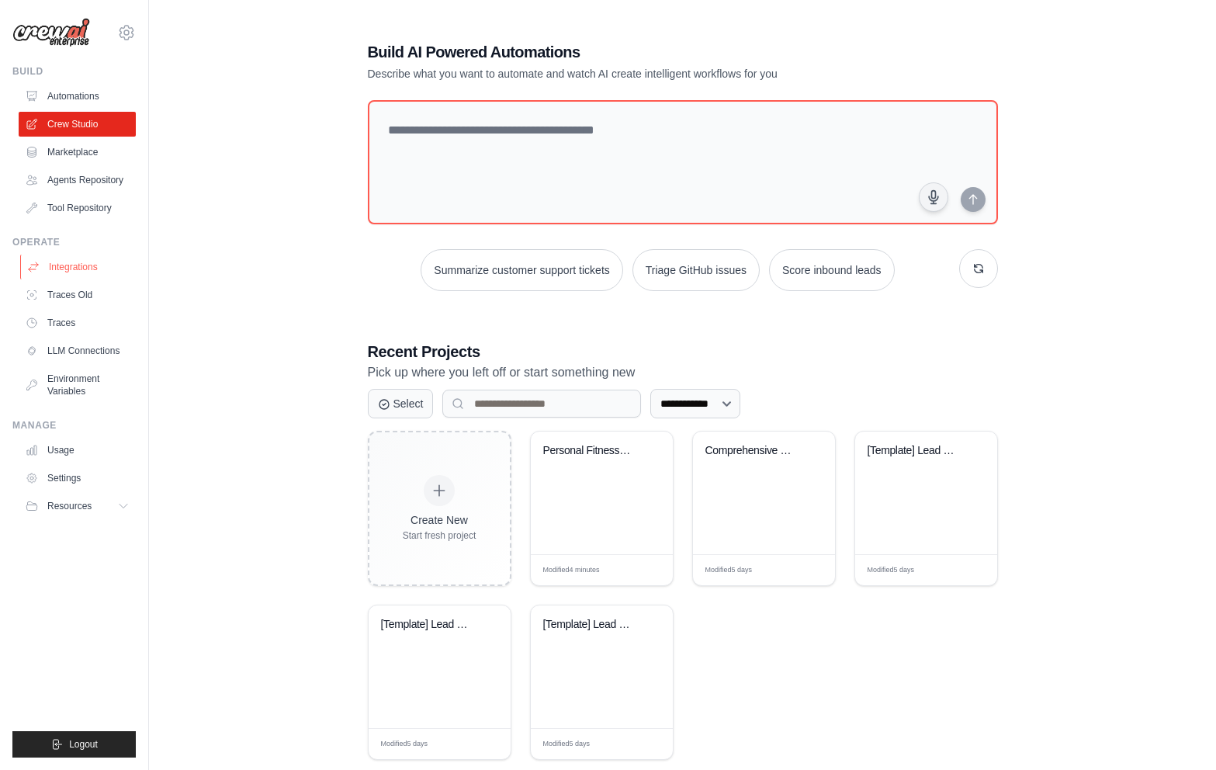
click at [101, 269] on link "Integrations" at bounding box center [78, 267] width 117 height 25
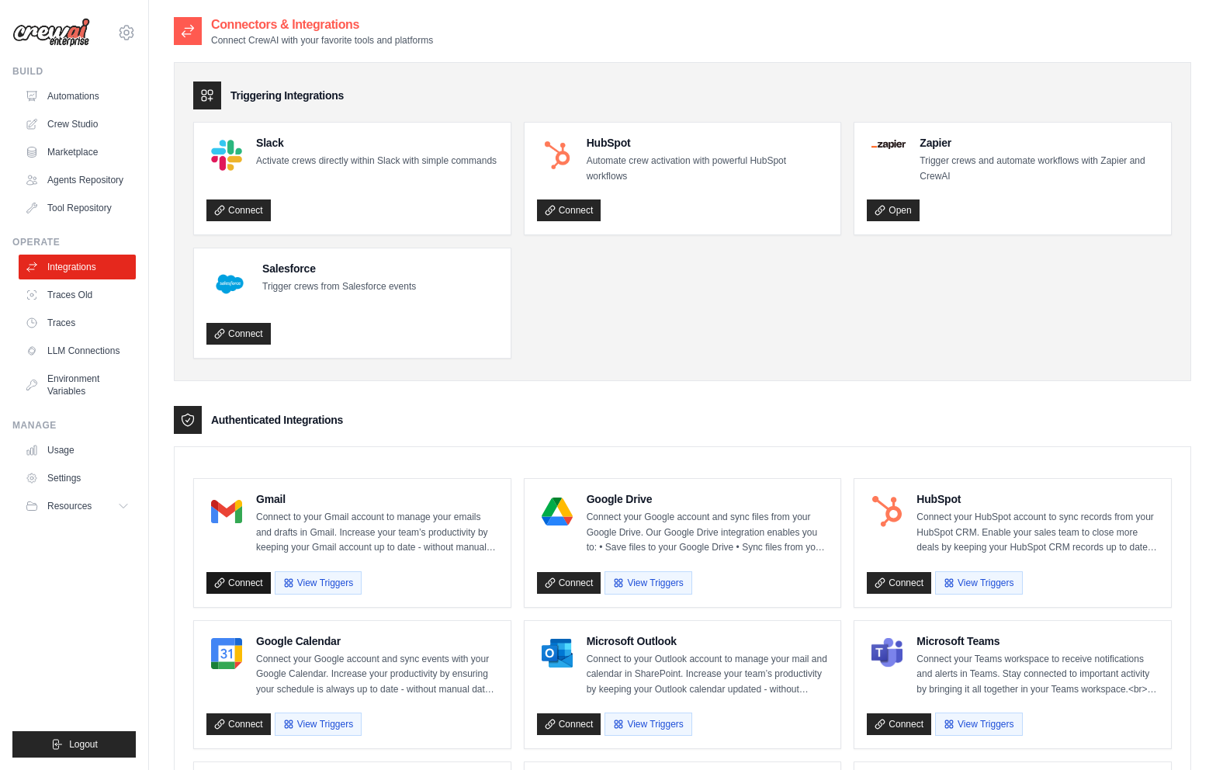
click at [226, 585] on link "Connect" at bounding box center [238, 583] width 64 height 22
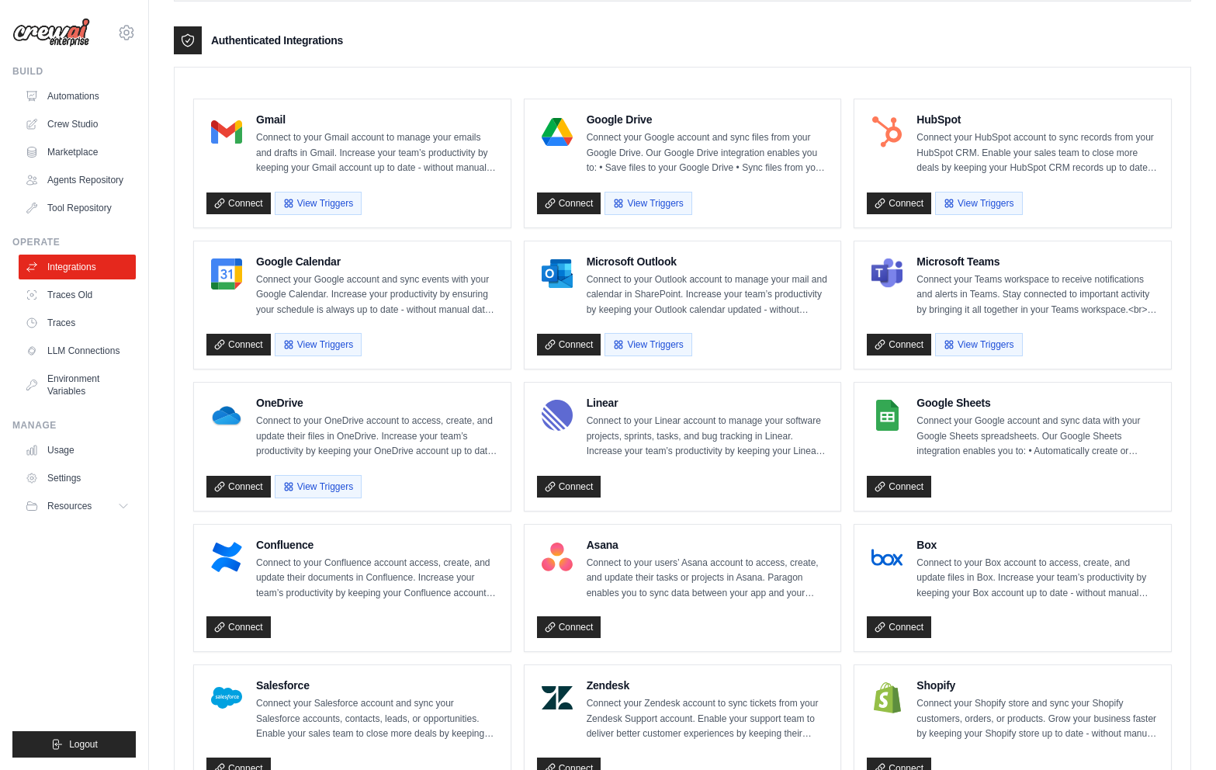
scroll to position [388, 0]
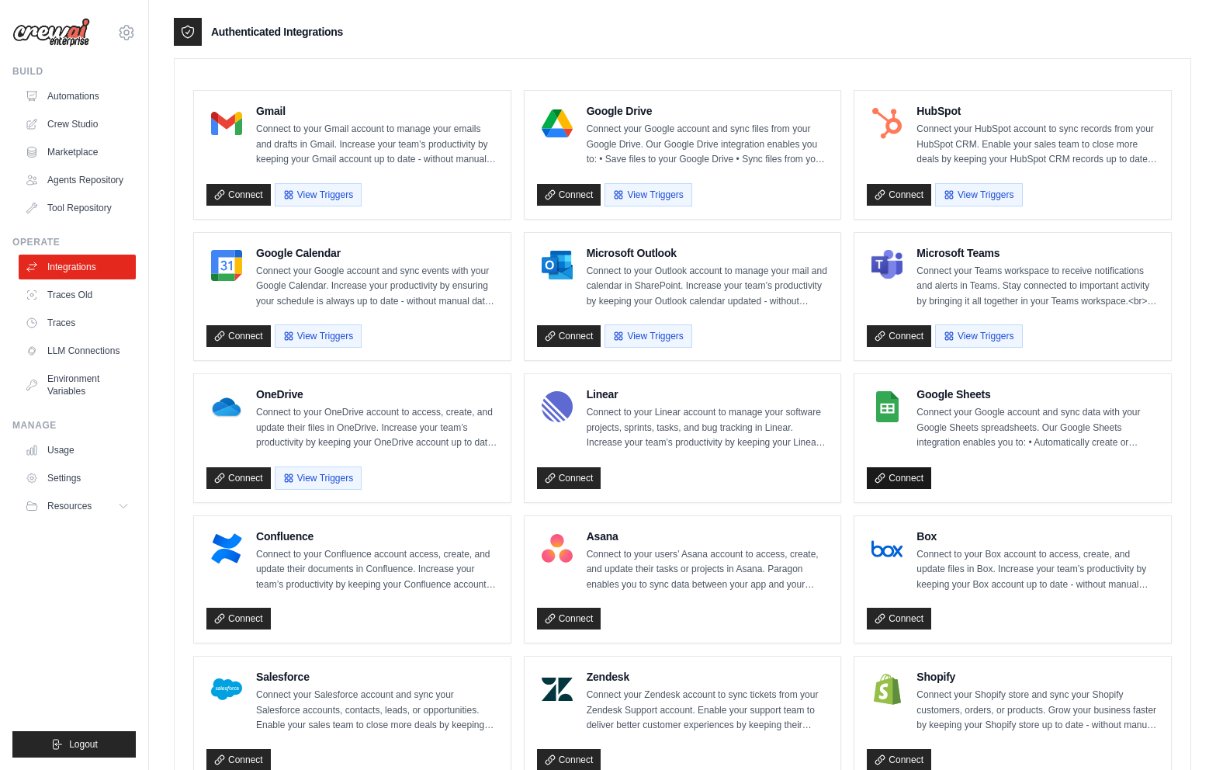
click at [893, 480] on link "Connect" at bounding box center [899, 478] width 64 height 22
click at [673, 196] on button "View Triggers" at bounding box center [648, 193] width 87 height 23
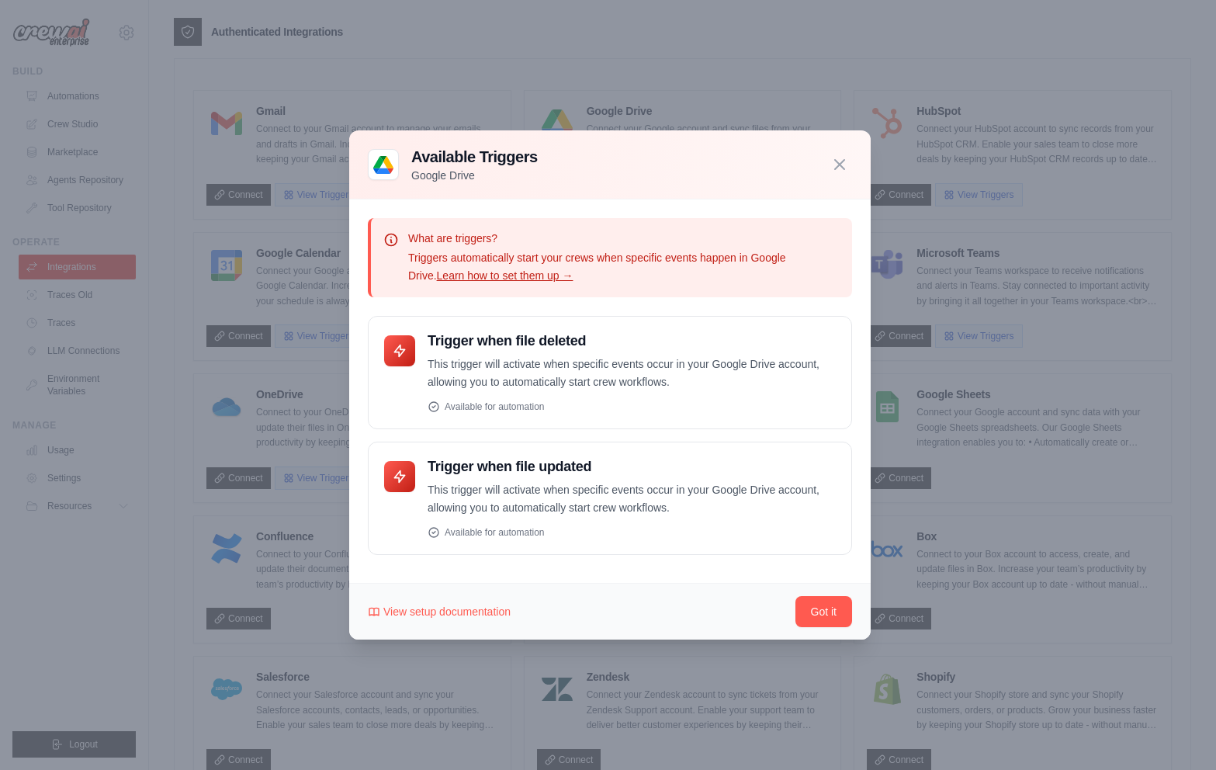
click at [286, 198] on div at bounding box center [608, 385] width 1216 height 770
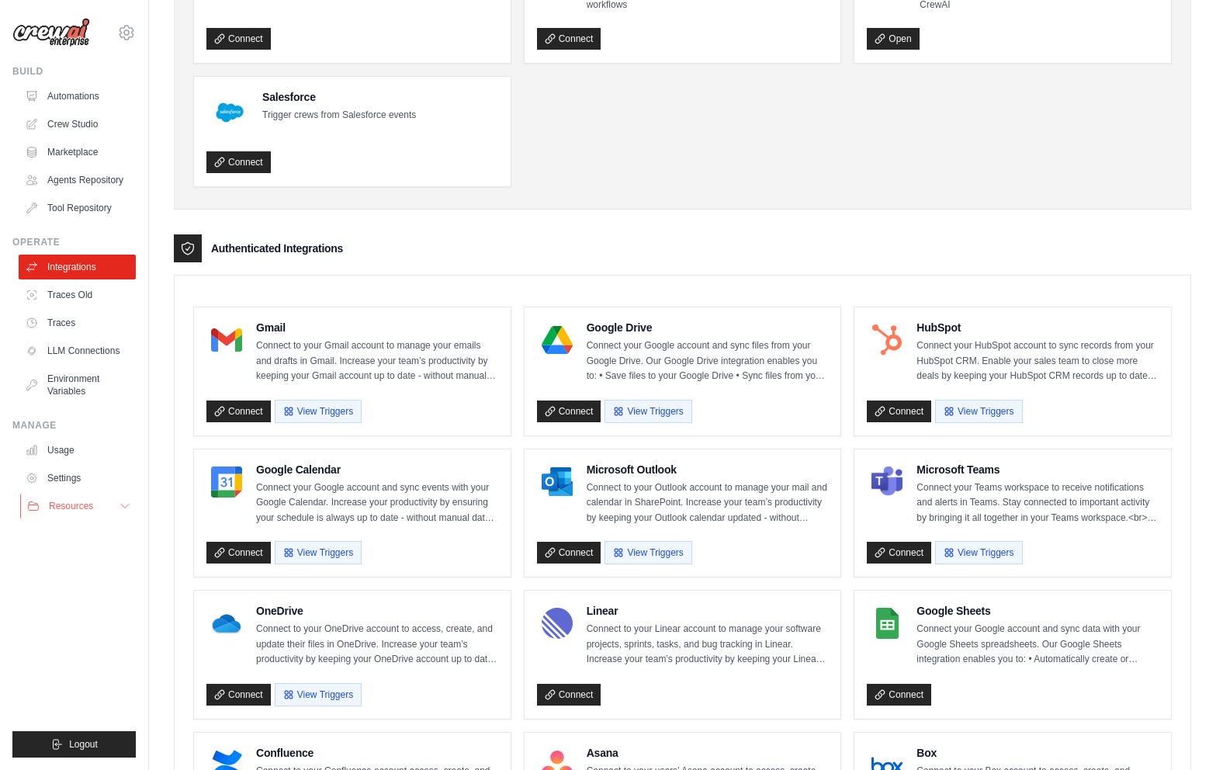
scroll to position [155, 0]
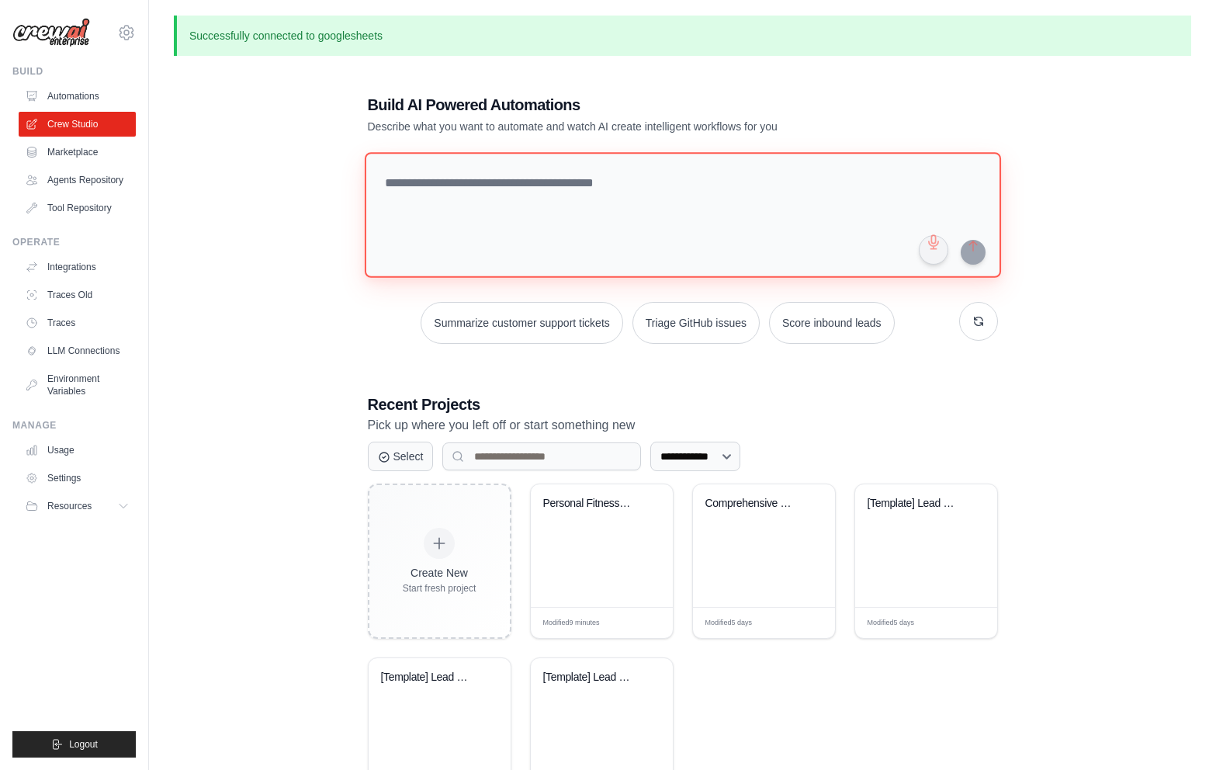
click at [481, 212] on textarea at bounding box center [682, 215] width 637 height 126
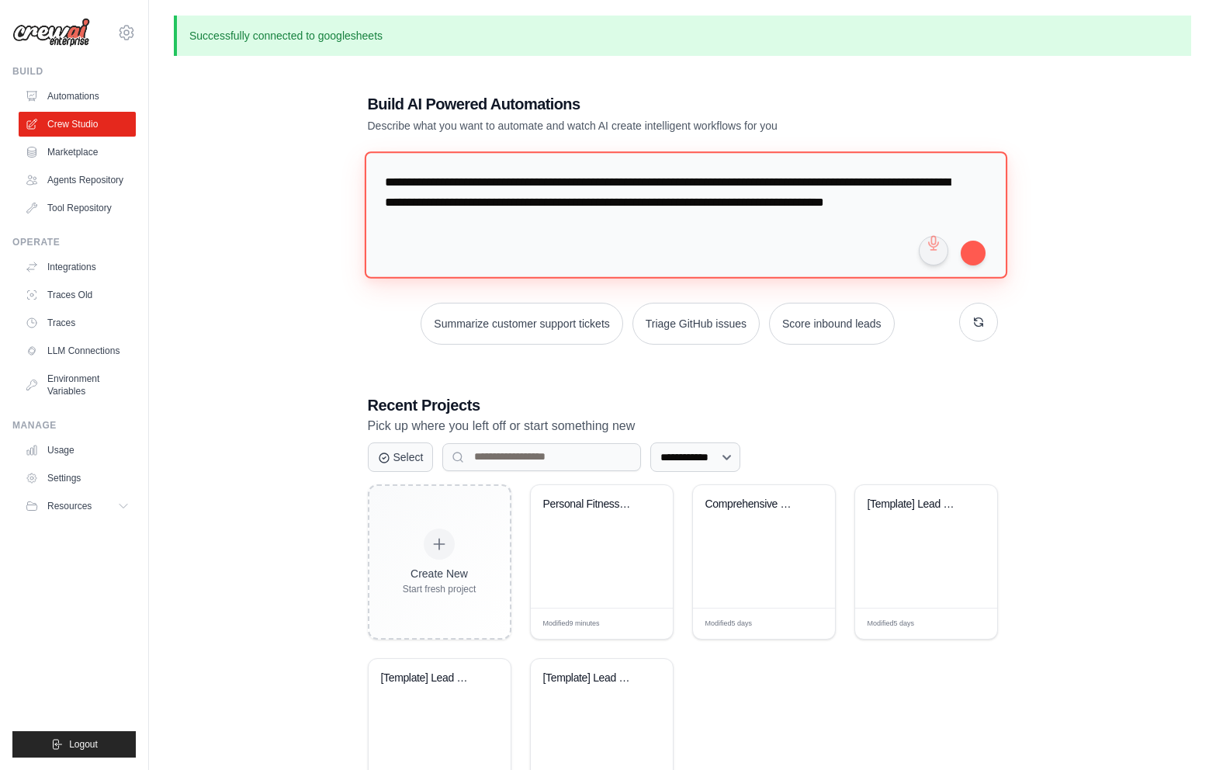
type textarea "**********"
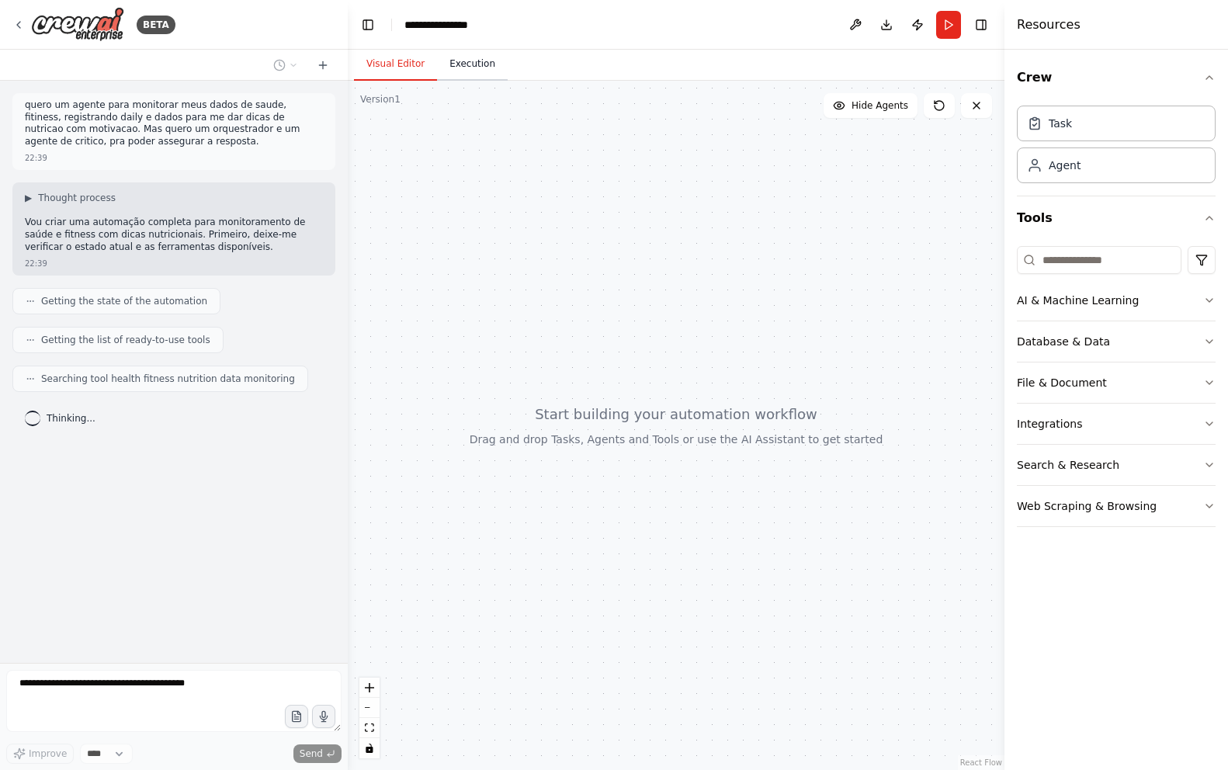
click at [484, 64] on button "Execution" at bounding box center [472, 64] width 71 height 33
click at [418, 59] on button "Visual Editor" at bounding box center [395, 64] width 83 height 33
click at [1119, 496] on button "Web Scraping & Browsing" at bounding box center [1116, 506] width 199 height 40
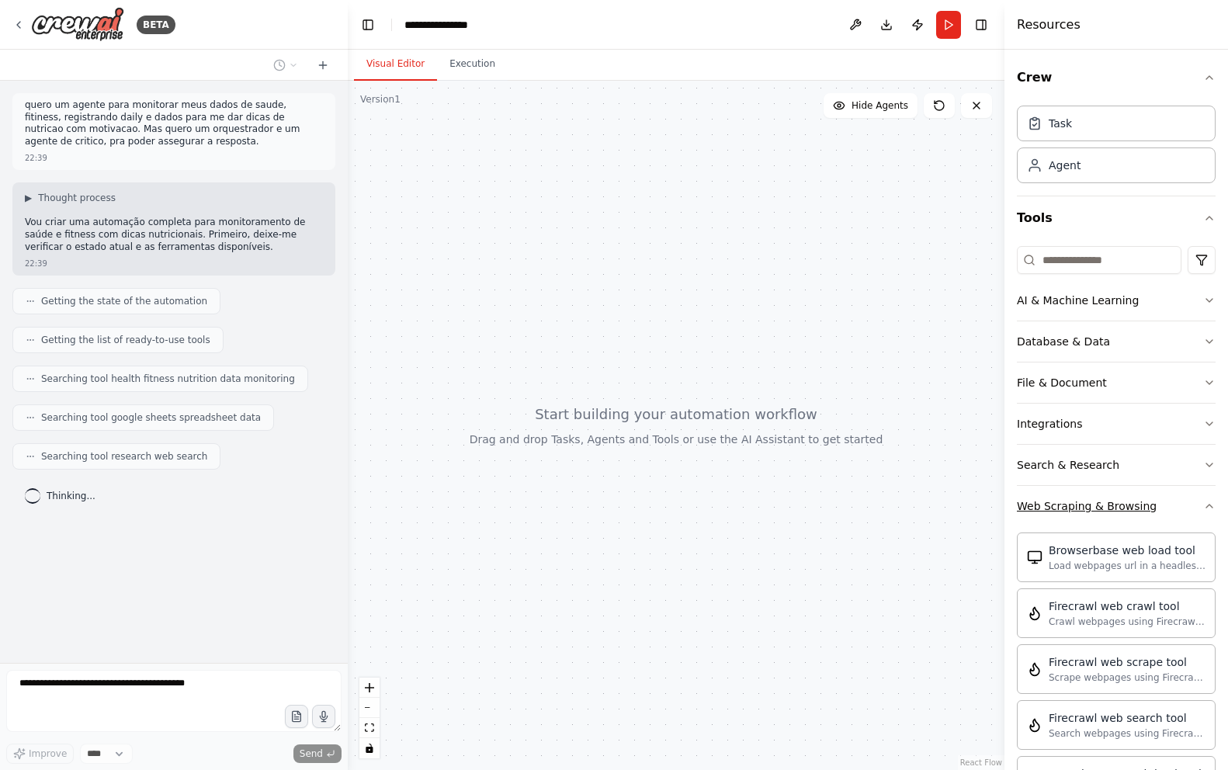
click at [1085, 501] on div "Web Scraping & Browsing" at bounding box center [1087, 506] width 140 height 16
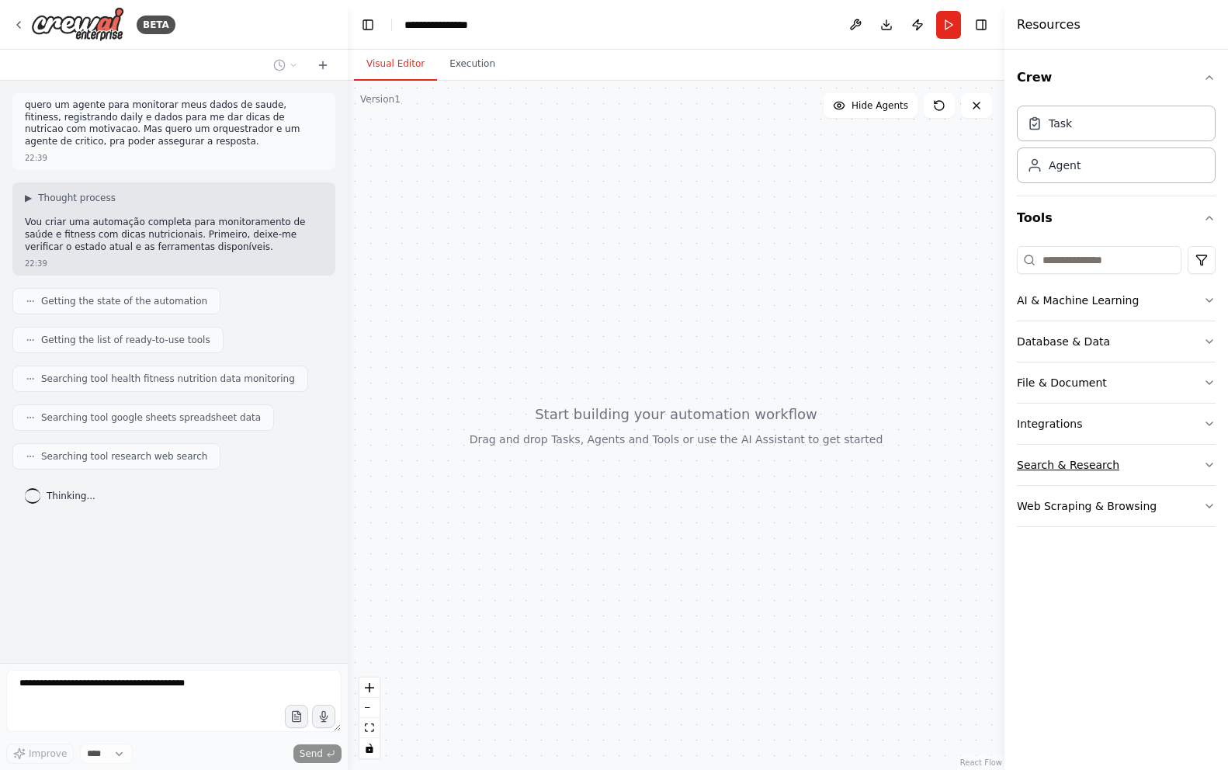
click at [1080, 470] on div "Search & Research" at bounding box center [1068, 465] width 102 height 16
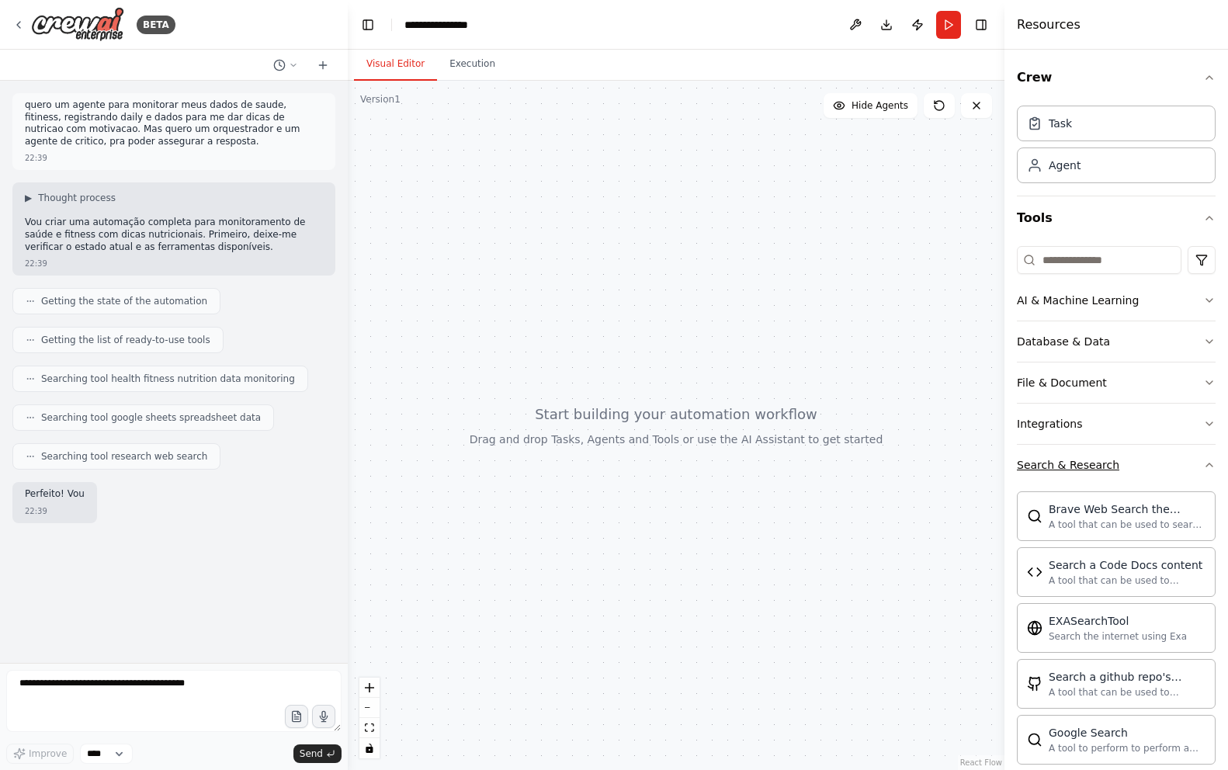
click at [1080, 470] on div "Search & Research" at bounding box center [1068, 465] width 102 height 16
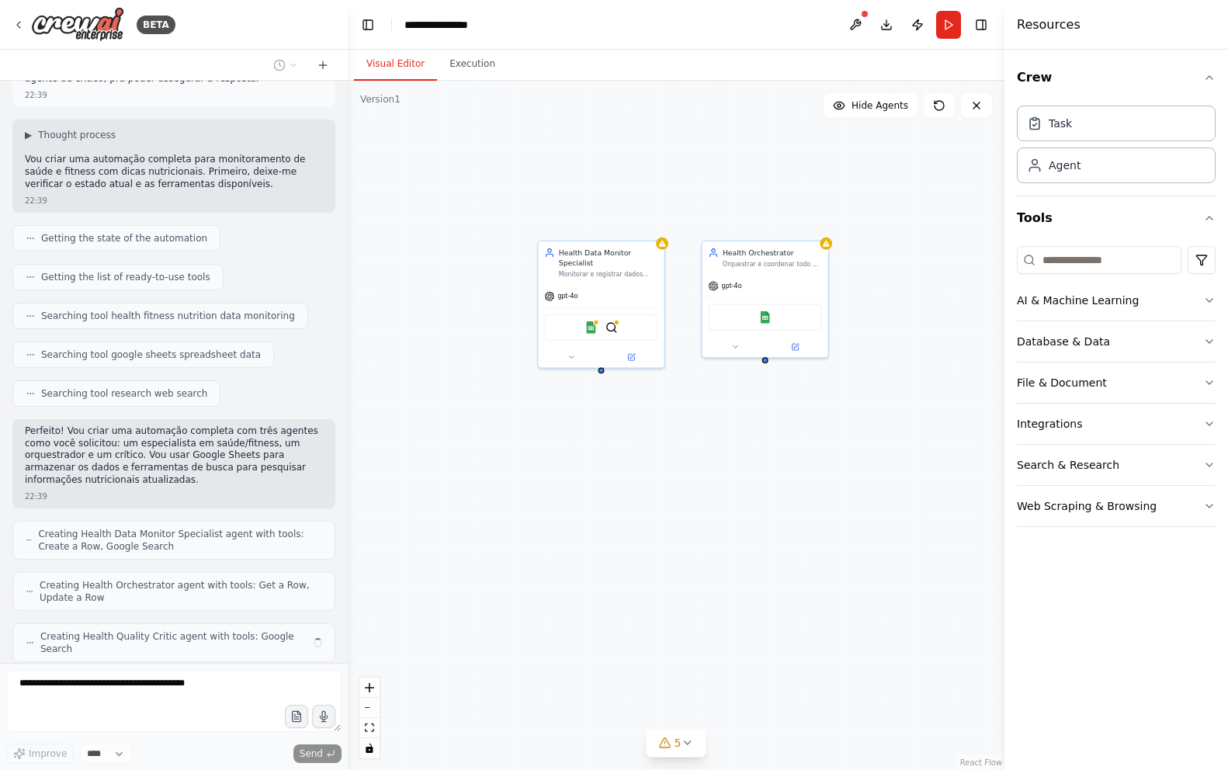
scroll to position [114, 0]
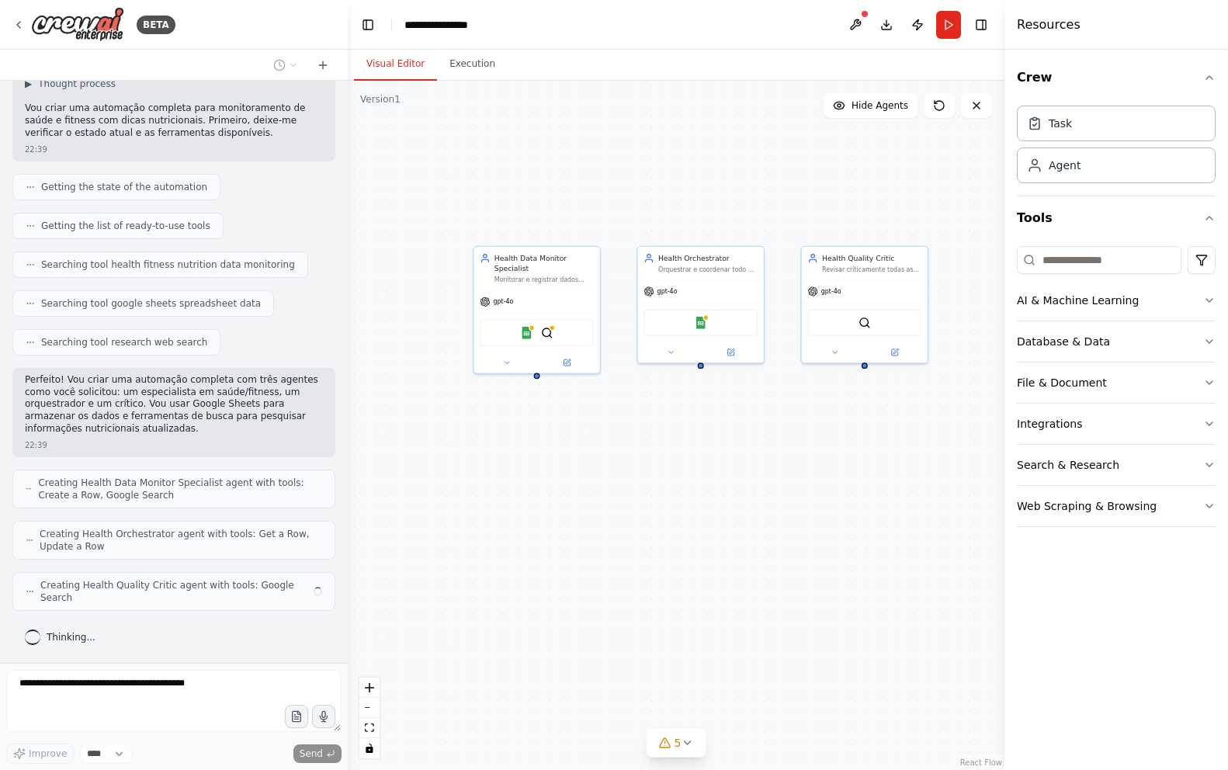
drag, startPoint x: 840, startPoint y: 418, endPoint x: 769, endPoint y: 425, distance: 71.0
click at [769, 425] on div "Health Data Monitor Specialist Monitorar e registrar dados diários de saúde e f…" at bounding box center [676, 425] width 657 height 689
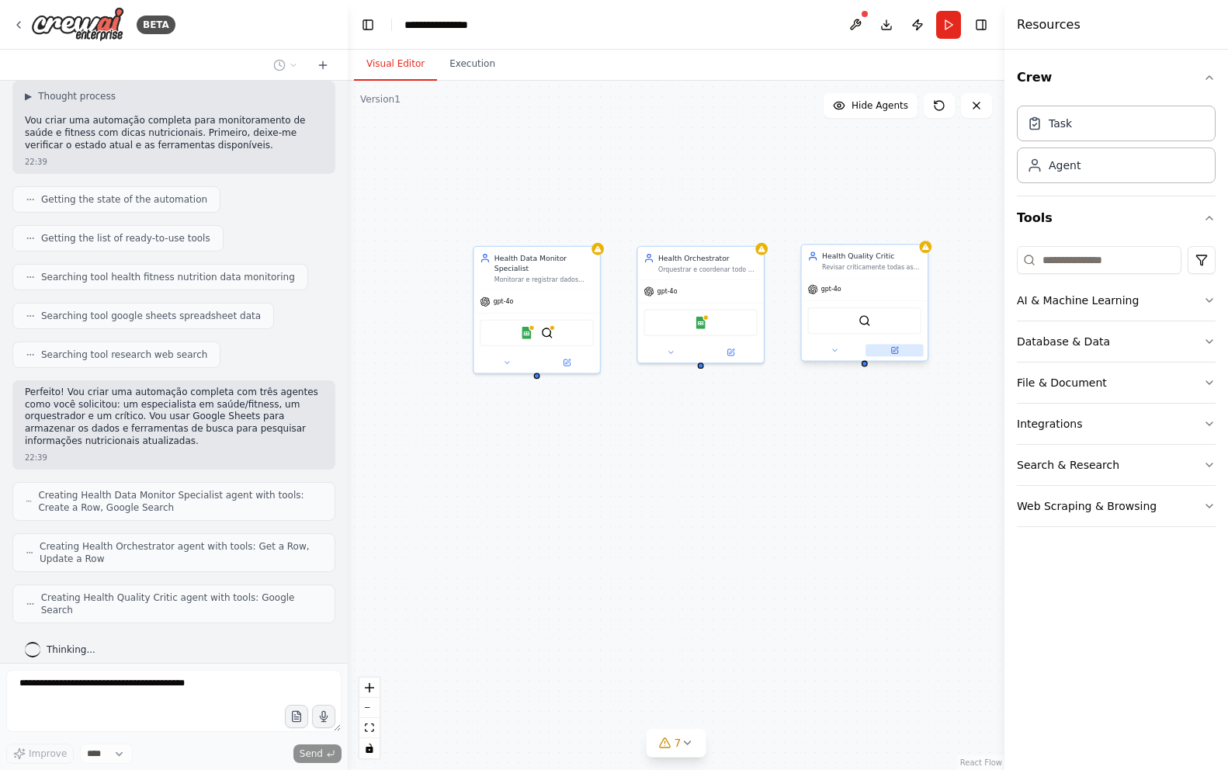
click at [900, 345] on button at bounding box center [895, 350] width 58 height 12
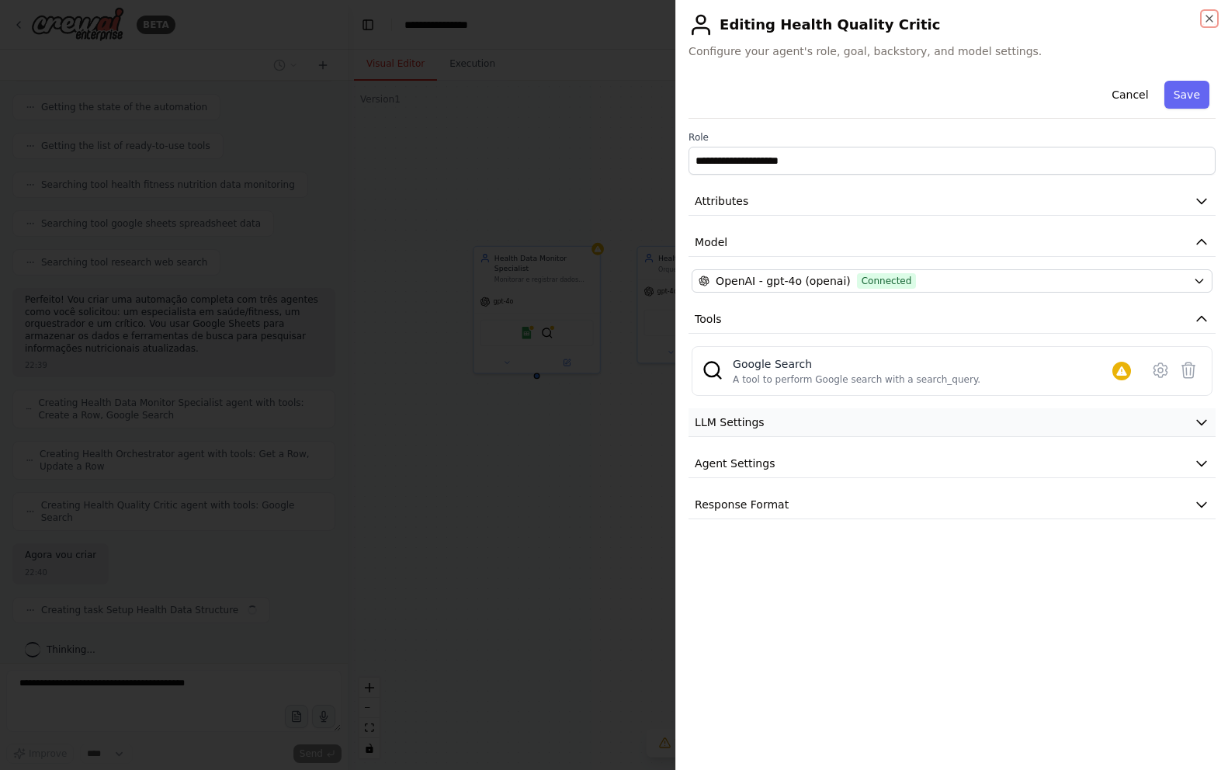
scroll to position [194, 0]
click at [754, 422] on span "LLM Settings" at bounding box center [730, 423] width 70 height 16
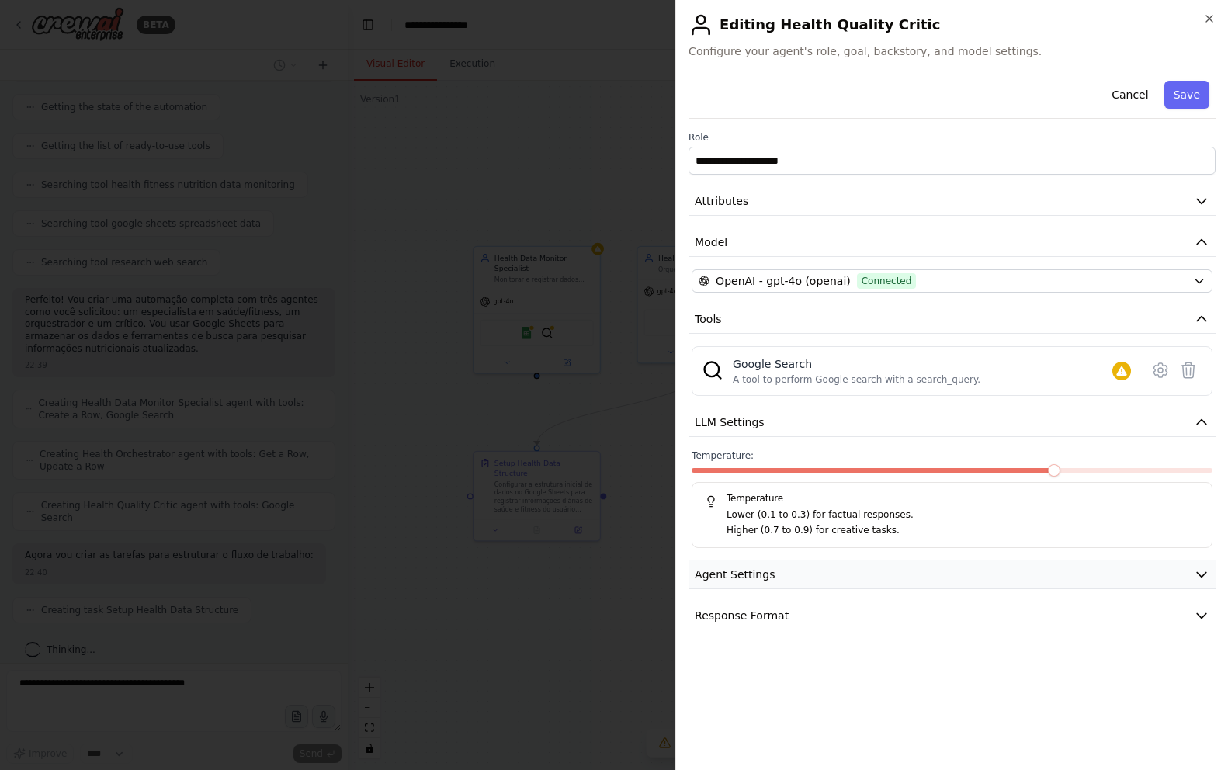
click at [765, 575] on span "Agent Settings" at bounding box center [735, 575] width 80 height 16
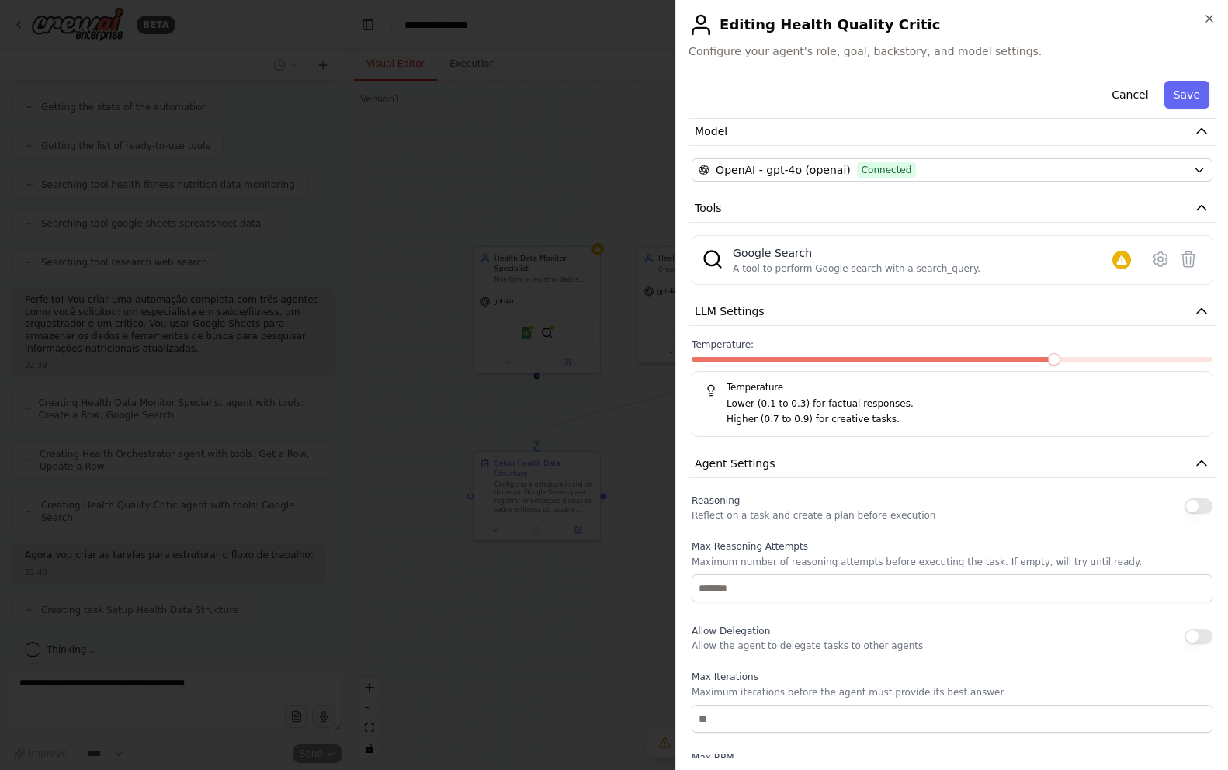
scroll to position [0, 0]
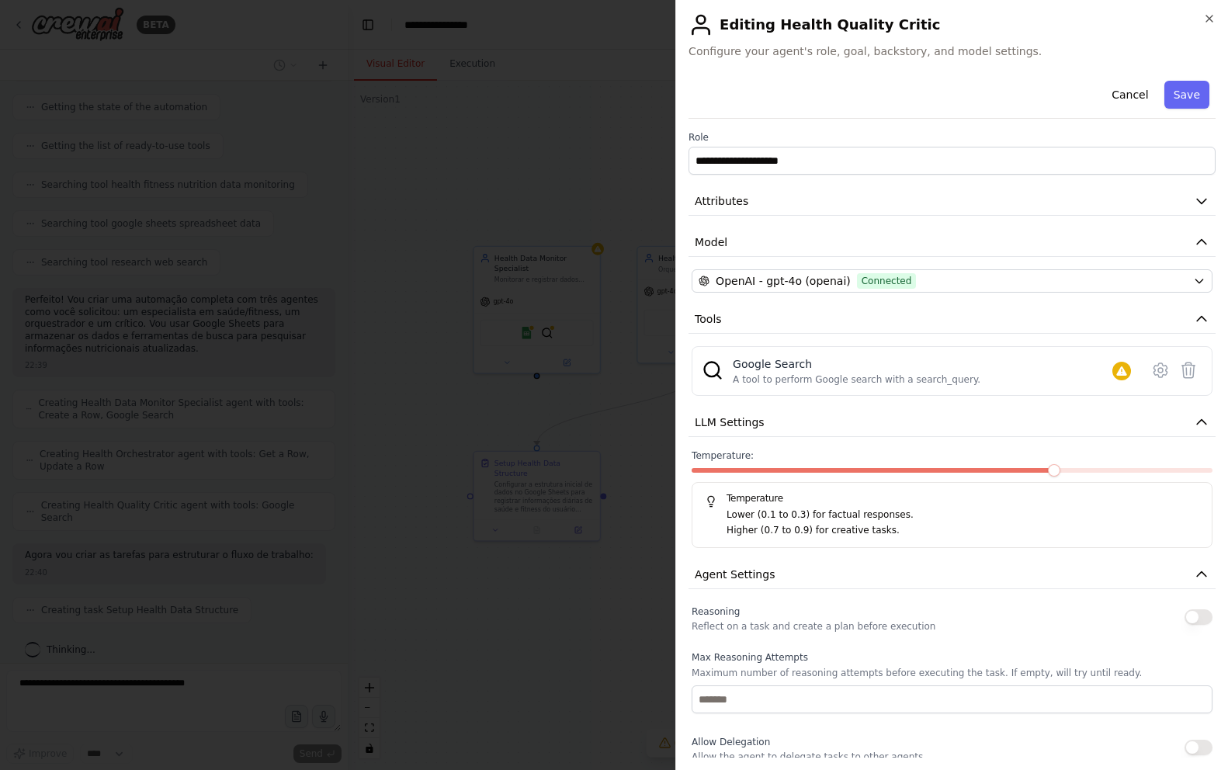
click at [611, 345] on div at bounding box center [614, 385] width 1228 height 770
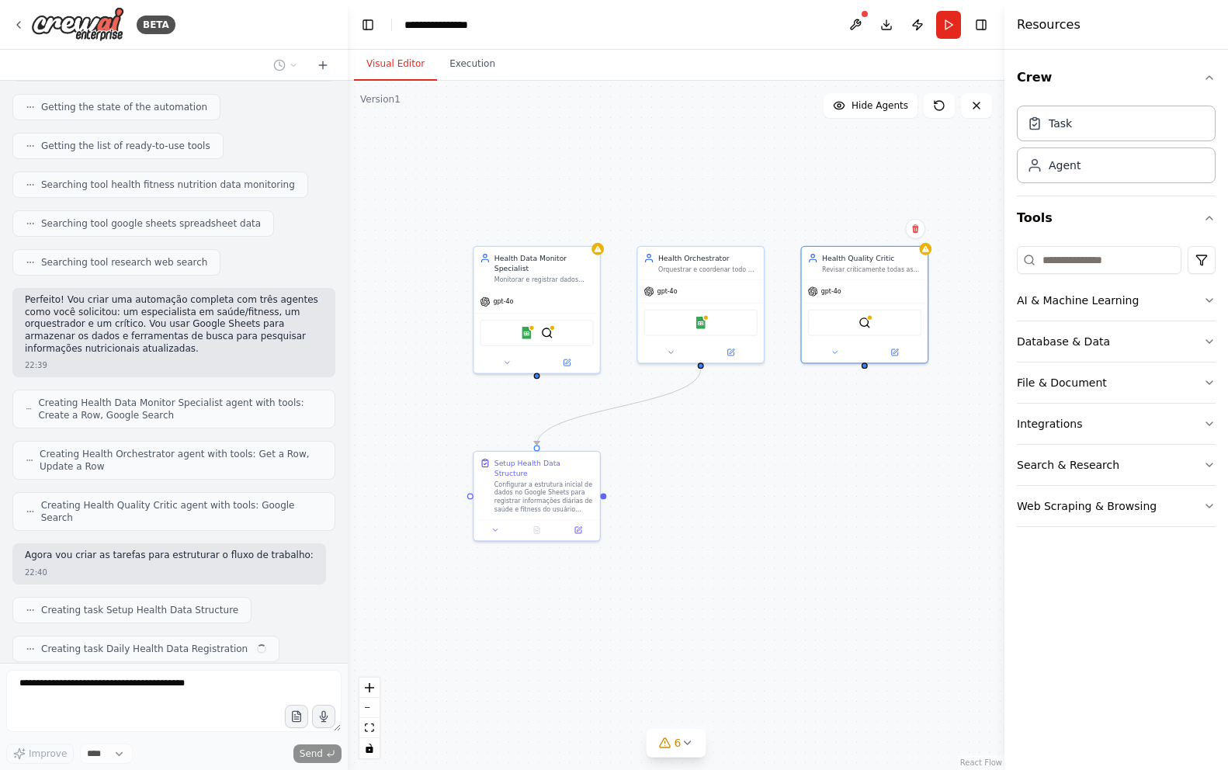
scroll to position [233, 0]
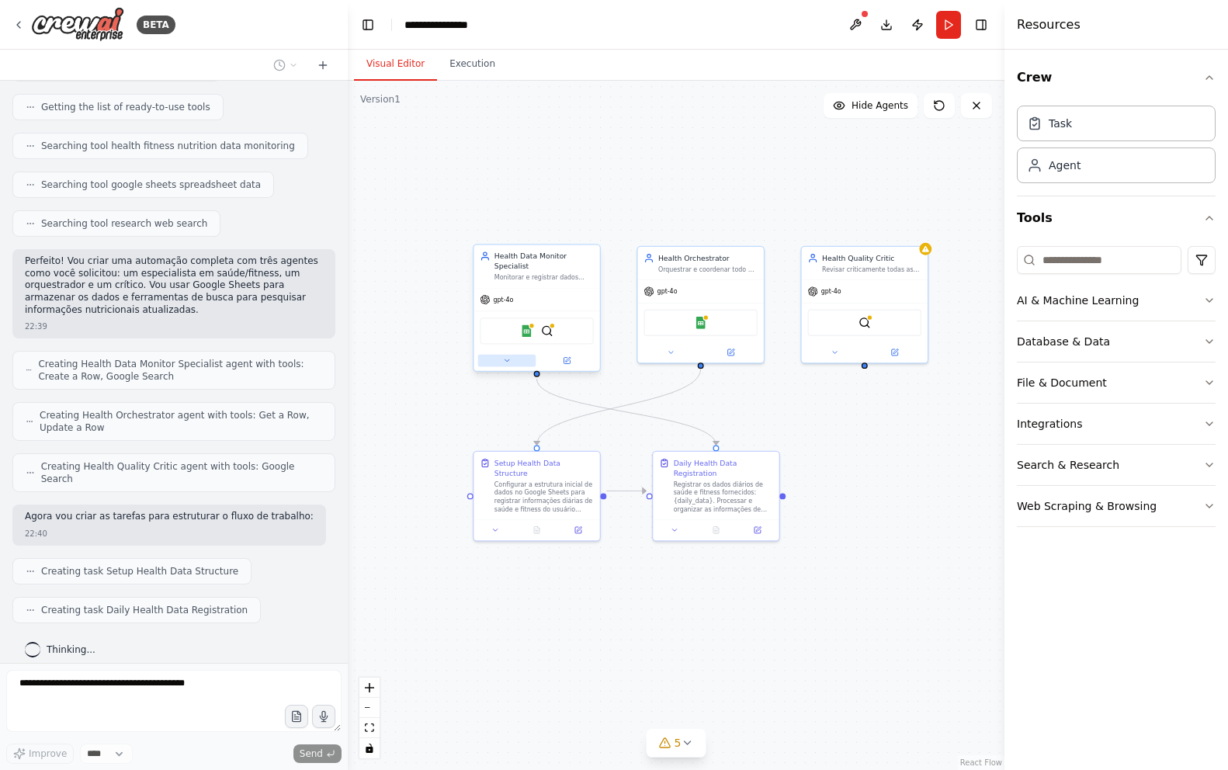
click at [503, 359] on icon at bounding box center [507, 360] width 9 height 9
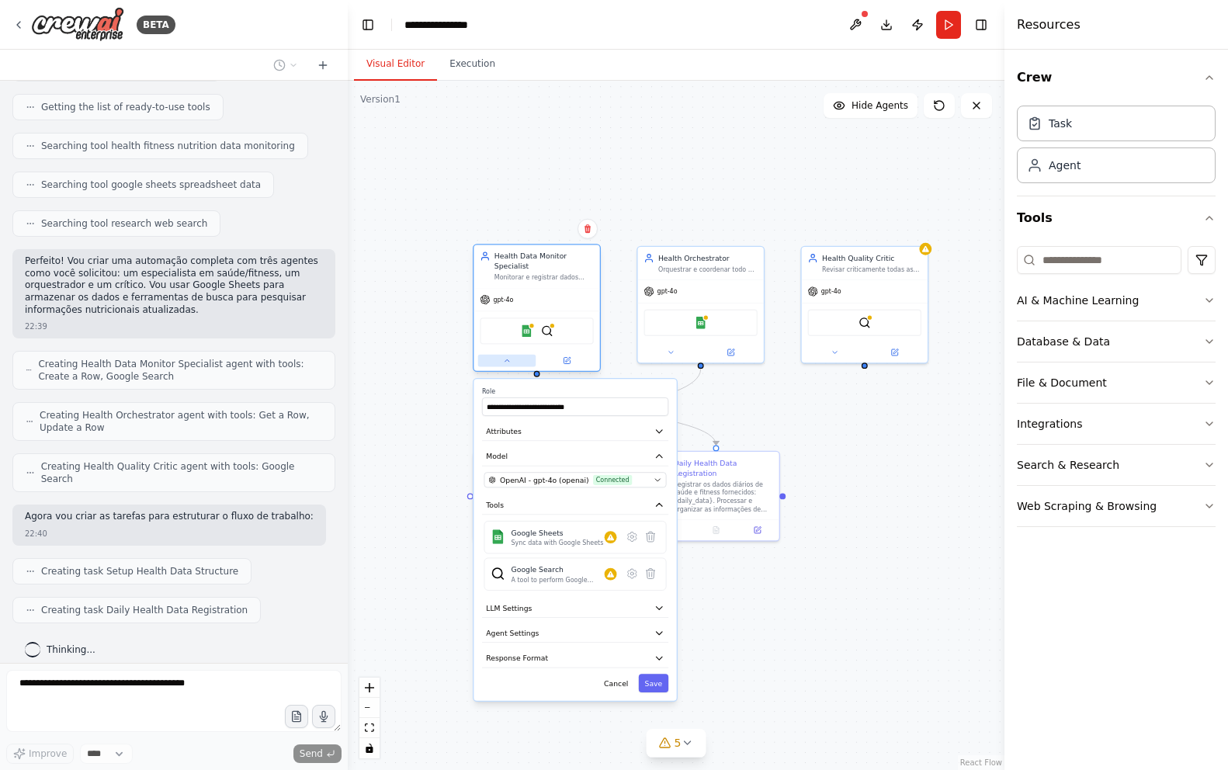
click at [502, 359] on button at bounding box center [507, 361] width 58 height 12
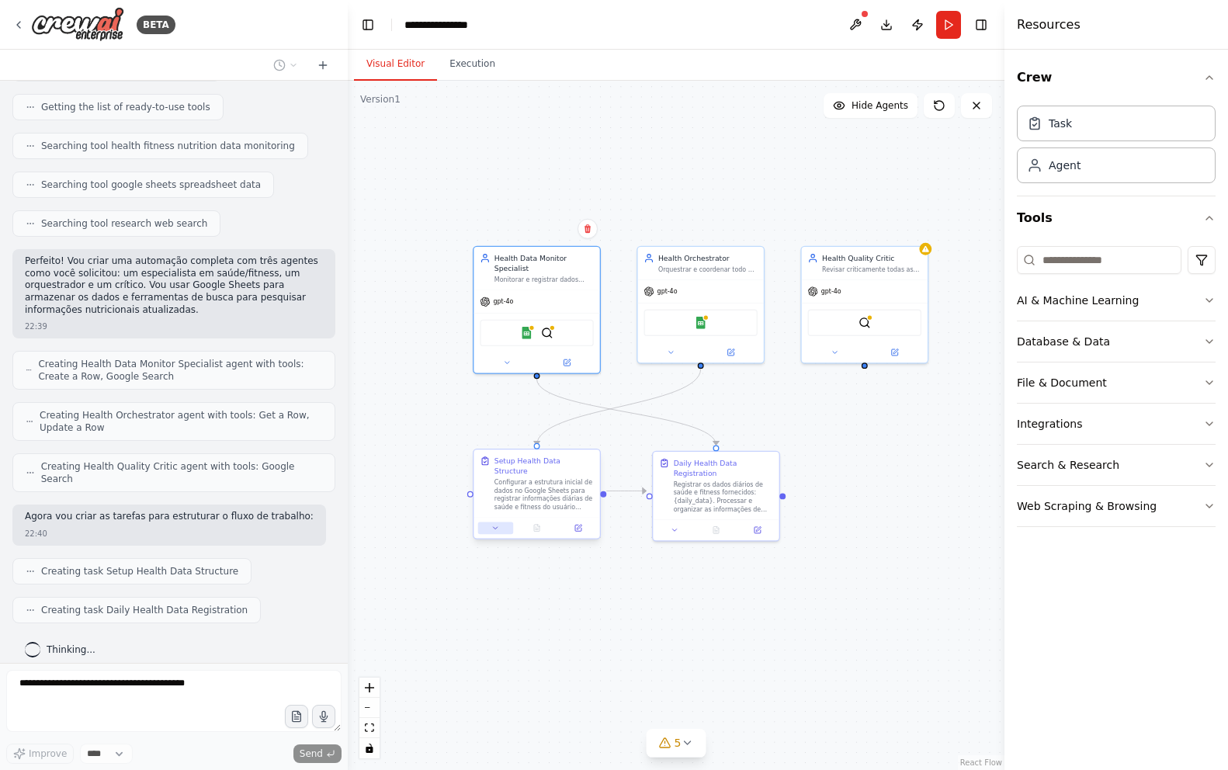
click at [496, 524] on icon at bounding box center [495, 528] width 9 height 9
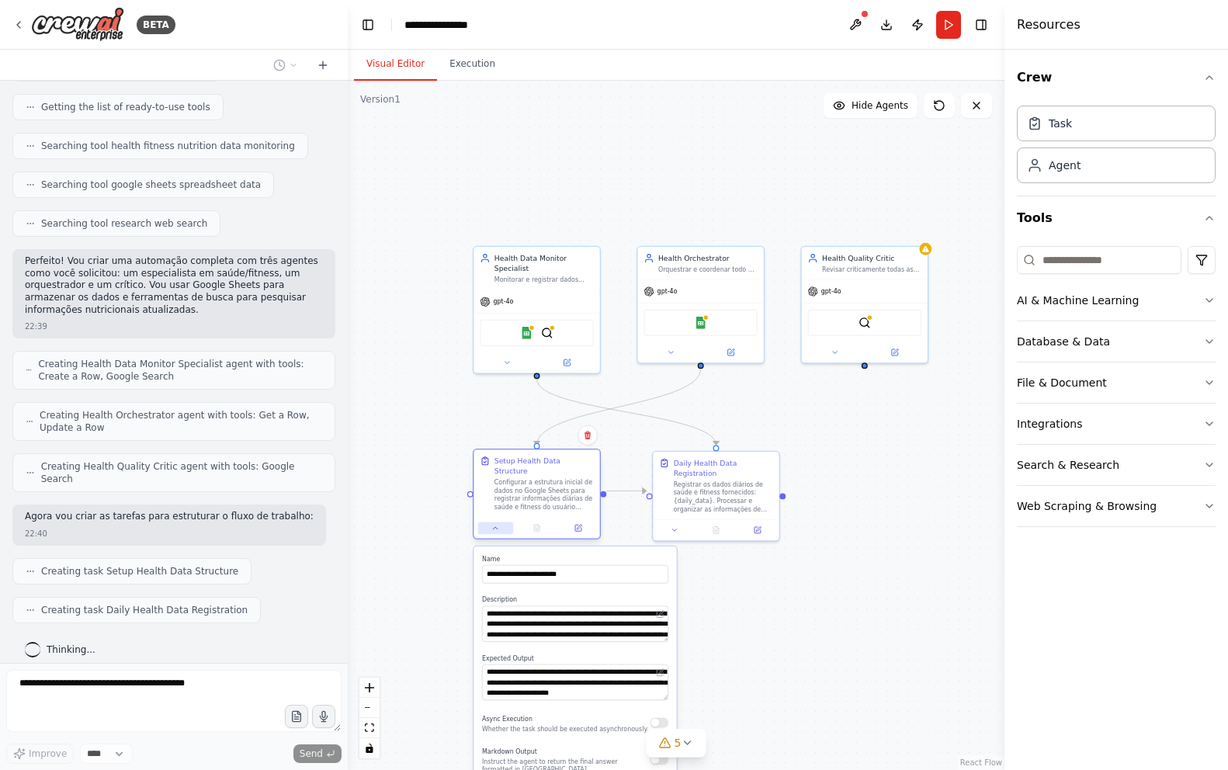
scroll to position [272, 0]
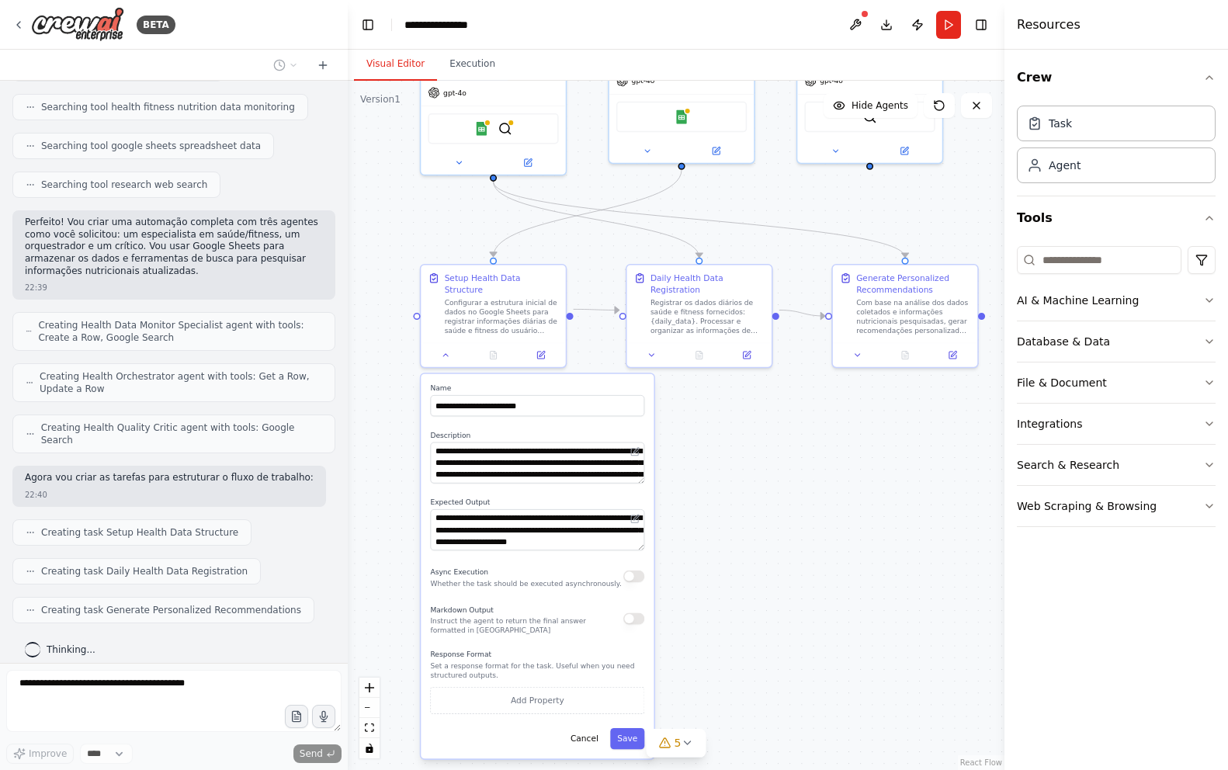
drag, startPoint x: 793, startPoint y: 624, endPoint x: 748, endPoint y: 467, distance: 163.7
click at [748, 467] on div ".deletable-edge-delete-btn { width: 20px; height: 20px; border: 0px solid #ffff…" at bounding box center [676, 425] width 657 height 689
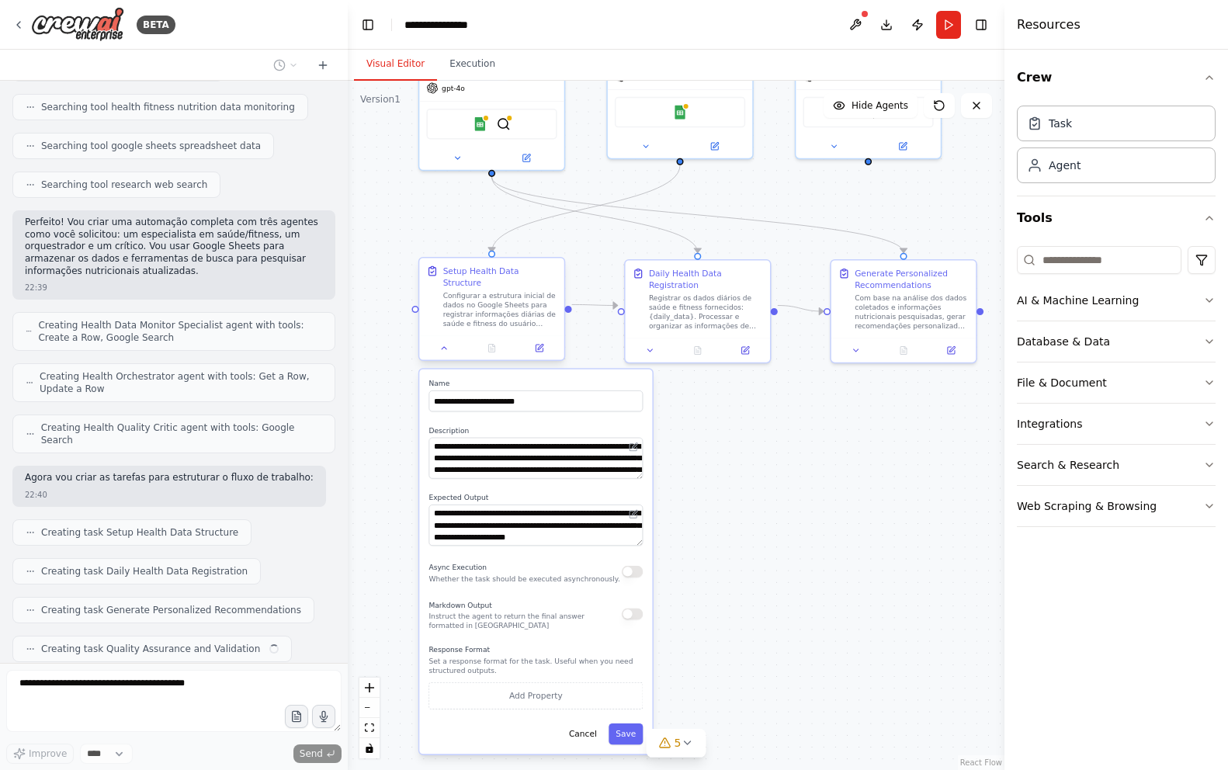
scroll to position [311, 0]
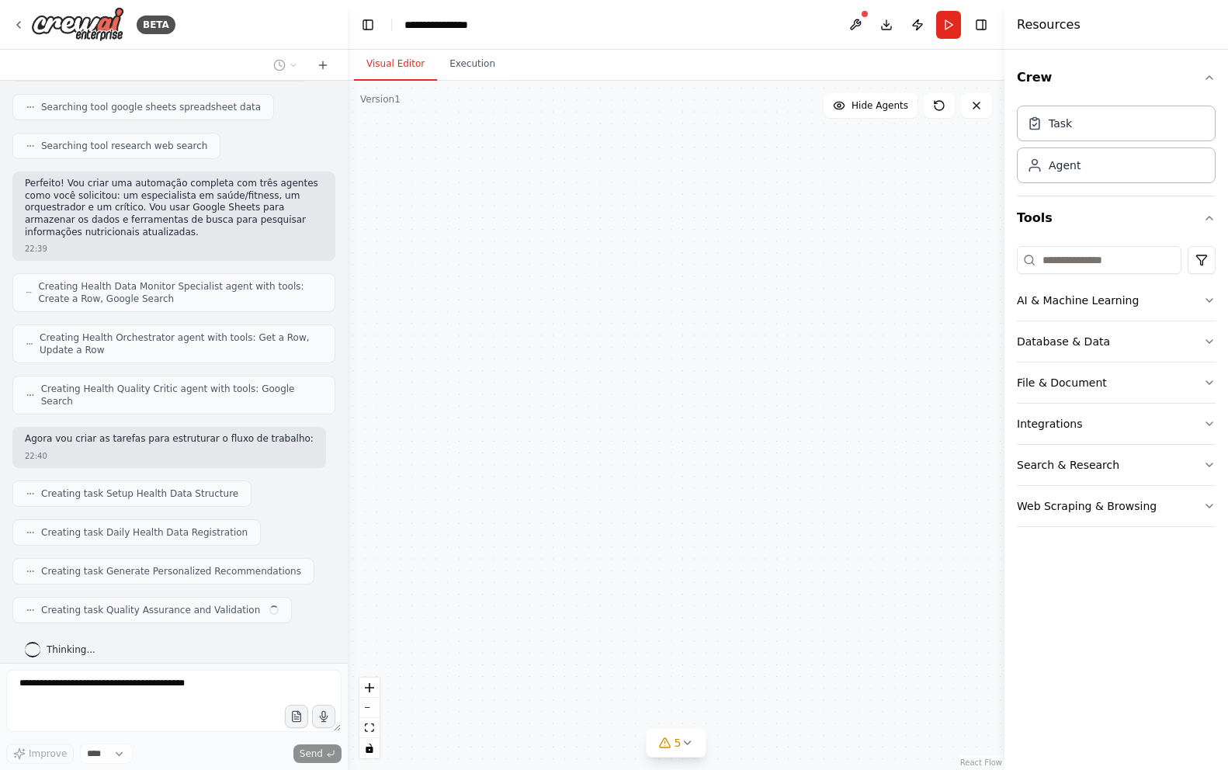
click at [447, 344] on div at bounding box center [491, 348] width 144 height 24
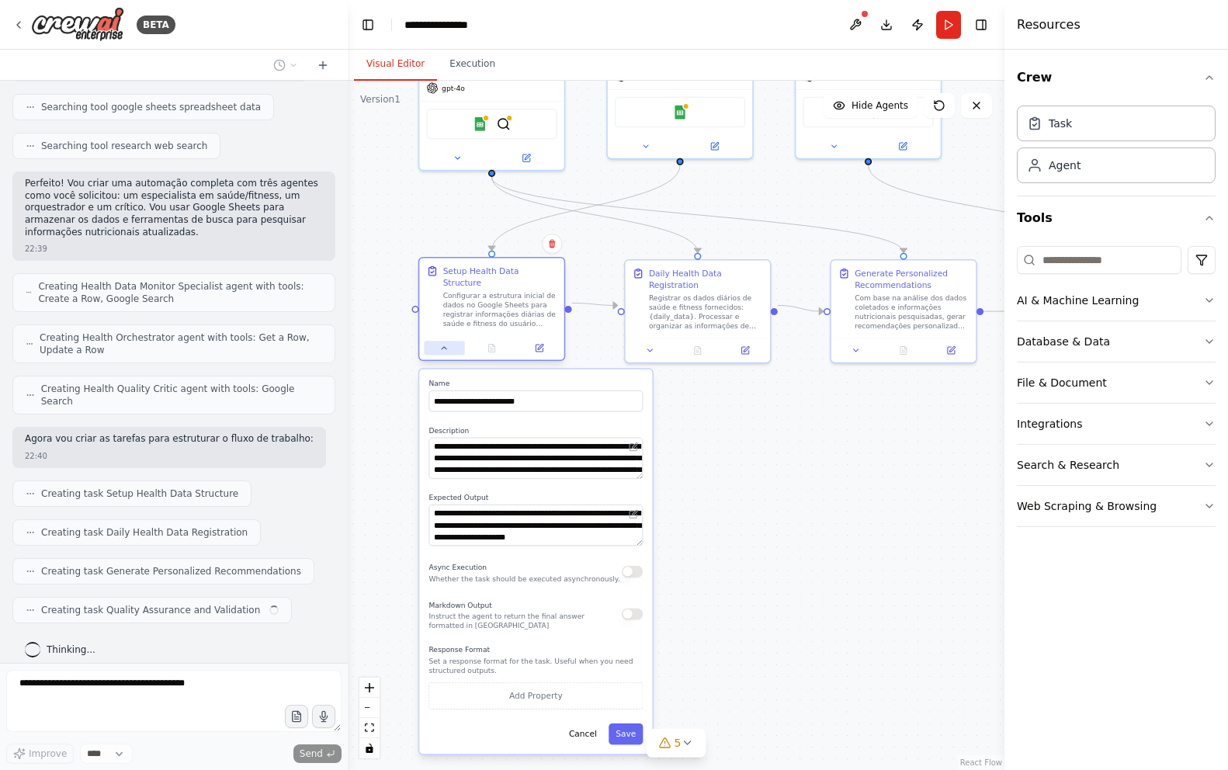
click at [445, 343] on icon at bounding box center [443, 347] width 9 height 9
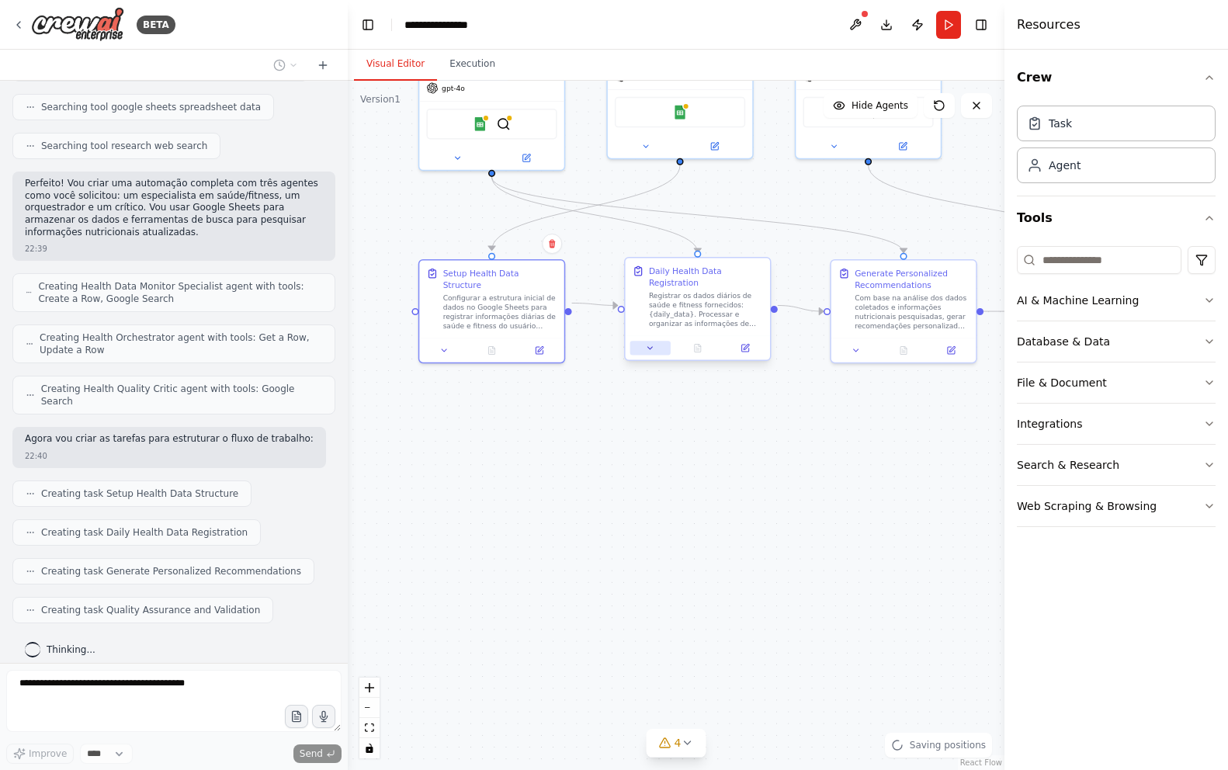
click at [654, 343] on icon at bounding box center [650, 347] width 9 height 9
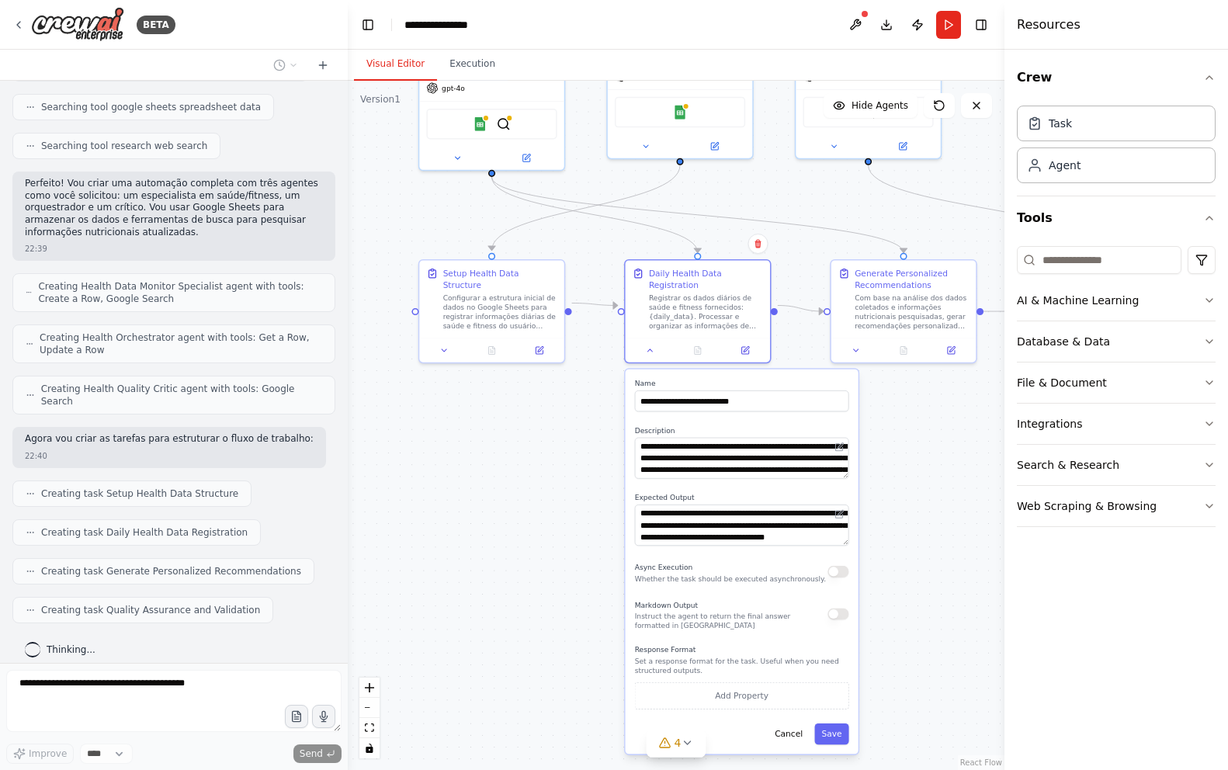
scroll to position [349, 0]
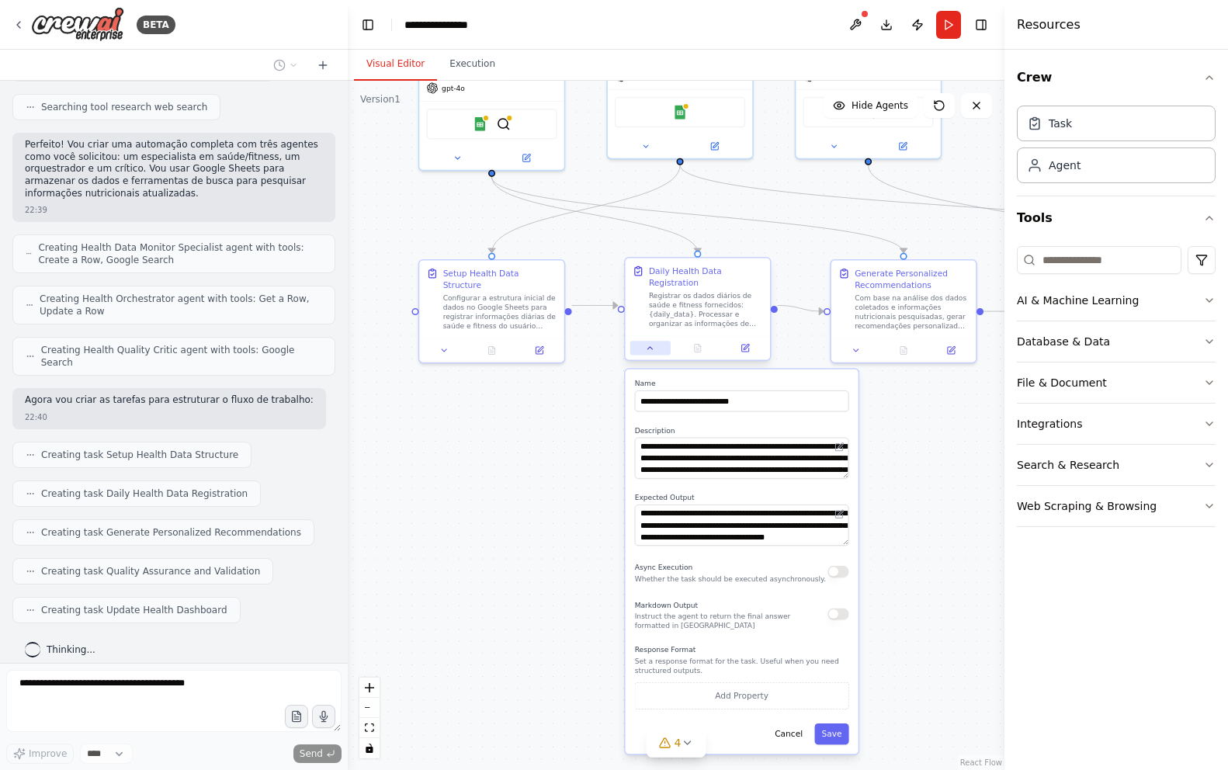
click at [645, 341] on button at bounding box center [650, 348] width 40 height 14
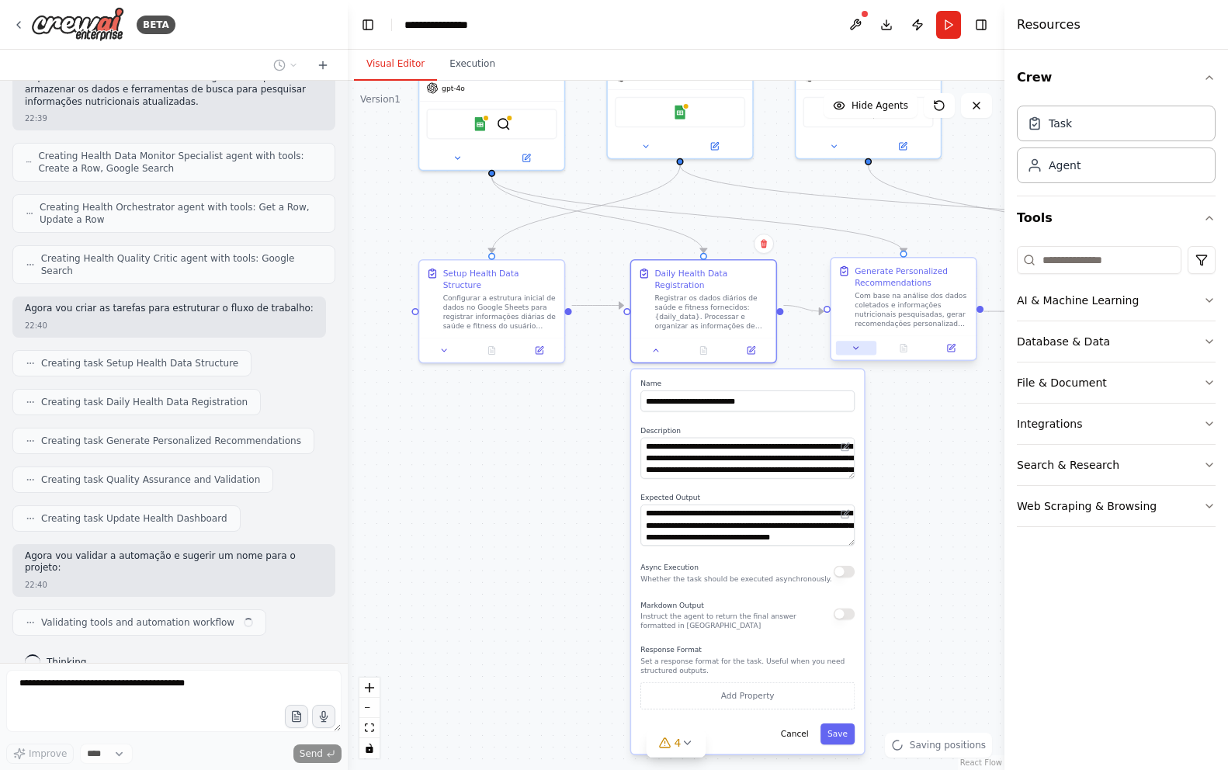
click at [864, 349] on button at bounding box center [856, 348] width 40 height 14
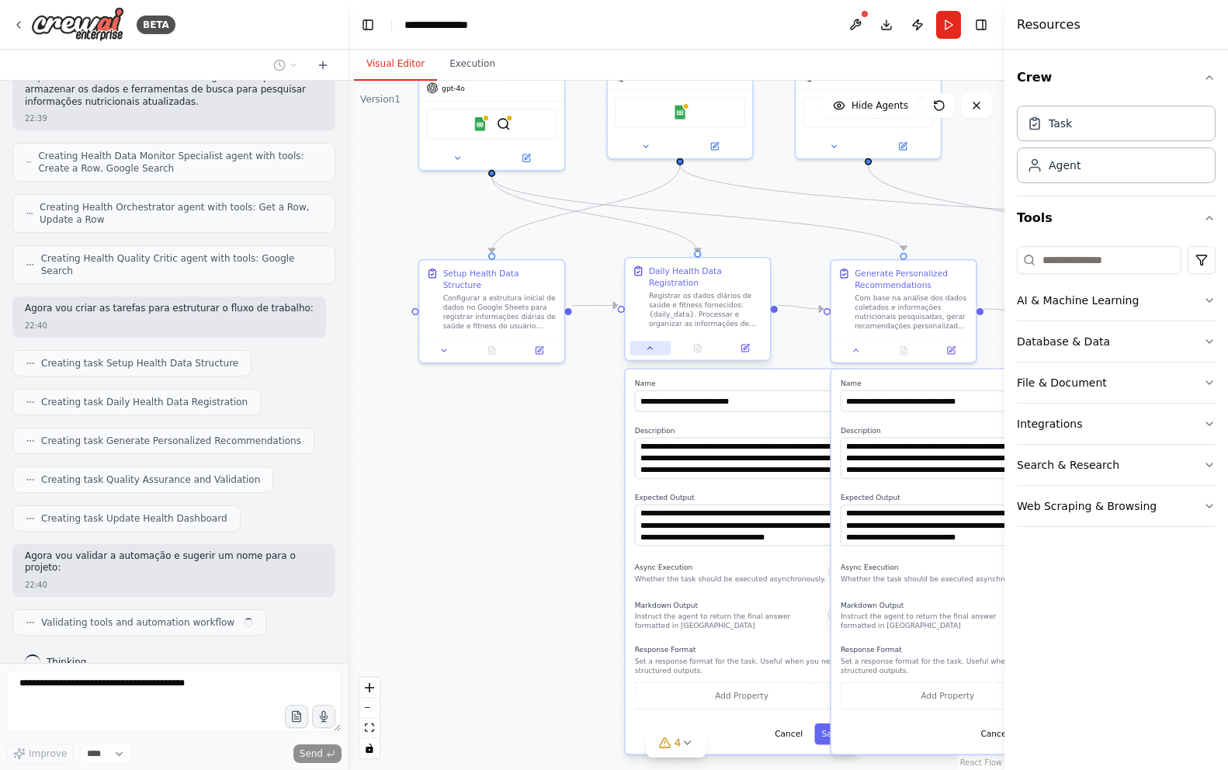
click at [646, 343] on icon at bounding box center [650, 347] width 9 height 9
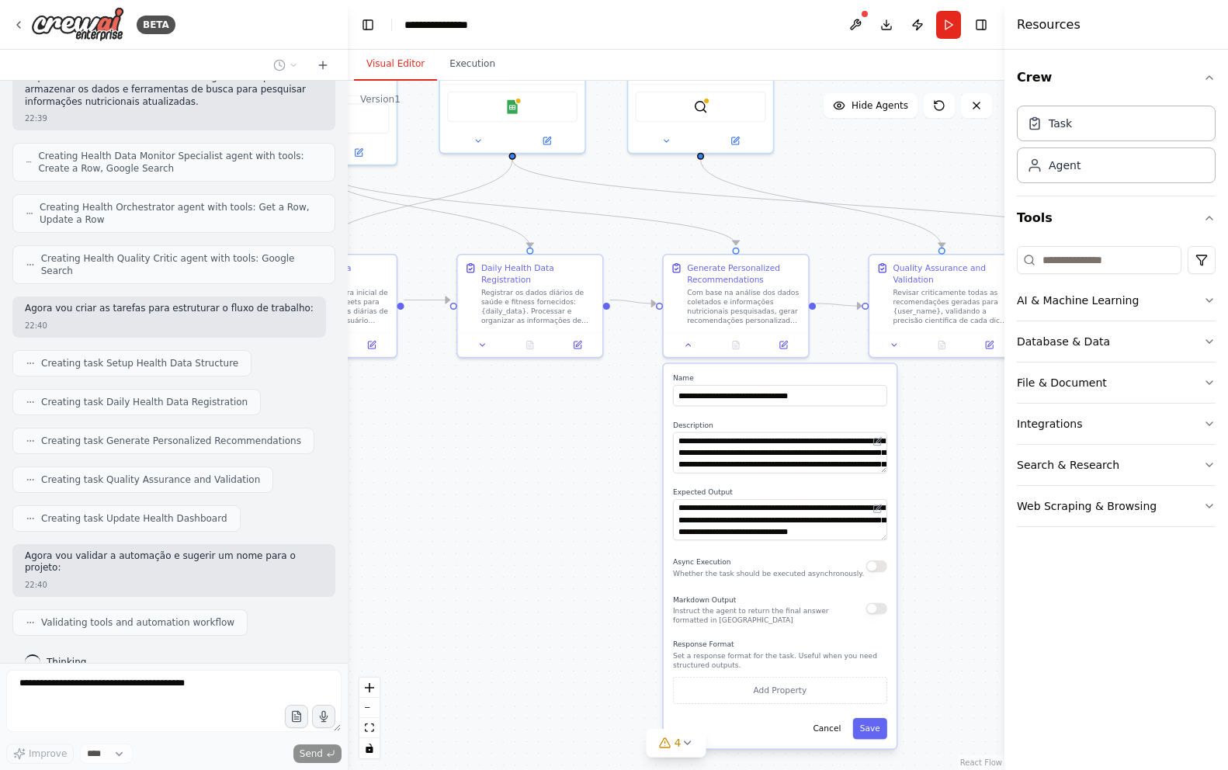
drag, startPoint x: 706, startPoint y: 427, endPoint x: 456, endPoint y: 421, distance: 250.0
click at [456, 421] on div ".deletable-edge-delete-btn { width: 20px; height: 20px; border: 0px solid #ffff…" at bounding box center [676, 425] width 657 height 689
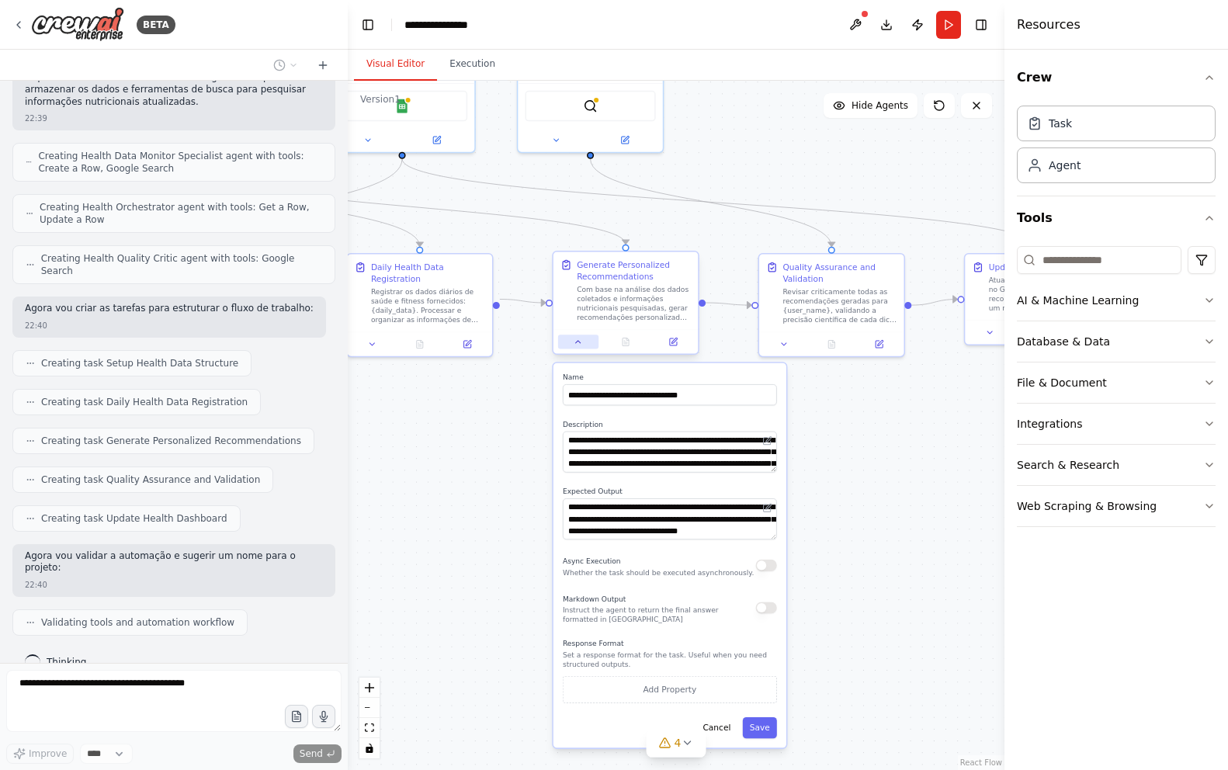
click at [578, 342] on icon at bounding box center [578, 342] width 5 height 2
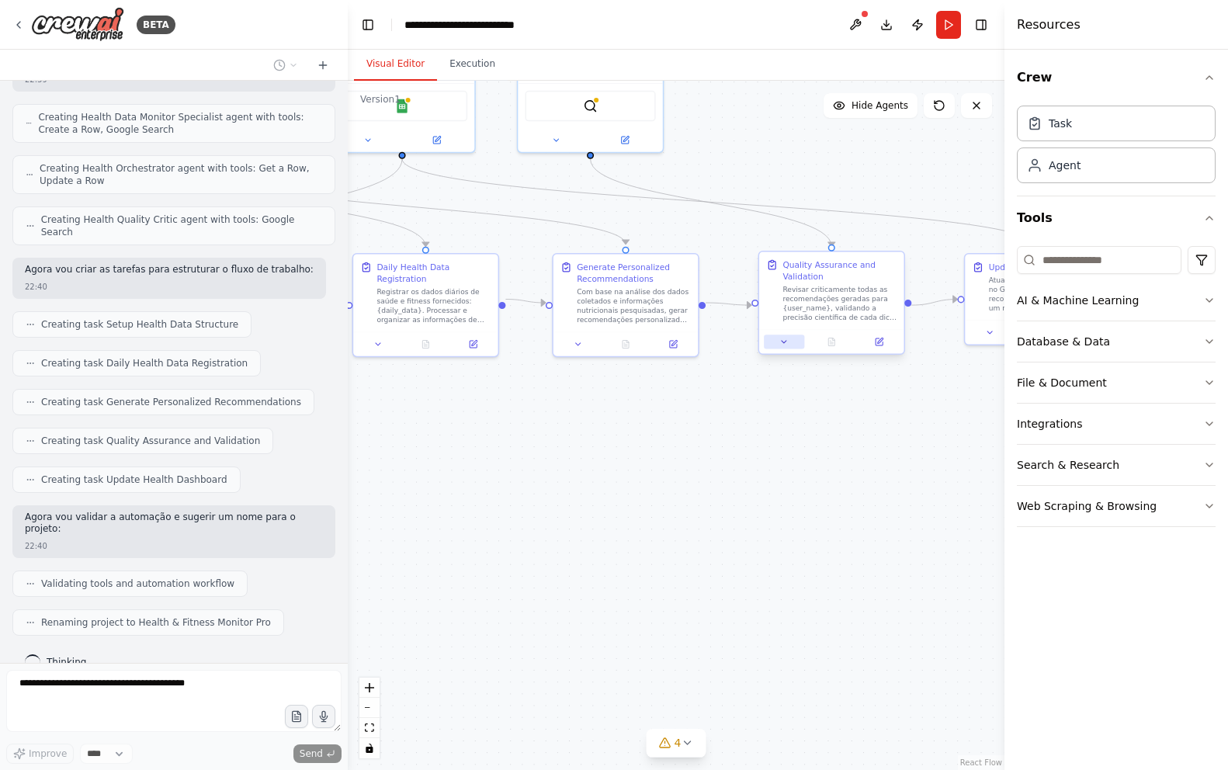
click at [786, 345] on icon at bounding box center [783, 341] width 9 height 9
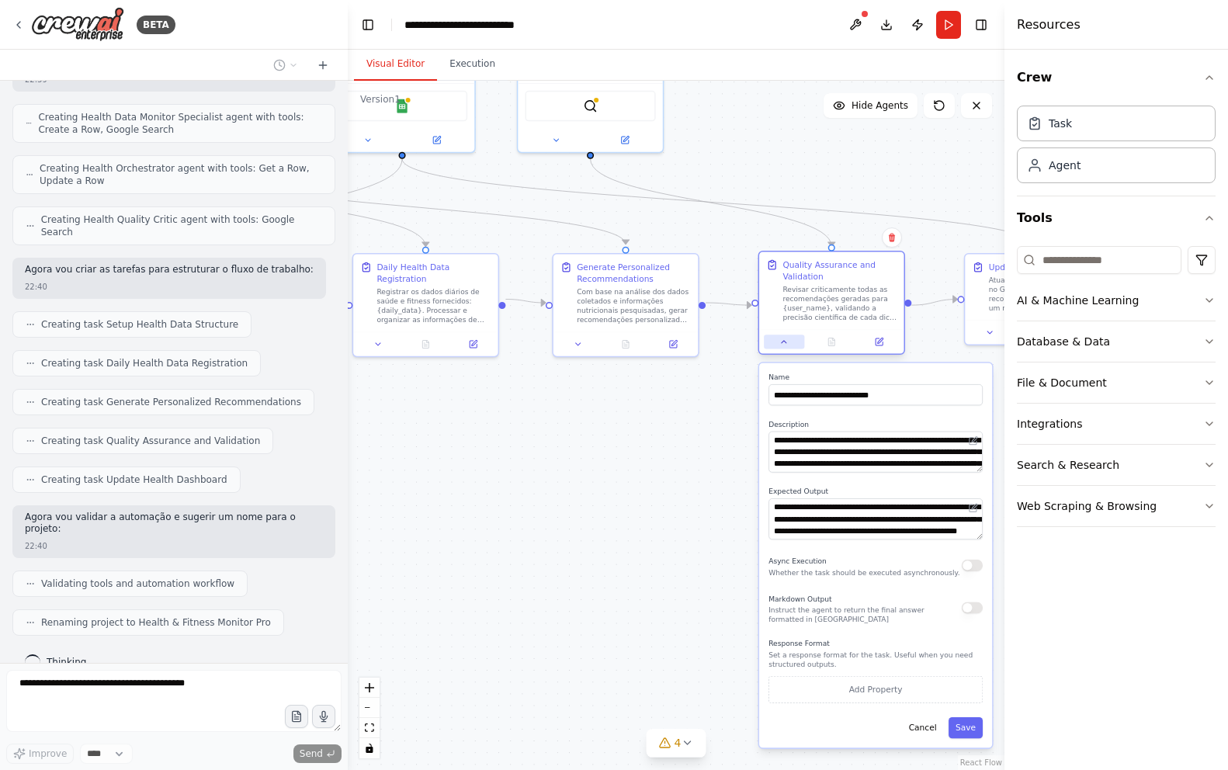
click at [786, 345] on icon at bounding box center [783, 341] width 9 height 9
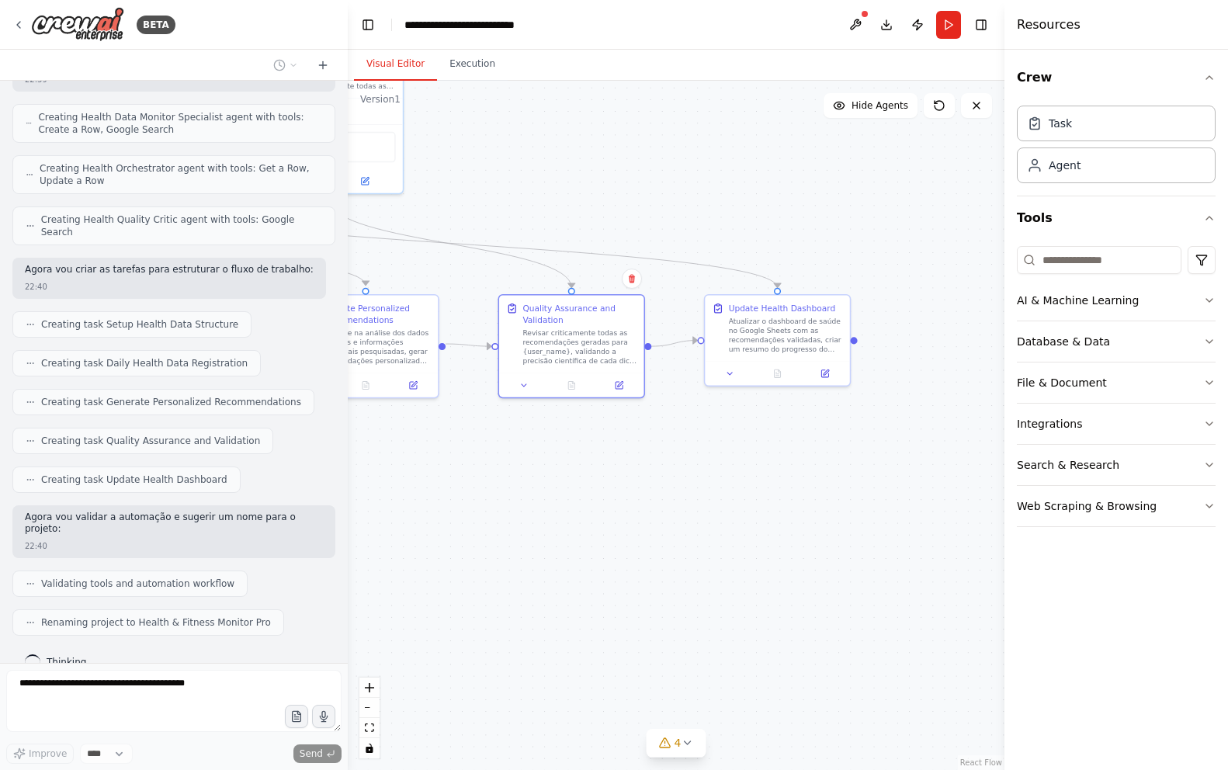
drag, startPoint x: 766, startPoint y: 383, endPoint x: 515, endPoint y: 421, distance: 254.3
click at [503, 425] on div ".deletable-edge-delete-btn { width: 20px; height: 20px; border: 0px solid #ffff…" at bounding box center [676, 425] width 657 height 689
click at [727, 369] on icon at bounding box center [726, 371] width 9 height 9
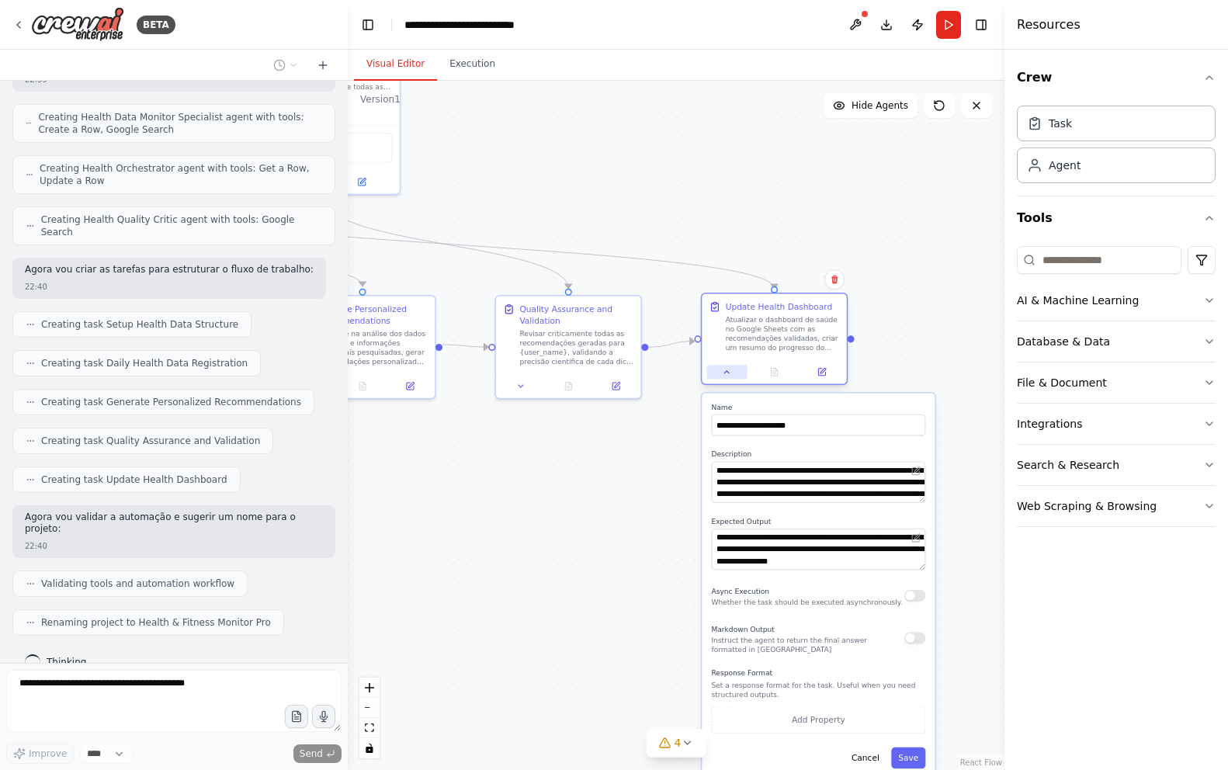
click at [727, 369] on icon at bounding box center [726, 371] width 9 height 9
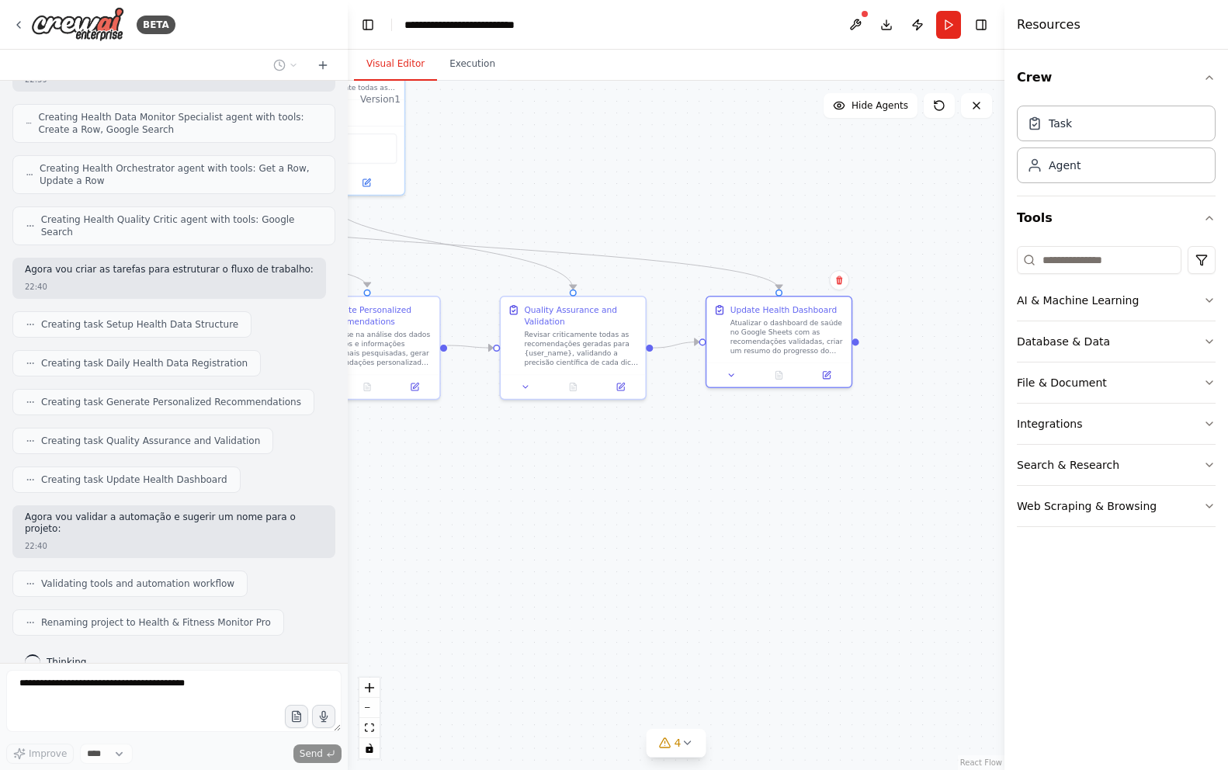
drag, startPoint x: 657, startPoint y: 526, endPoint x: 936, endPoint y: 609, distance: 291.6
click at [944, 611] on div ".deletable-edge-delete-btn { width: 20px; height: 20px; border: 0px solid #ffff…" at bounding box center [676, 425] width 657 height 689
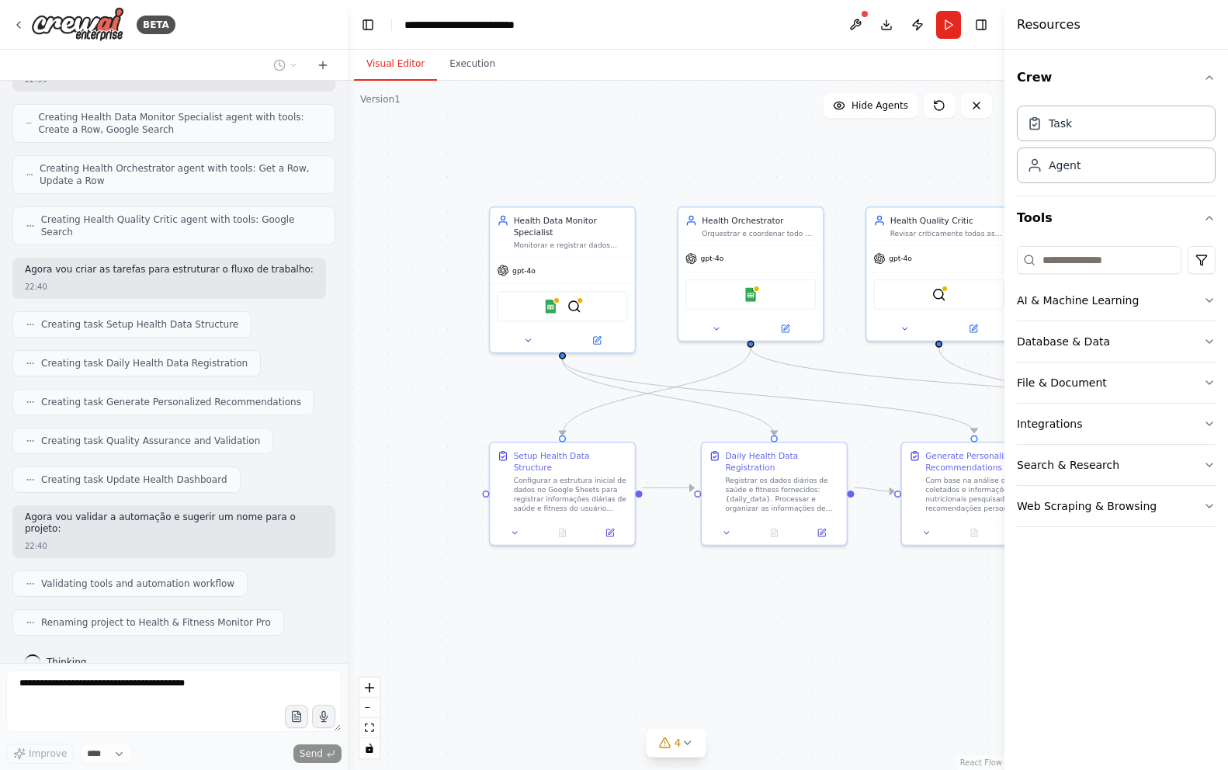
drag, startPoint x: 541, startPoint y: 523, endPoint x: 861, endPoint y: 585, distance: 325.7
click at [861, 585] on div ".deletable-edge-delete-btn { width: 20px; height: 20px; border: 0px solid #ffff…" at bounding box center [676, 425] width 657 height 689
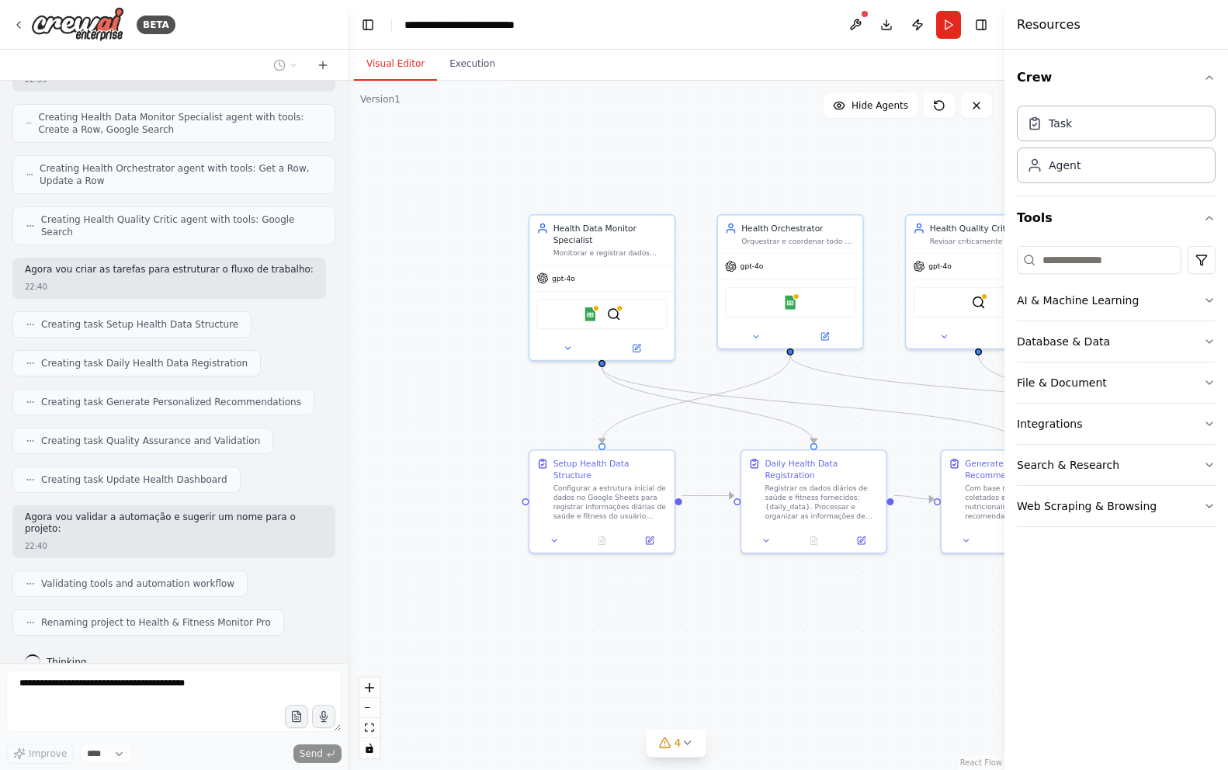
drag, startPoint x: 582, startPoint y: 594, endPoint x: 622, endPoint y: 602, distance: 40.3
click at [622, 602] on div ".deletable-edge-delete-btn { width: 20px; height: 20px; border: 0px solid #ffff…" at bounding box center [676, 425] width 657 height 689
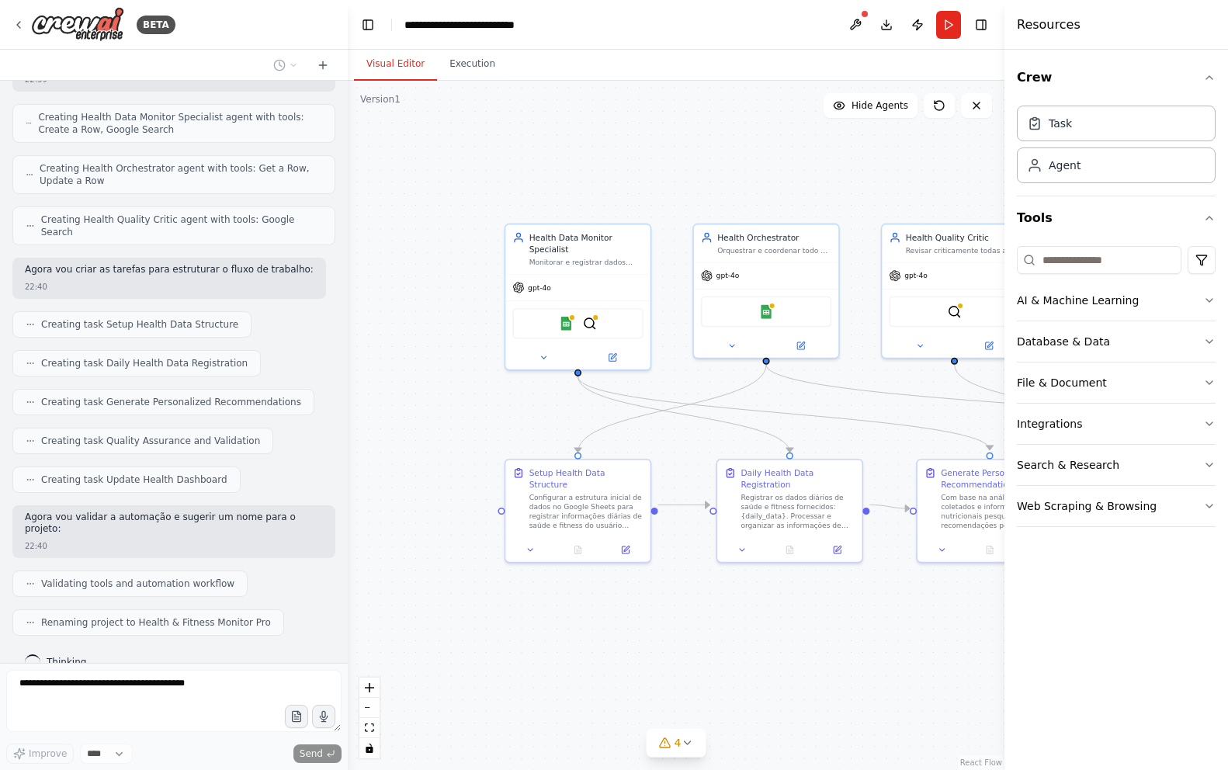
drag, startPoint x: 513, startPoint y: 398, endPoint x: 422, endPoint y: 427, distance: 96.0
click at [422, 427] on div ".deletable-edge-delete-btn { width: 20px; height: 20px; border: 0px solid #ffff…" at bounding box center [676, 425] width 657 height 689
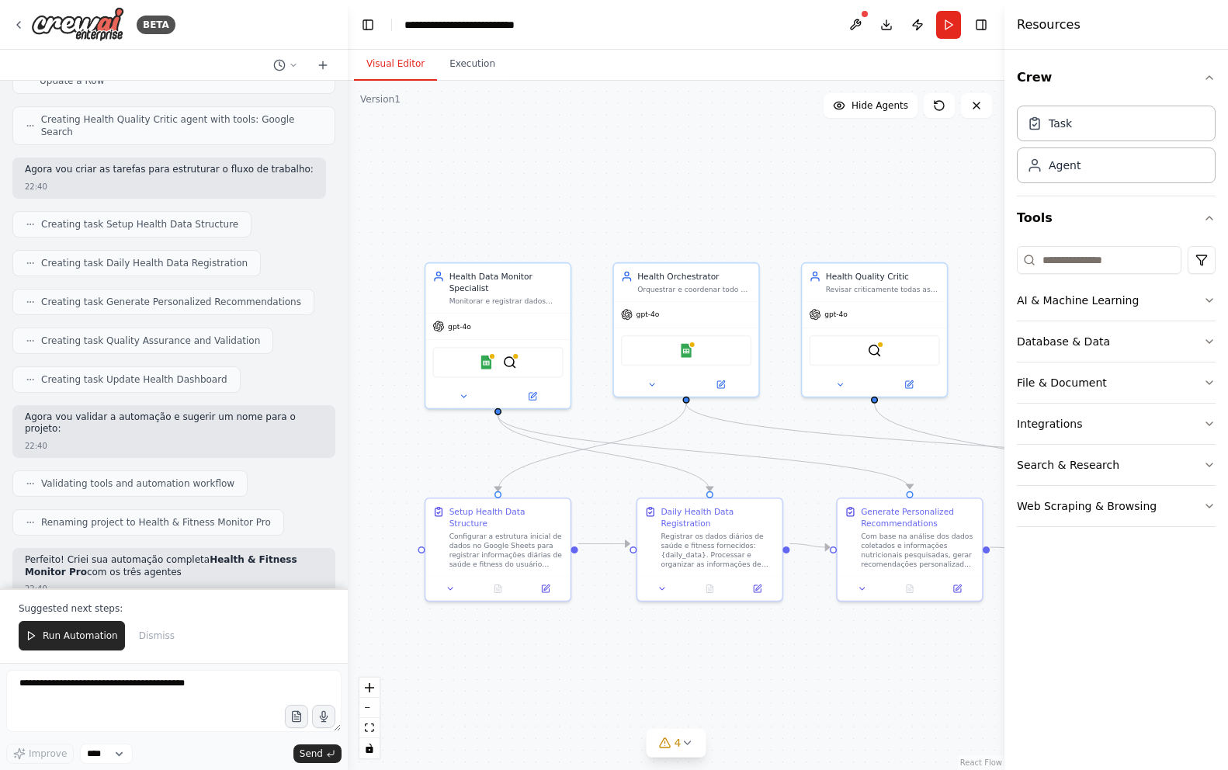
drag, startPoint x: 425, startPoint y: 430, endPoint x: 466, endPoint y: 458, distance: 49.7
click at [466, 458] on div ".deletable-edge-delete-btn { width: 20px; height: 20px; border: 0px solid #ffff…" at bounding box center [676, 425] width 657 height 689
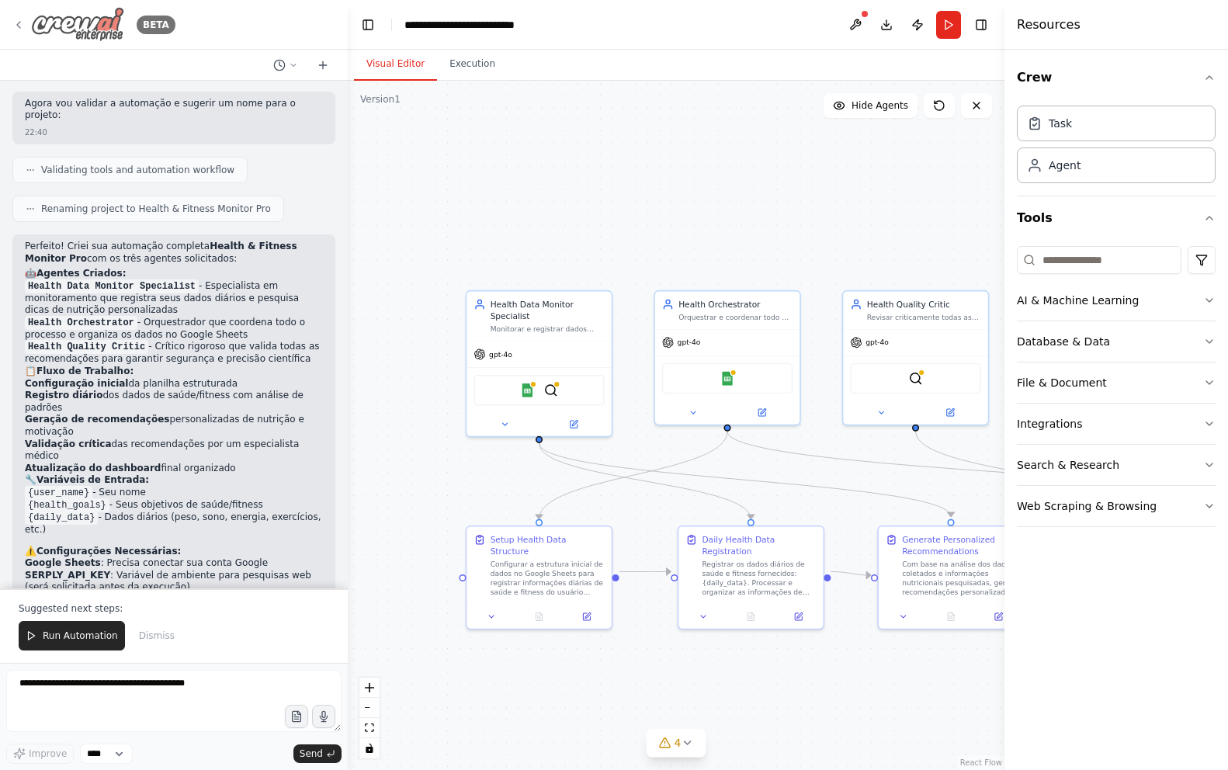
scroll to position [906, 0]
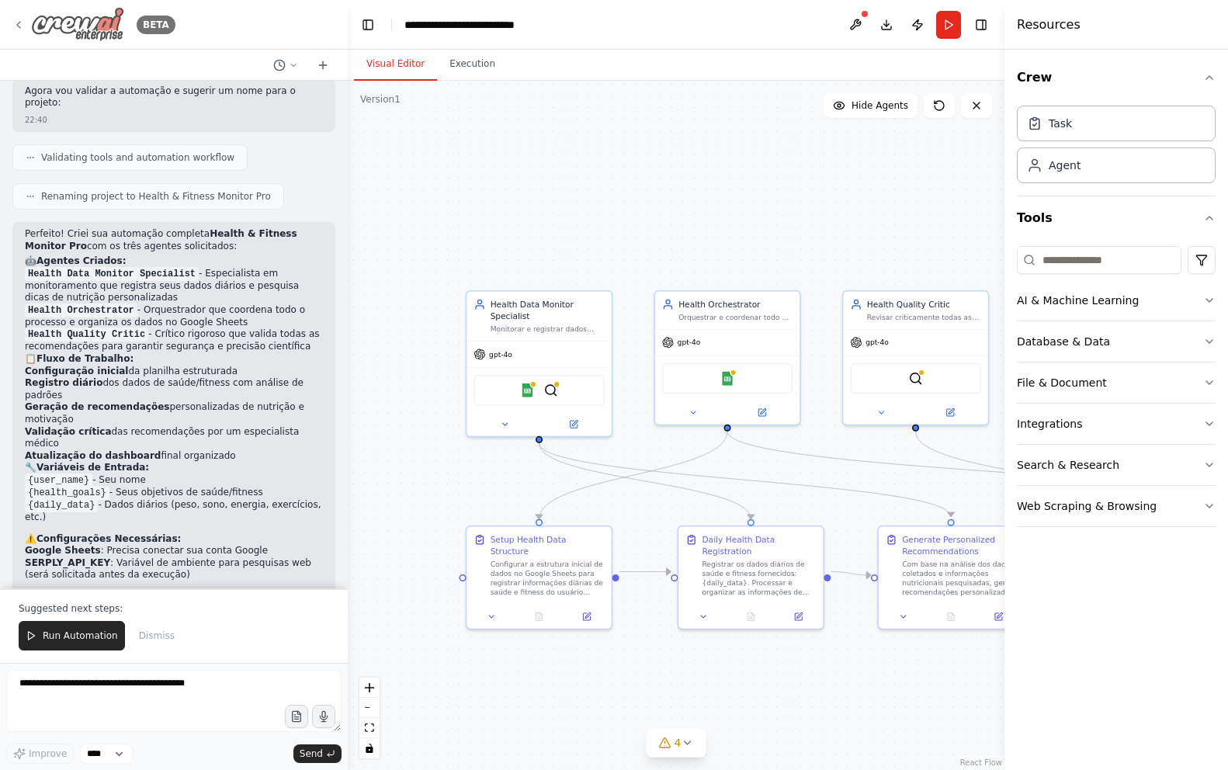
click at [26, 27] on div "BETA" at bounding box center [93, 24] width 163 height 35
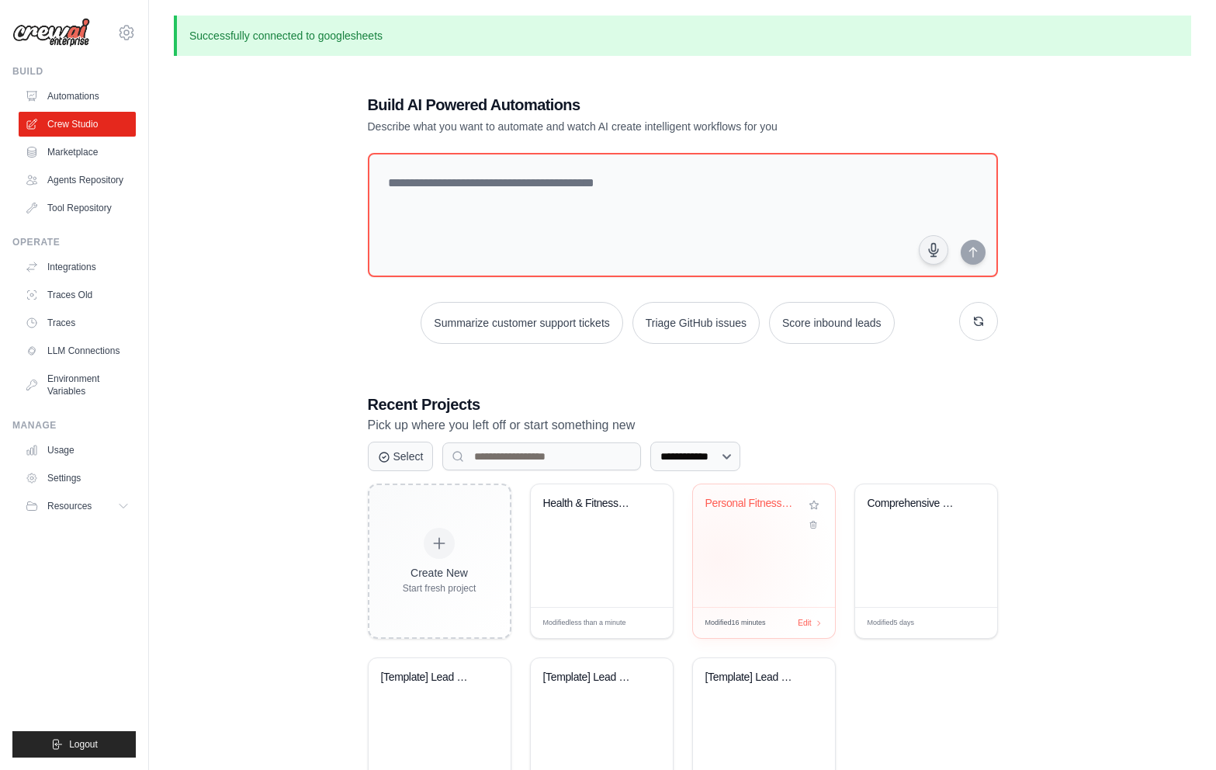
click at [719, 558] on div "Personal Fitness & Health Tracking ..." at bounding box center [764, 545] width 142 height 123
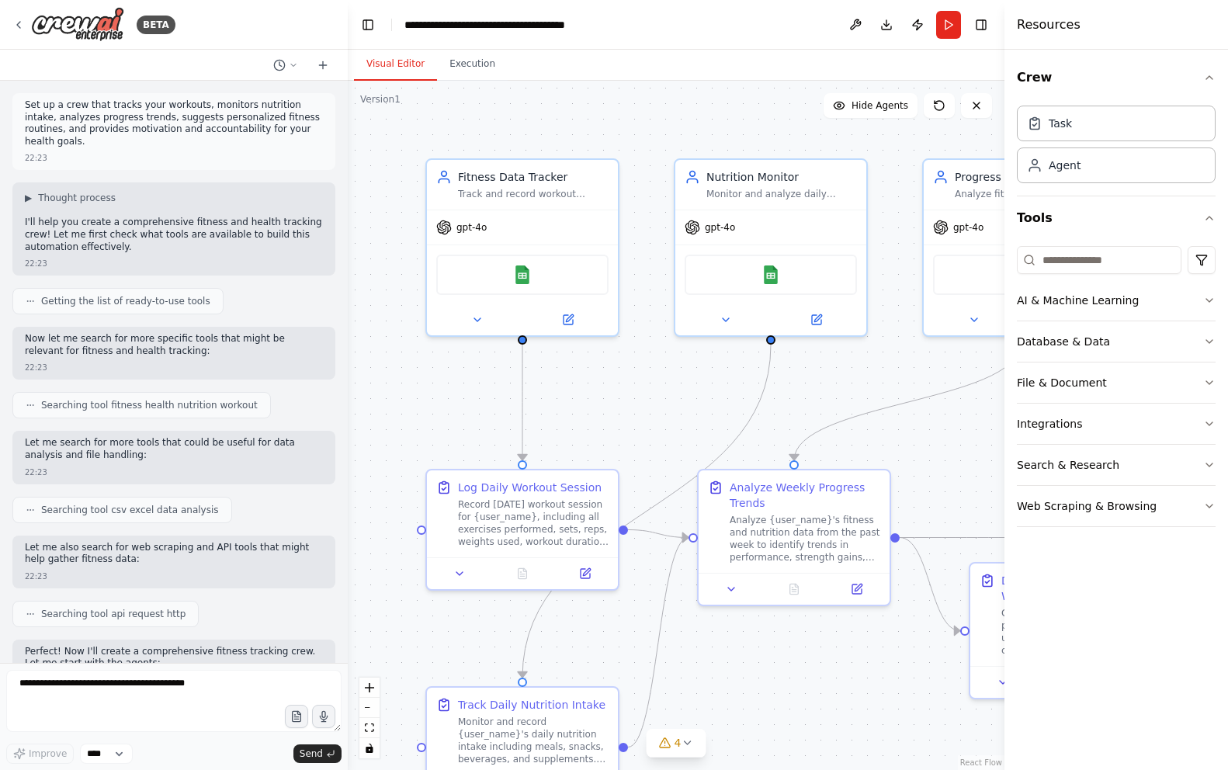
click at [70, 120] on p "Set up a crew that tracks your workouts, monitors nutrition intake, analyzes pr…" at bounding box center [174, 123] width 298 height 48
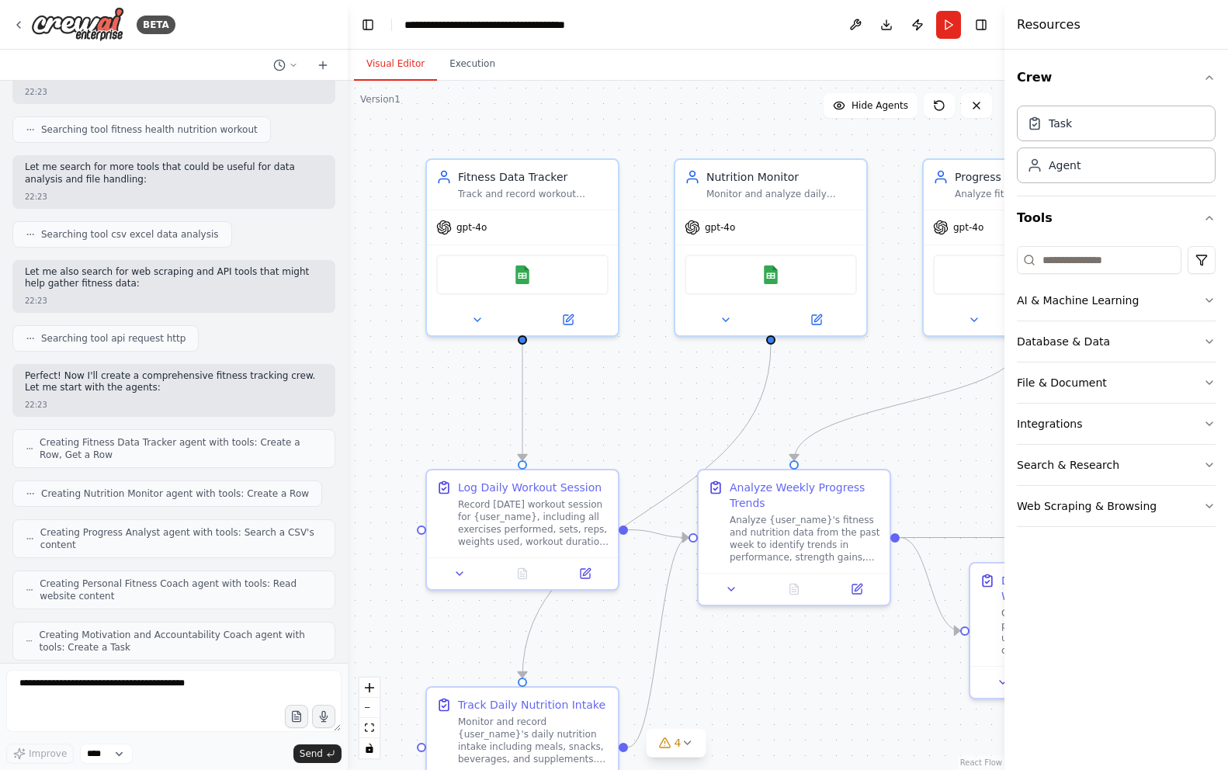
scroll to position [1689, 0]
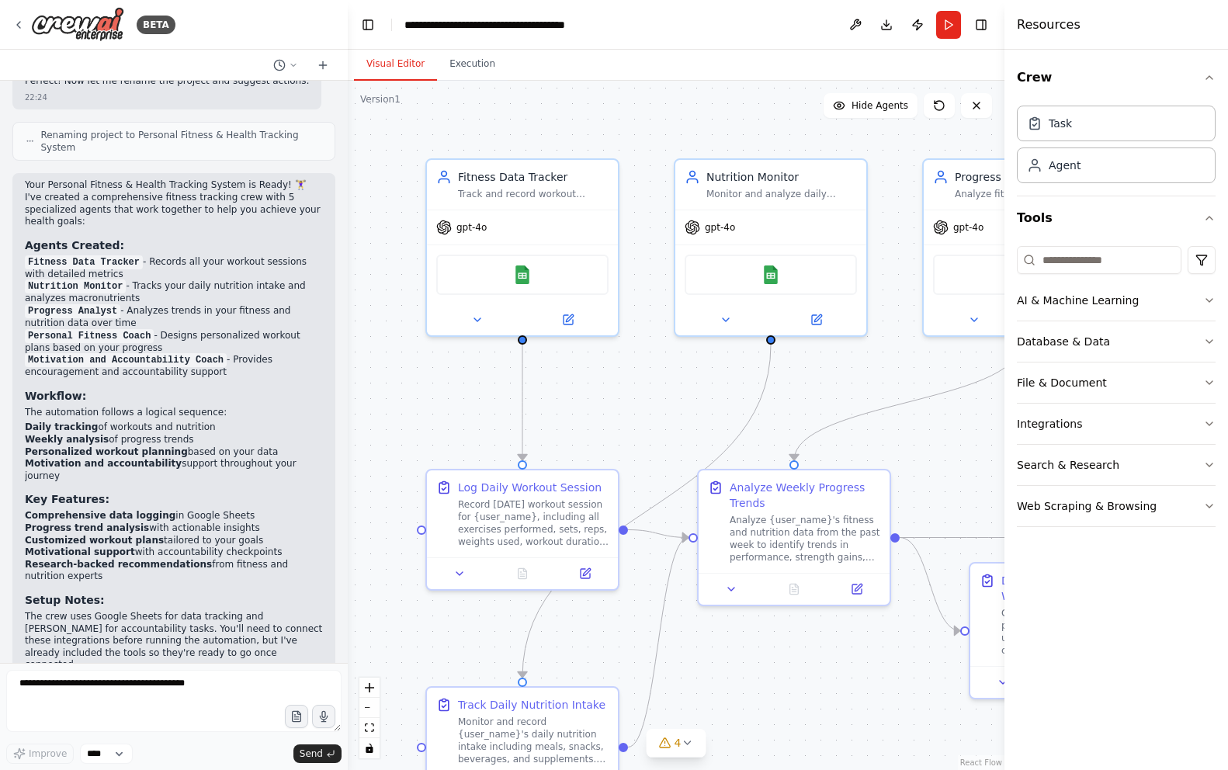
click at [397, 354] on div ".deletable-edge-delete-btn { width: 20px; height: 20px; border: 0px solid #ffff…" at bounding box center [676, 425] width 657 height 689
